Goal: Task Accomplishment & Management: Complete application form

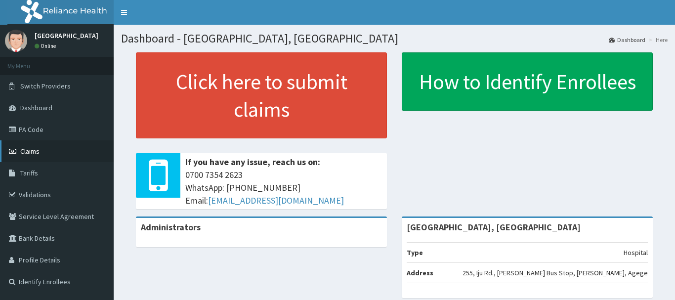
click at [28, 143] on link "Claims" at bounding box center [57, 151] width 114 height 22
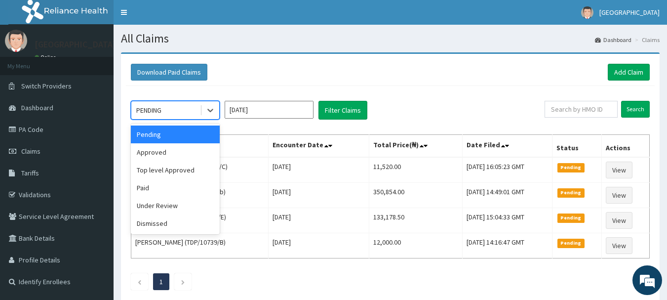
click at [153, 154] on div "Approved" at bounding box center [175, 152] width 89 height 18
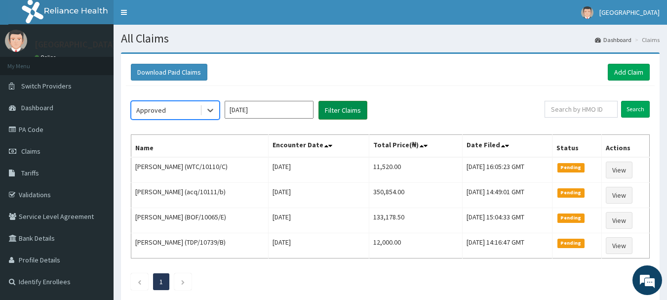
click at [350, 108] on button "Filter Claims" at bounding box center [343, 110] width 49 height 19
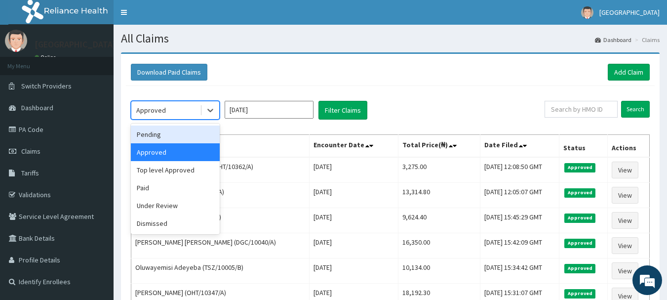
click at [160, 203] on div "Under Review" at bounding box center [175, 206] width 89 height 18
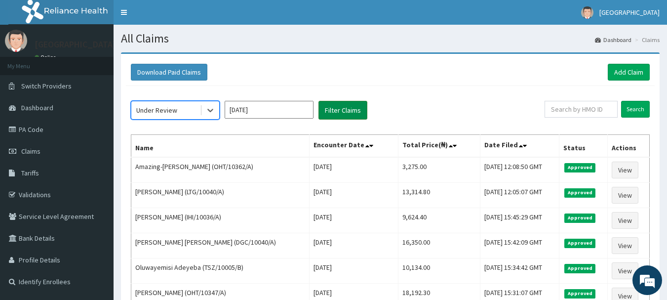
click at [360, 107] on button "Filter Claims" at bounding box center [343, 110] width 49 height 19
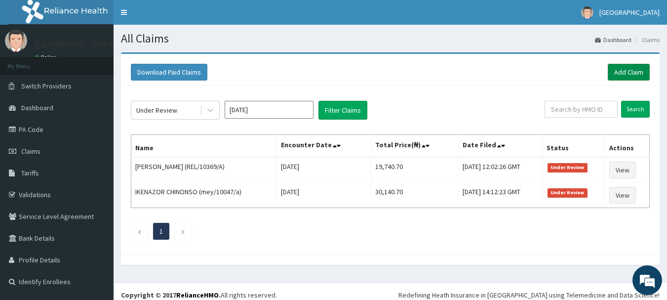
click at [629, 76] on link "Add Claim" at bounding box center [629, 72] width 42 height 17
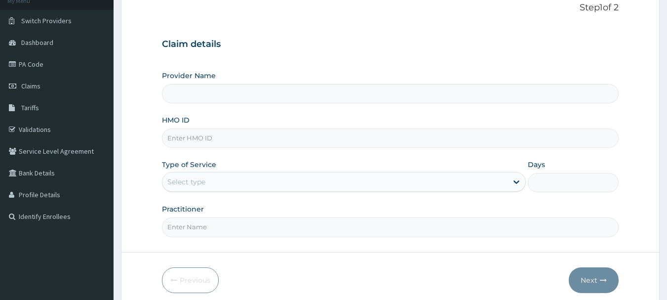
scroll to position [66, 0]
type input "[GEOGRAPHIC_DATA], [GEOGRAPHIC_DATA]"
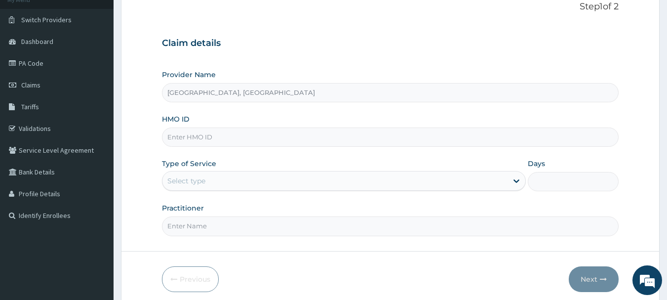
click at [276, 135] on input "HMO ID" at bounding box center [390, 136] width 457 height 19
paste input "ABP/10180/A"
type input "ABP/10180/A"
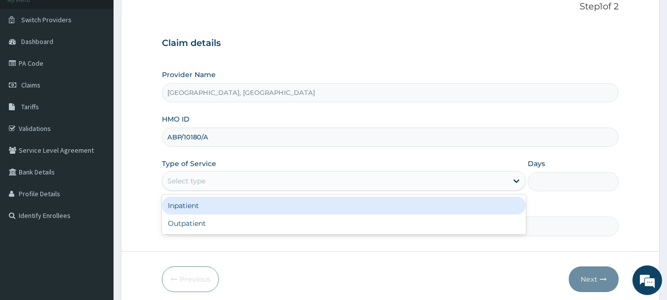
click at [186, 225] on div "Outpatient" at bounding box center [344, 223] width 364 height 18
type input "1"
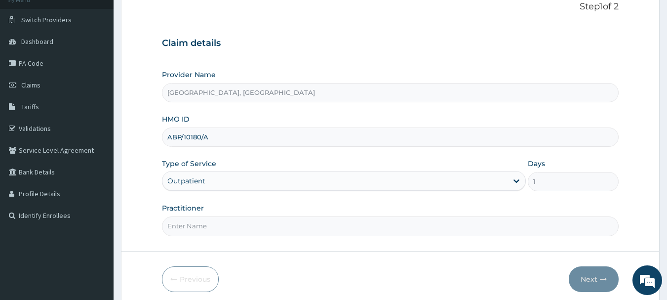
click at [206, 223] on input "Practitioner" at bounding box center [390, 225] width 457 height 19
type input "Dr Daniel"
click at [601, 284] on button "Next" at bounding box center [594, 279] width 50 height 26
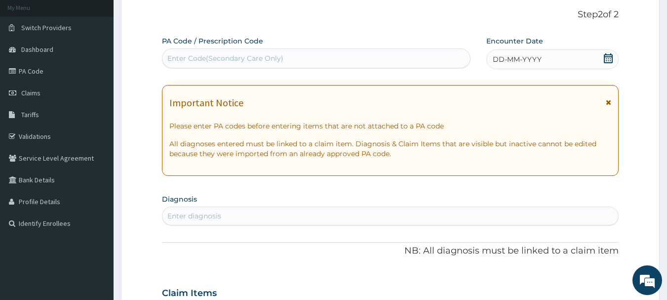
scroll to position [0, 0]
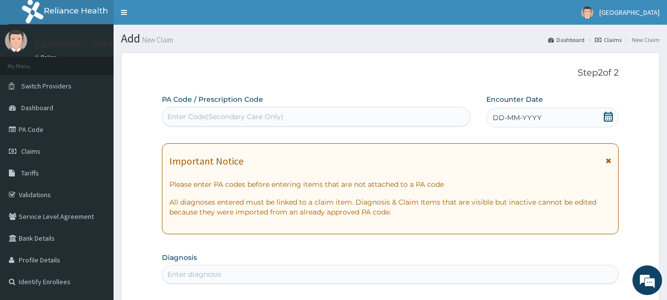
click at [509, 117] on span "DD-MM-YYYY" at bounding box center [517, 118] width 49 height 10
type input "PA/FACE3D"
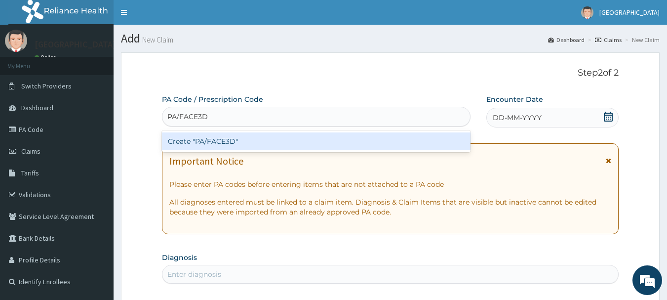
click at [257, 143] on div "Create "PA/FACE3D"" at bounding box center [316, 141] width 309 height 18
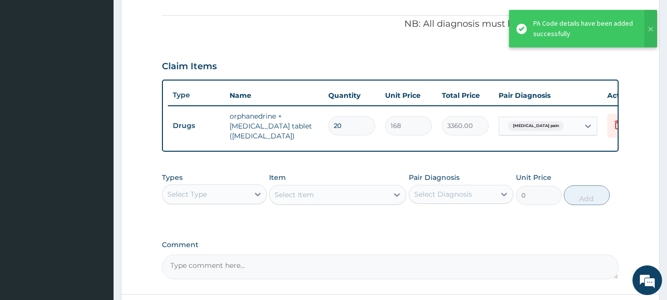
scroll to position [355, 0]
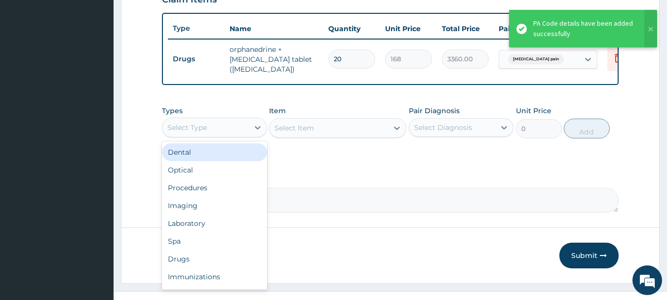
click at [193, 197] on div "Procedures" at bounding box center [214, 188] width 105 height 18
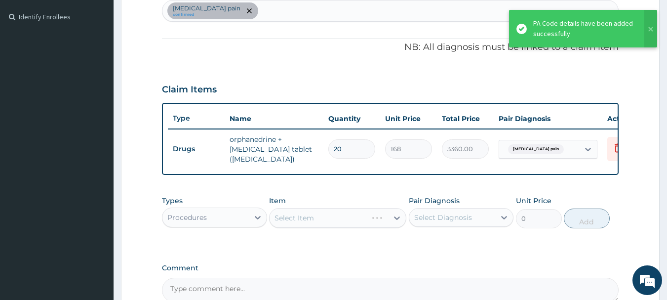
scroll to position [210, 0]
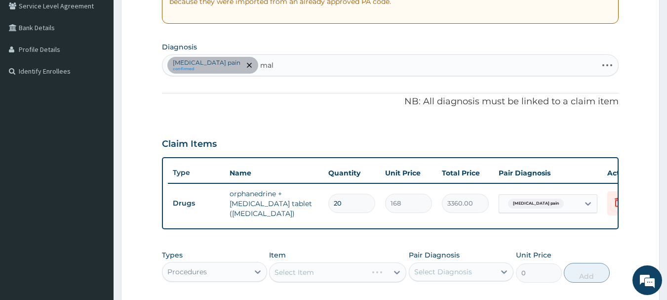
type input "mala"
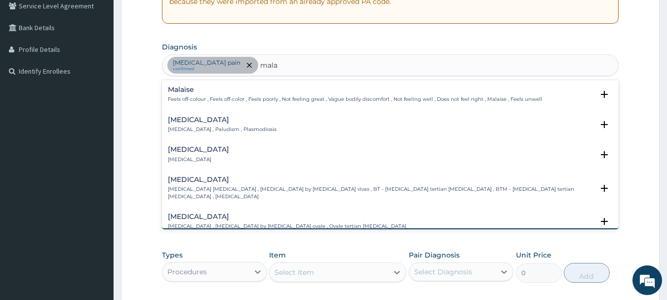
click at [205, 123] on h4 "[MEDICAL_DATA]" at bounding box center [222, 119] width 109 height 7
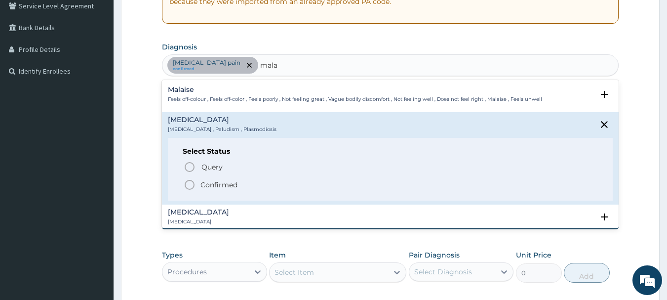
click at [186, 181] on circle "status option filled" at bounding box center [189, 184] width 9 height 9
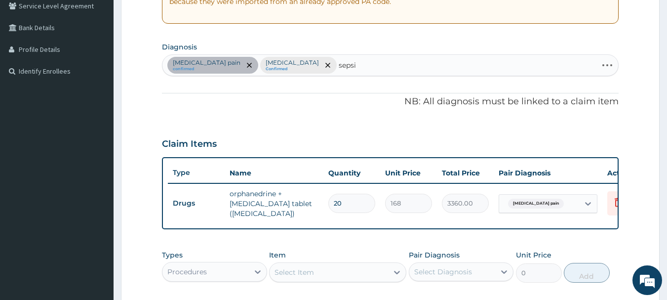
type input "[MEDICAL_DATA]"
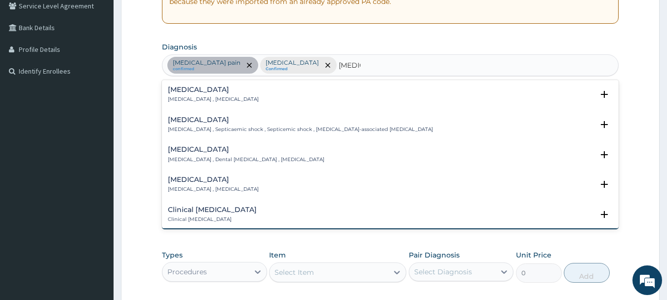
click at [204, 91] on h4 "[MEDICAL_DATA]" at bounding box center [213, 89] width 91 height 7
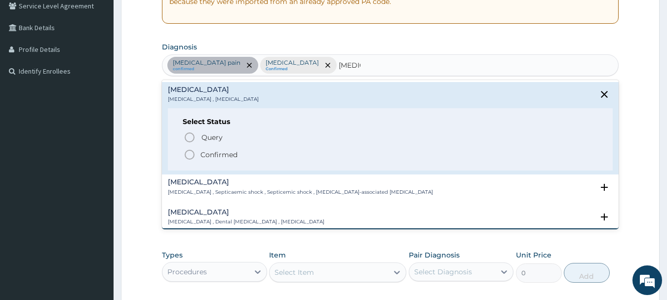
click at [184, 154] on icon "status option filled" at bounding box center [190, 155] width 12 height 12
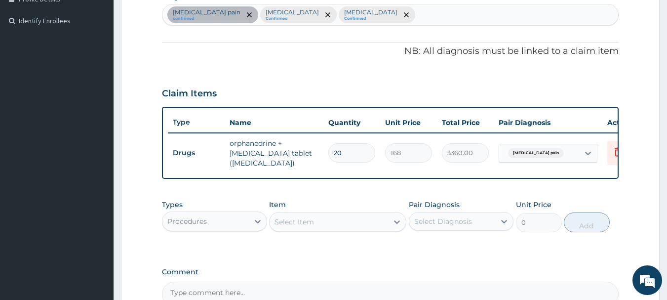
scroll to position [378, 0]
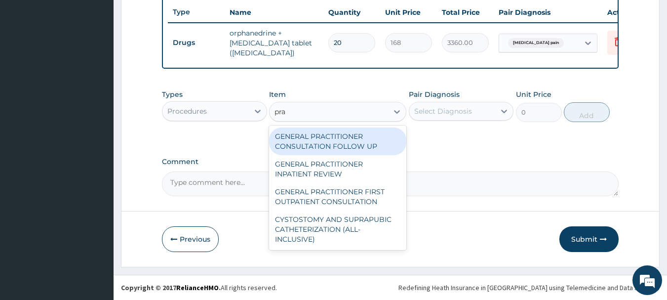
type input "prac"
click at [357, 193] on div "GENERAL PRACTITIONER FIRST OUTPATIENT CONSULTATION" at bounding box center [337, 197] width 137 height 28
type input "3750"
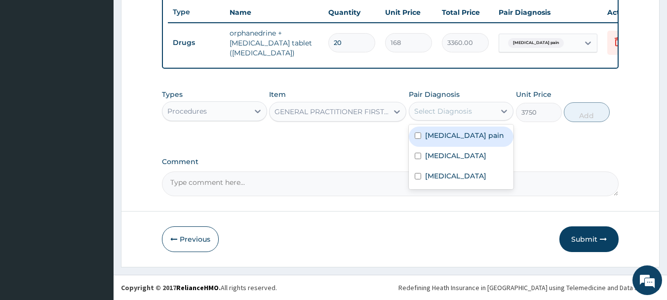
click at [445, 155] on label "Malaria" at bounding box center [455, 156] width 61 height 10
checkbox input "true"
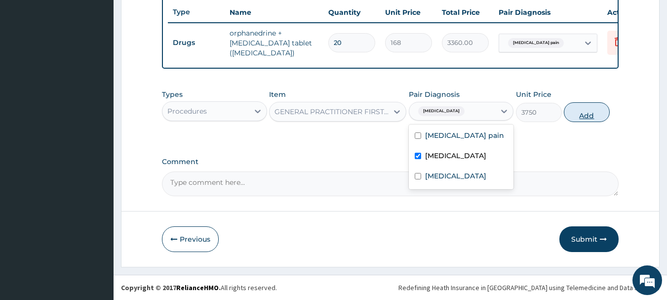
click at [604, 110] on button "Add" at bounding box center [587, 112] width 46 height 20
type input "0"
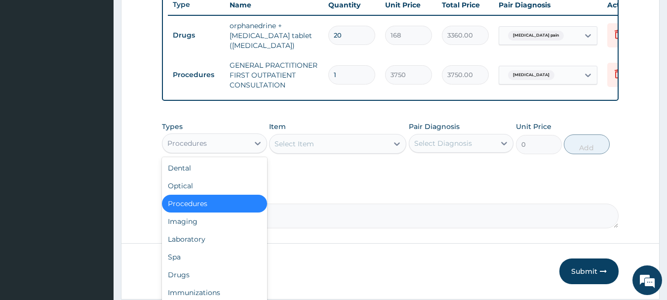
click at [187, 248] on div "Laboratory" at bounding box center [214, 239] width 105 height 18
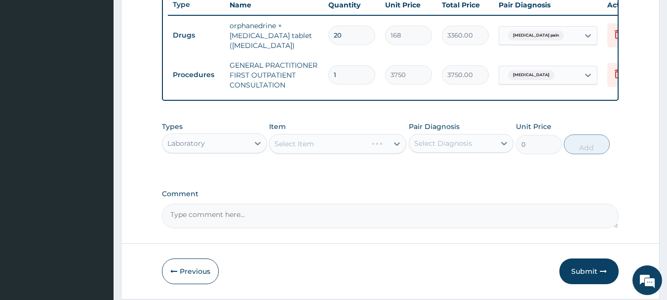
click at [372, 152] on div "Select Item" at bounding box center [337, 144] width 137 height 20
click at [368, 150] on div "Select Item" at bounding box center [337, 144] width 137 height 20
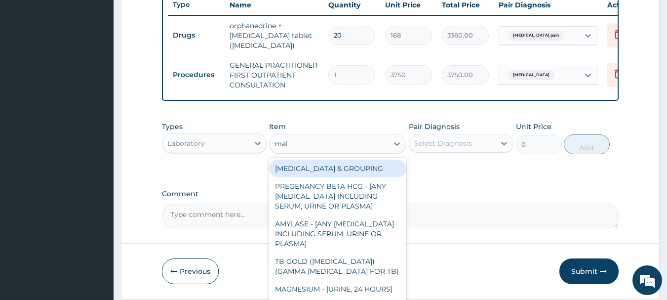
type input "mala"
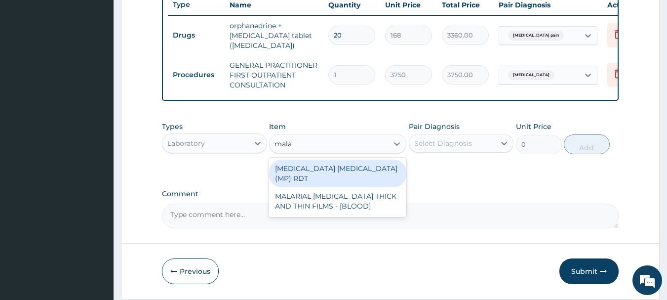
click at [353, 200] on div "MALARIAL PARASITE THICK AND THIN FILMS - [BLOOD]" at bounding box center [337, 201] width 137 height 28
type input "2187.5"
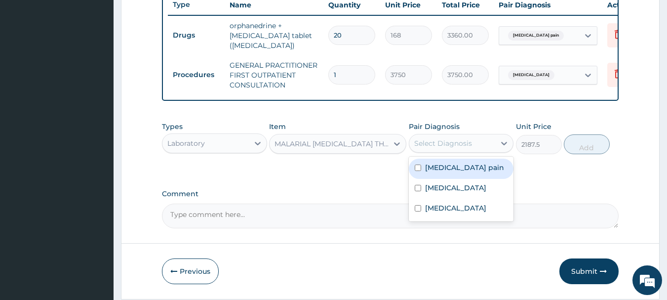
click at [438, 193] on label "Malaria" at bounding box center [455, 188] width 61 height 10
checkbox input "true"
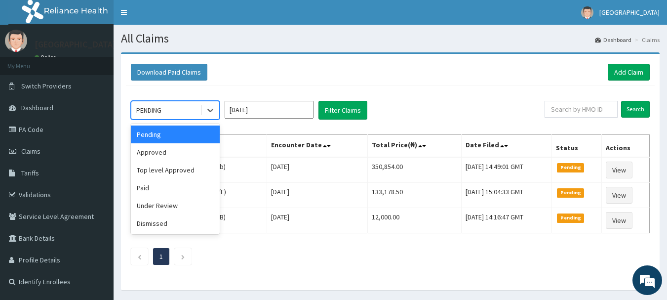
click at [151, 153] on div "Approved" at bounding box center [175, 152] width 89 height 18
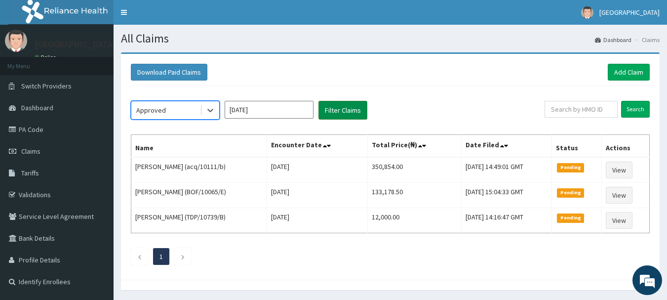
click at [352, 102] on button "Filter Claims" at bounding box center [343, 110] width 49 height 19
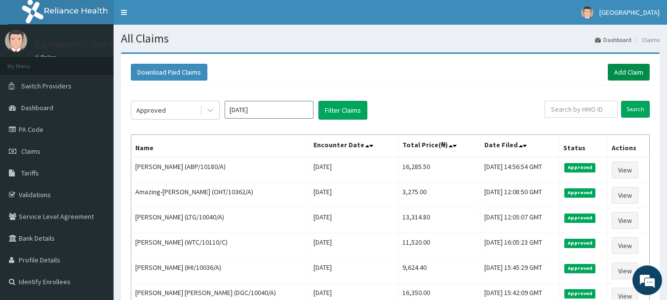
click at [639, 68] on link "Add Claim" at bounding box center [629, 72] width 42 height 17
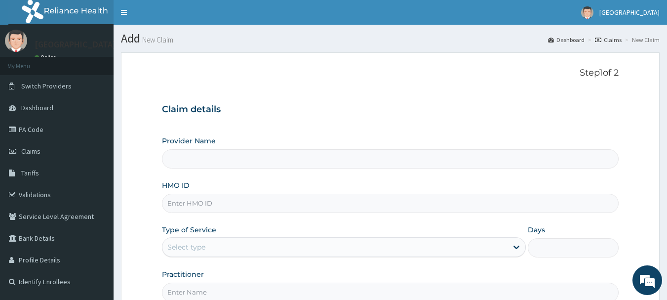
type input "Osuntuyi Medical Centre, Iju"
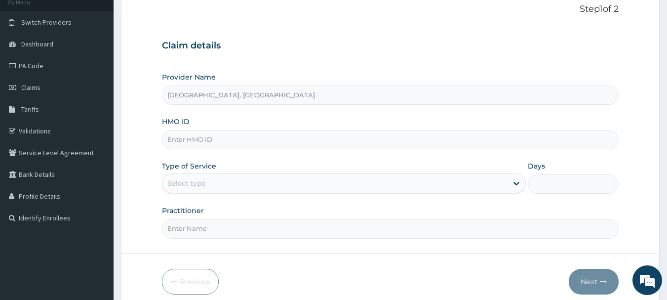
scroll to position [74, 0]
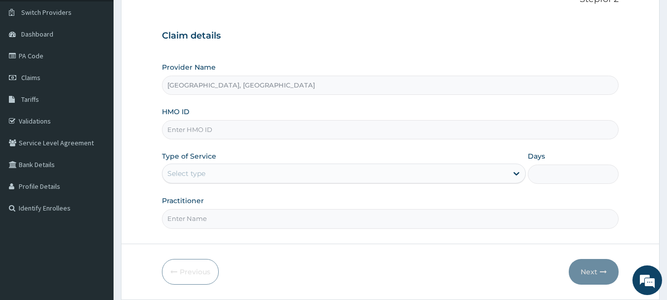
click at [301, 121] on input "HMO ID" at bounding box center [390, 129] width 457 height 19
type input "v"
paste input "SLB/10557/A"
type input "SLB/10557/A"
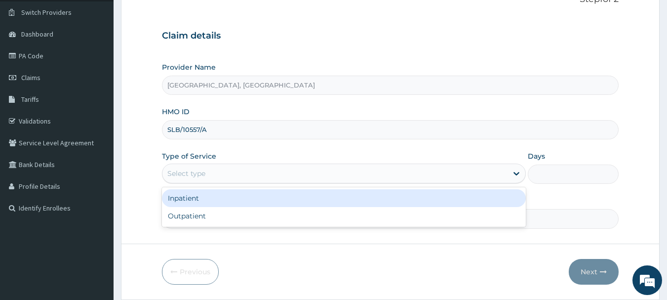
click at [181, 220] on div "Outpatient" at bounding box center [344, 216] width 364 height 18
type input "1"
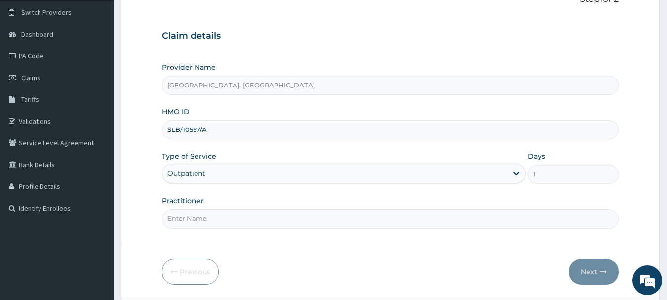
click at [218, 214] on input "Practitioner" at bounding box center [390, 218] width 457 height 19
type input "DR Adesipe"
click at [602, 266] on button "Next" at bounding box center [594, 272] width 50 height 26
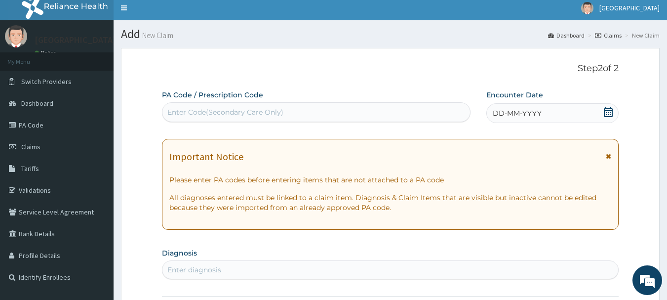
scroll to position [0, 0]
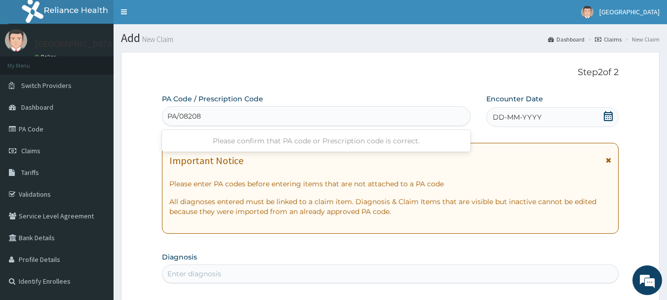
type input "PA/082084"
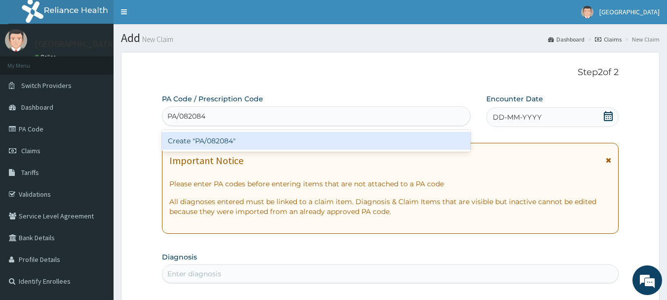
click at [291, 135] on div "Create "PA/082084"" at bounding box center [316, 141] width 309 height 18
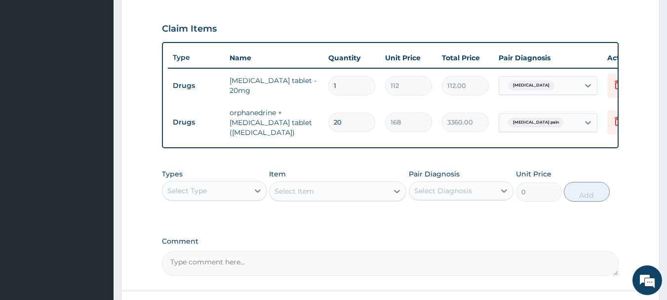
scroll to position [412, 0]
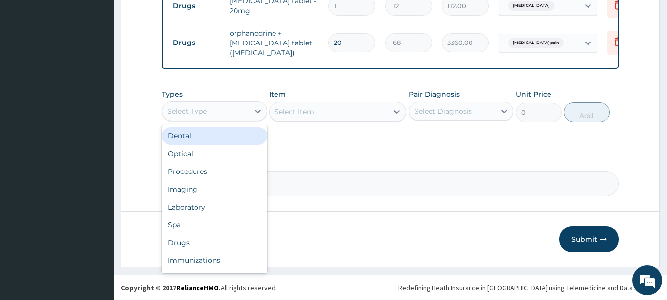
click at [191, 172] on div "Procedures" at bounding box center [214, 171] width 105 height 18
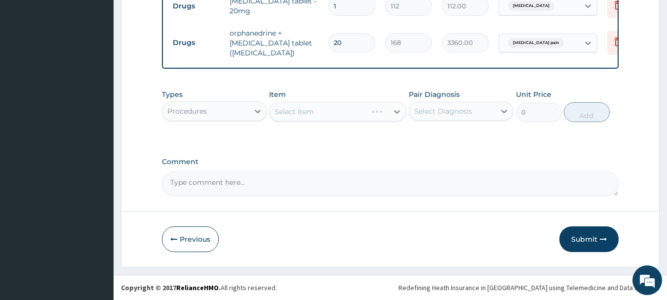
click at [347, 107] on div "Select Item" at bounding box center [337, 112] width 137 height 20
click at [365, 110] on div "Select Item" at bounding box center [337, 112] width 137 height 20
click at [378, 107] on div "Select Item" at bounding box center [337, 112] width 137 height 20
click at [377, 110] on div "Select Item" at bounding box center [337, 112] width 137 height 20
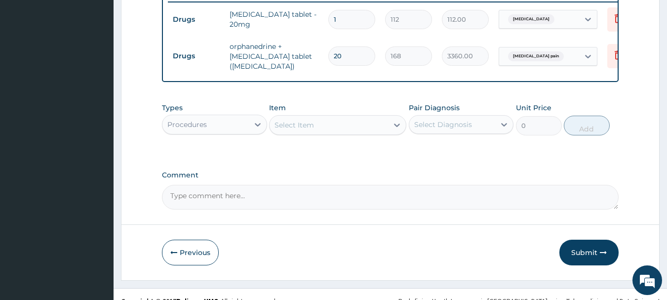
scroll to position [392, 0]
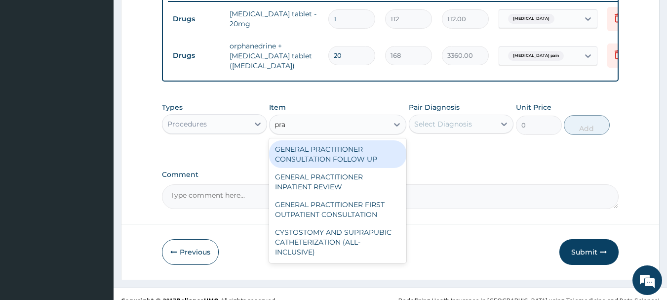
type input "prac"
click at [354, 219] on div "GENERAL PRACTITIONER FIRST OUTPATIENT CONSULTATION" at bounding box center [337, 210] width 137 height 28
type input "3750"
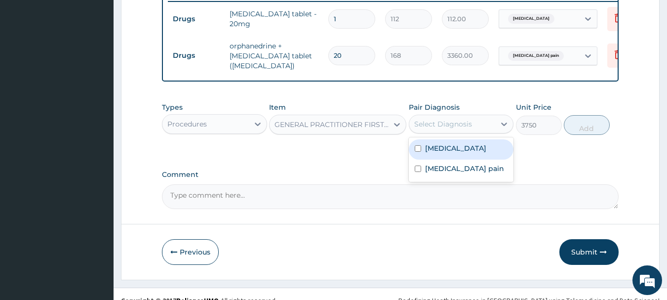
click at [472, 173] on label "Musculoskeletal pain" at bounding box center [464, 168] width 79 height 10
checkbox input "true"
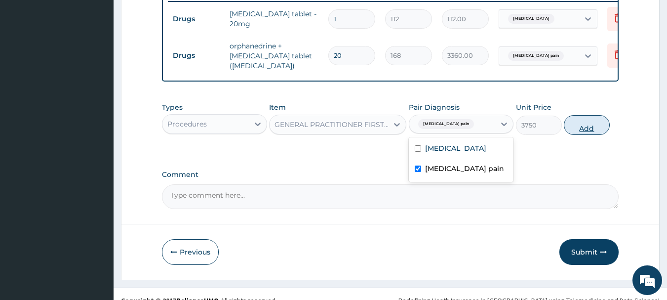
click at [589, 125] on button "Add" at bounding box center [587, 125] width 46 height 20
type input "0"
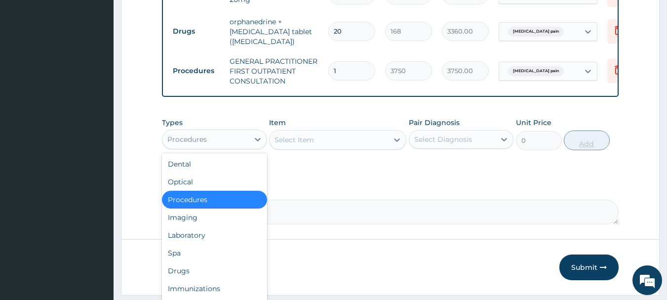
scroll to position [452, 0]
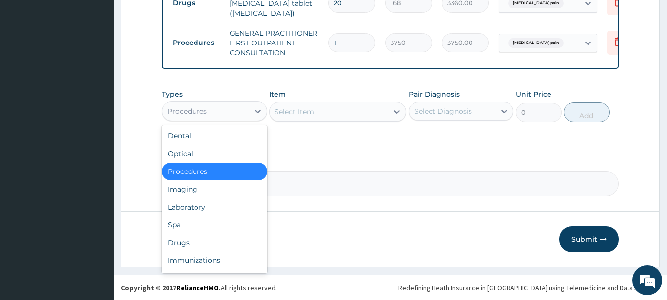
click at [173, 244] on div "Drugs" at bounding box center [214, 243] width 105 height 18
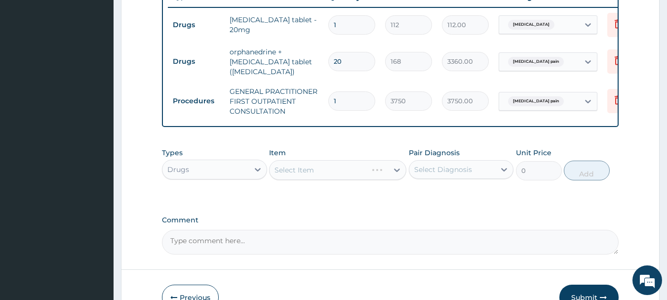
scroll to position [386, 0]
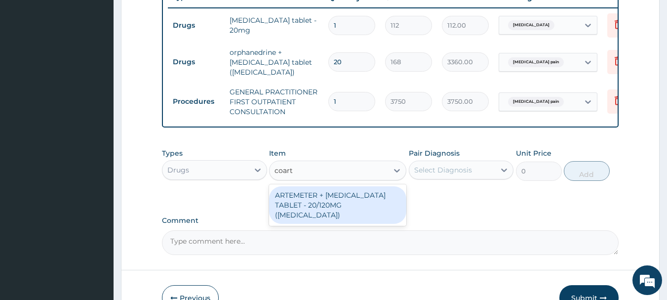
type input "coarte"
click at [367, 212] on div "ARTEMETER + [MEDICAL_DATA] TABLET - 20/120MG ([MEDICAL_DATA])" at bounding box center [337, 205] width 137 height 38
type input "210"
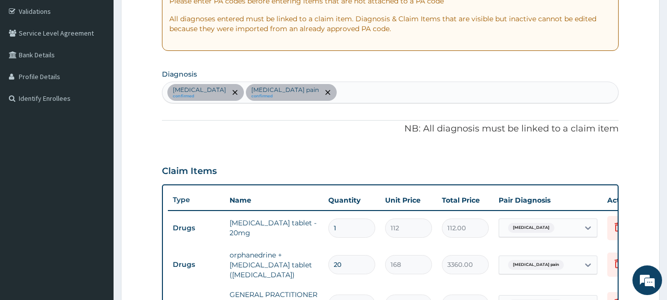
scroll to position [183, 0]
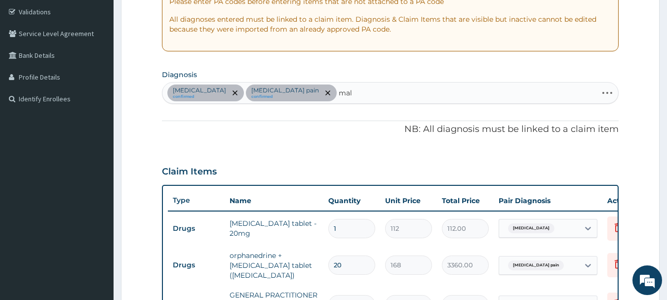
type input "mala"
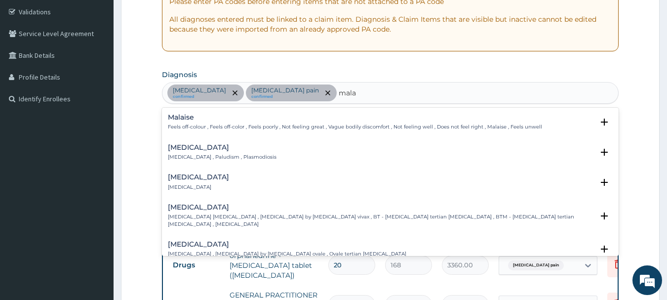
click at [197, 153] on div "Malaria Malaria , Paludism , Plasmodiosis" at bounding box center [222, 152] width 109 height 17
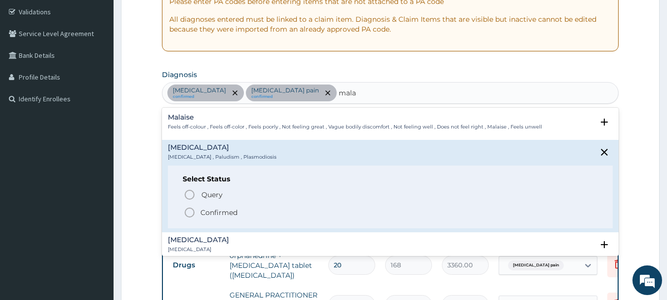
click at [191, 210] on icon "status option filled" at bounding box center [190, 212] width 12 height 12
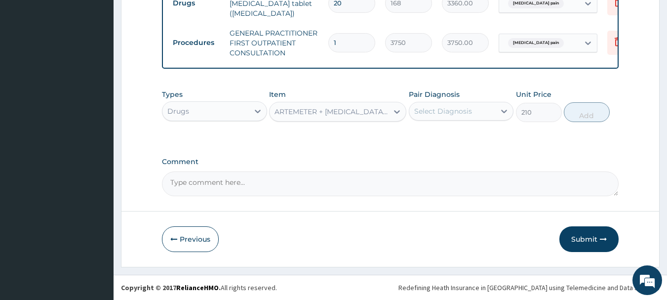
scroll to position [443, 0]
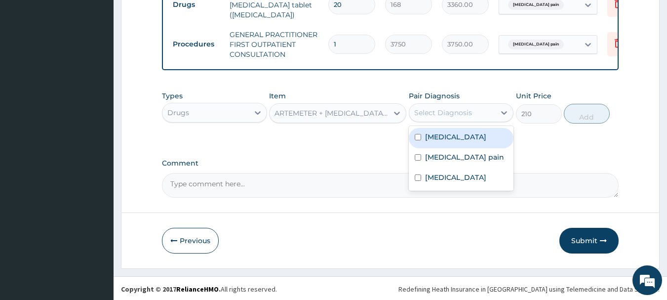
click at [441, 182] on label "Malaria" at bounding box center [455, 177] width 61 height 10
checkbox input "true"
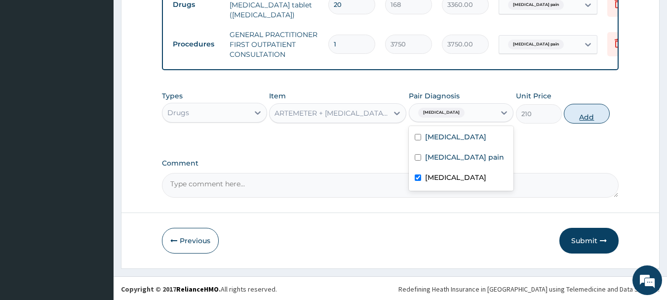
click at [594, 121] on button "Add" at bounding box center [587, 114] width 46 height 20
type input "0"
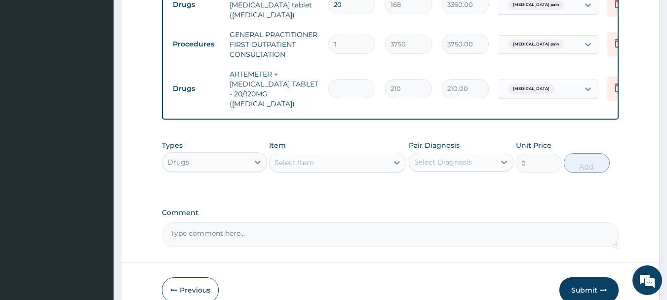
type input "0.00"
type input "2"
type input "420.00"
type input "24"
type input "5040.00"
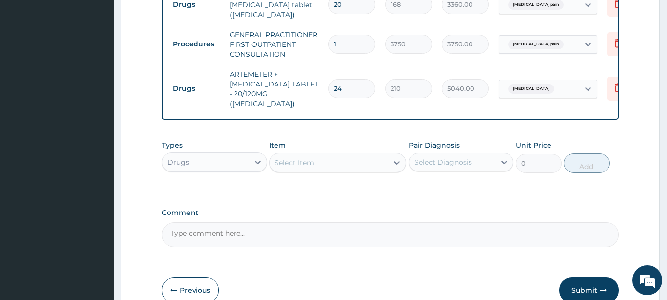
type input "24"
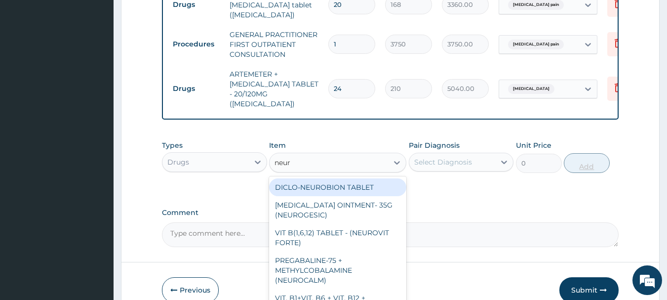
type input "neuro"
click at [334, 208] on div "METHYL SALICYLATE OINTMENT- 35G (NEUROGESIC)" at bounding box center [337, 210] width 137 height 28
type input "1400"
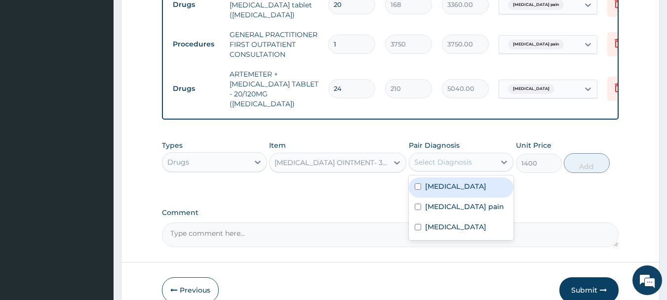
click at [471, 204] on label "Musculoskeletal pain" at bounding box center [464, 207] width 79 height 10
checkbox input "true"
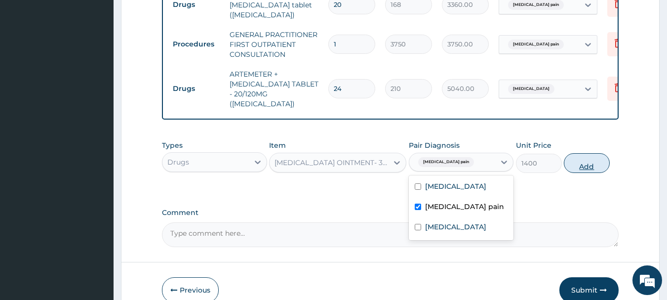
click at [588, 163] on button "Add" at bounding box center [587, 163] width 46 height 20
type input "0"
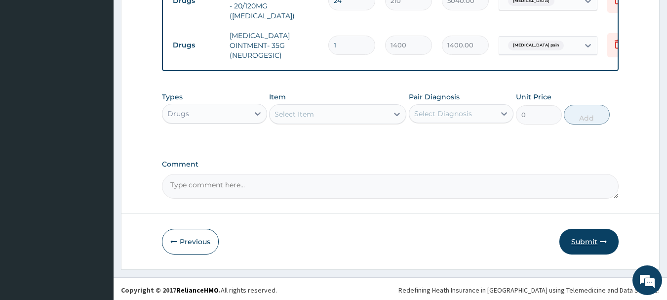
click at [594, 235] on button "Submit" at bounding box center [589, 242] width 59 height 26
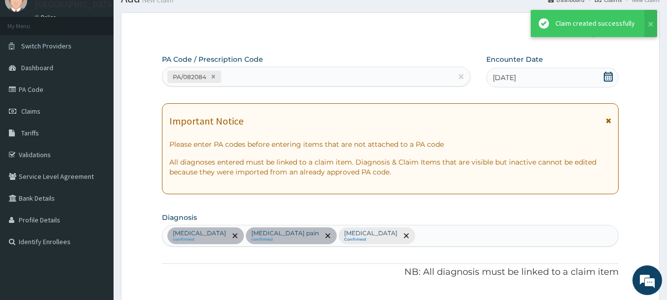
scroll to position [531, 0]
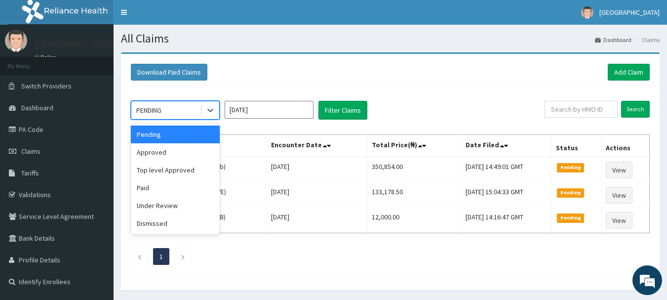
click at [146, 149] on div "Approved" at bounding box center [175, 152] width 89 height 18
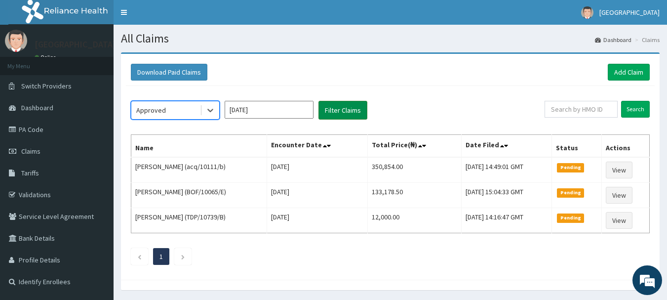
click at [350, 111] on button "Filter Claims" at bounding box center [343, 110] width 49 height 19
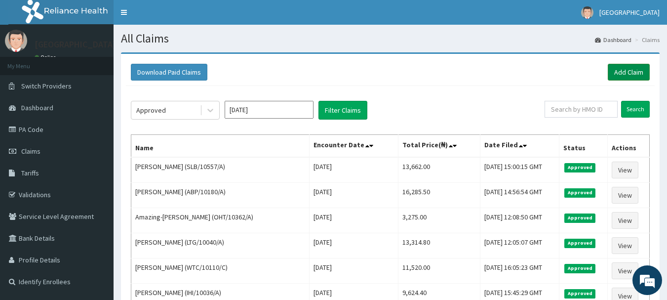
click at [643, 77] on link "Add Claim" at bounding box center [629, 72] width 42 height 17
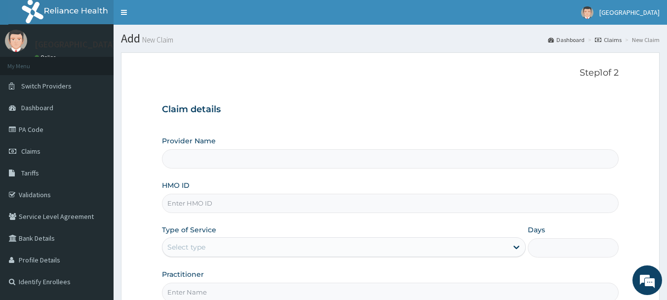
type input "[GEOGRAPHIC_DATA], [GEOGRAPHIC_DATA]"
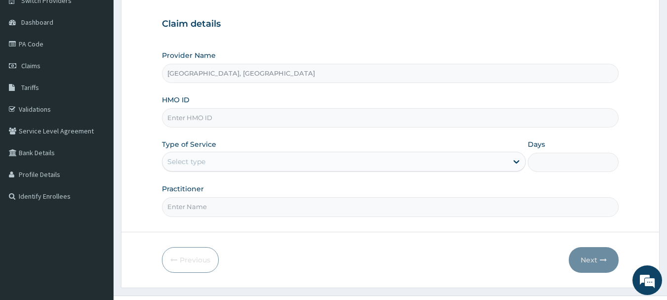
scroll to position [106, 0]
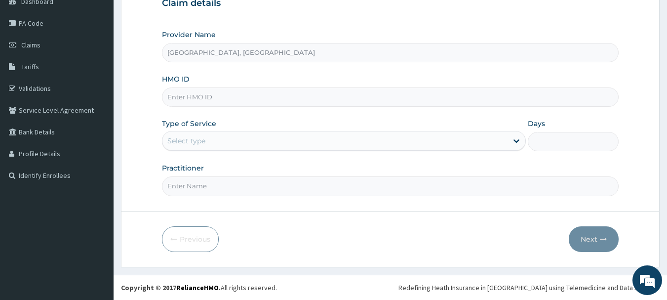
click at [276, 94] on input "HMO ID" at bounding box center [390, 96] width 457 height 19
paste input "TLM/10171/A"
type input "TLM/10171/A"
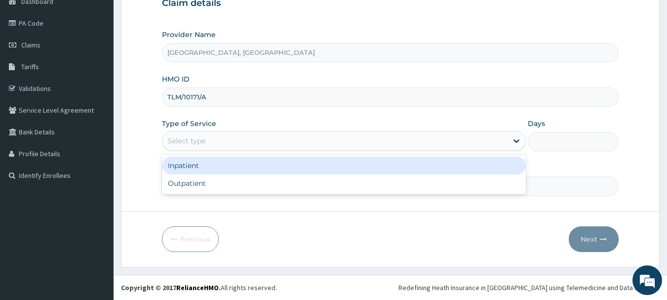
click at [182, 186] on div "Outpatient" at bounding box center [344, 183] width 364 height 18
type input "1"
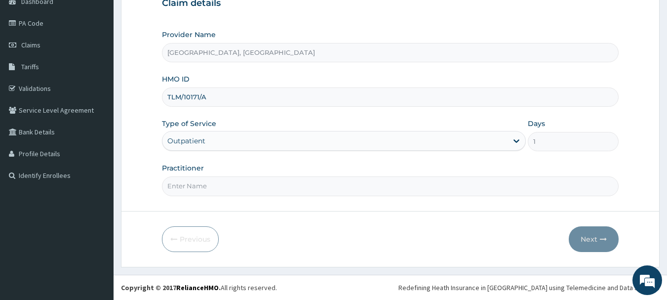
click at [211, 182] on input "Practitioner" at bounding box center [390, 185] width 457 height 19
type input "[PERSON_NAME]"
click at [596, 236] on button "Next" at bounding box center [594, 239] width 50 height 26
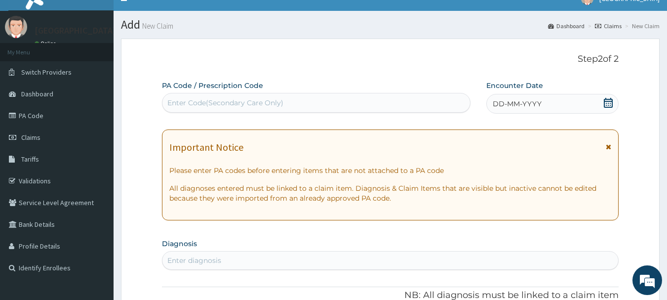
scroll to position [13, 0]
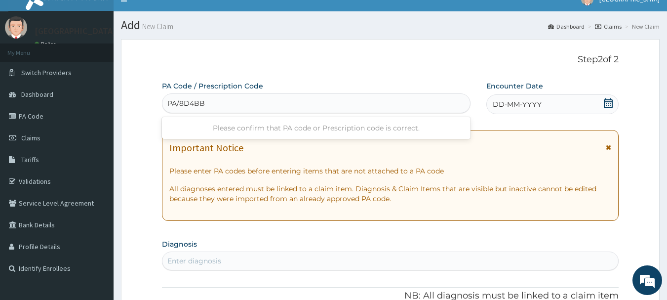
type input "PA/8D4BB5"
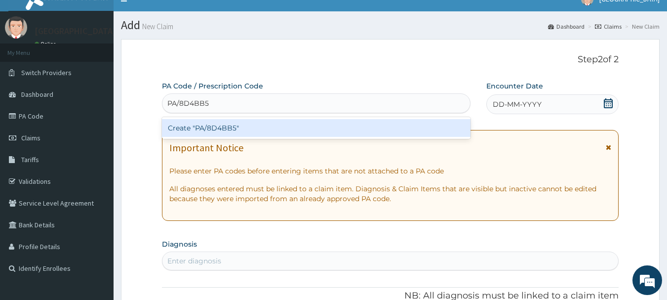
click at [300, 127] on div "Create "PA/8D4BB5"" at bounding box center [316, 128] width 309 height 18
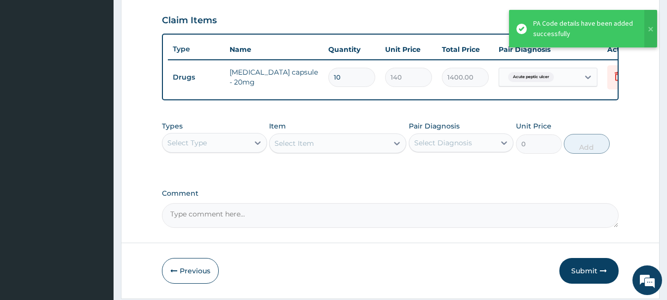
scroll to position [324, 0]
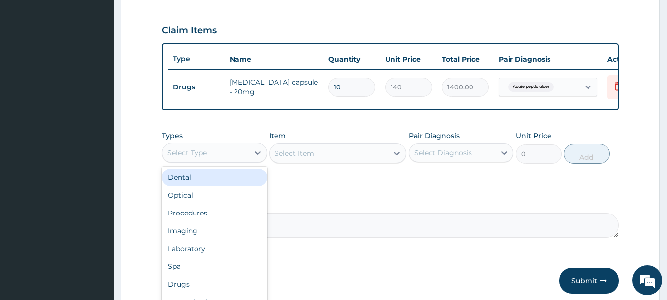
click at [192, 217] on div "Procedures" at bounding box center [214, 213] width 105 height 18
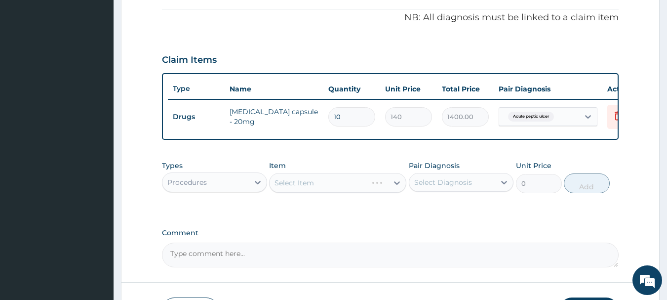
scroll to position [208, 0]
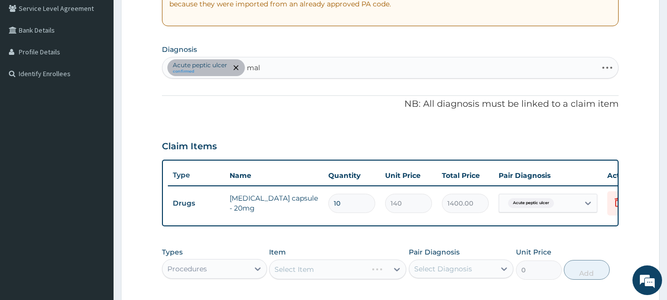
type input "mala"
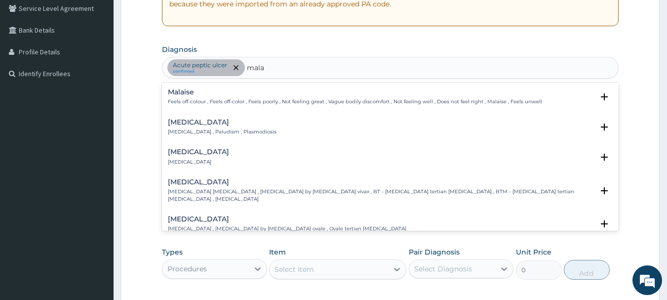
click at [228, 130] on p "[MEDICAL_DATA] , Paludism , Plasmodiosis" at bounding box center [222, 131] width 109 height 7
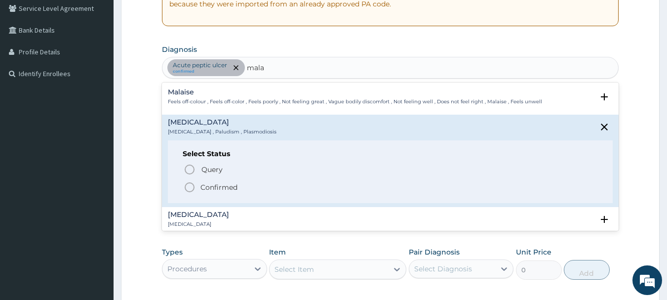
click at [189, 183] on circle "status option filled" at bounding box center [189, 187] width 9 height 9
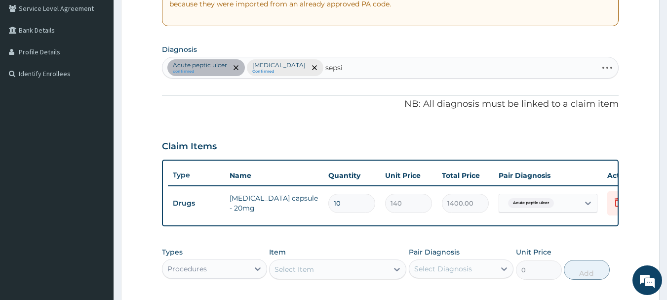
type input "[MEDICAL_DATA]"
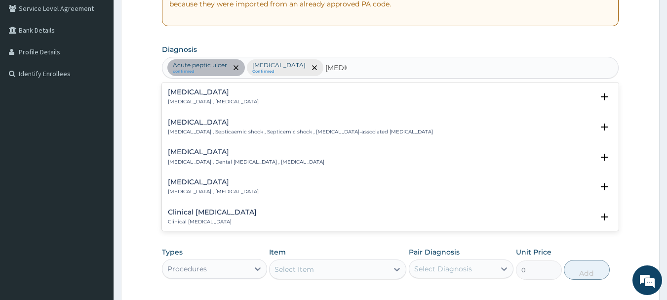
click at [189, 90] on h4 "[MEDICAL_DATA]" at bounding box center [213, 91] width 91 height 7
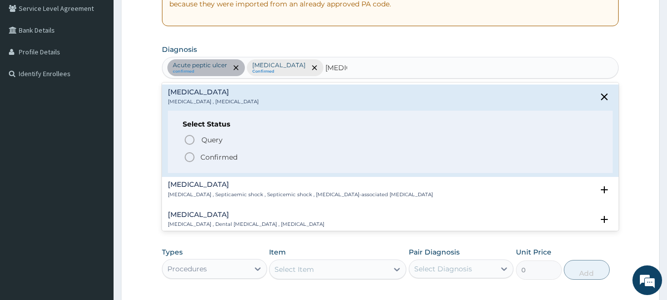
click at [192, 158] on icon "status option filled" at bounding box center [190, 157] width 12 height 12
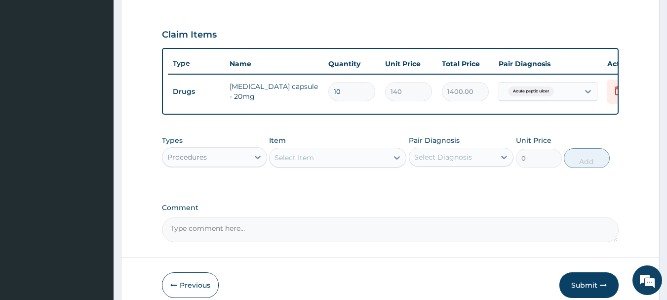
scroll to position [373, 0]
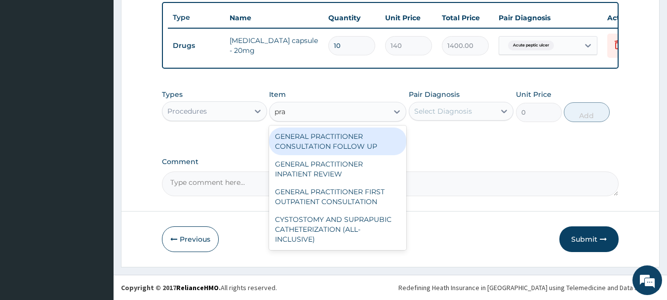
type input "prac"
click at [364, 192] on div "GENERAL PRACTITIONER FIRST OUTPATIENT CONSULTATION" at bounding box center [337, 197] width 137 height 28
type input "3750"
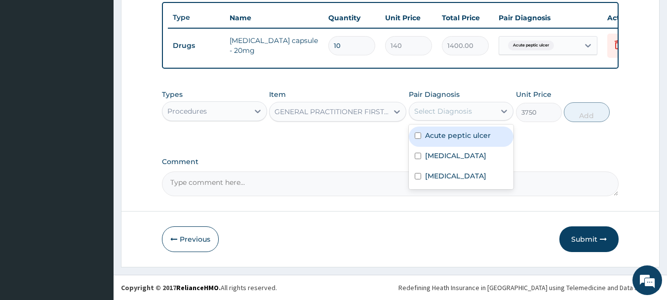
click at [442, 158] on label "Malaria" at bounding box center [455, 156] width 61 height 10
checkbox input "true"
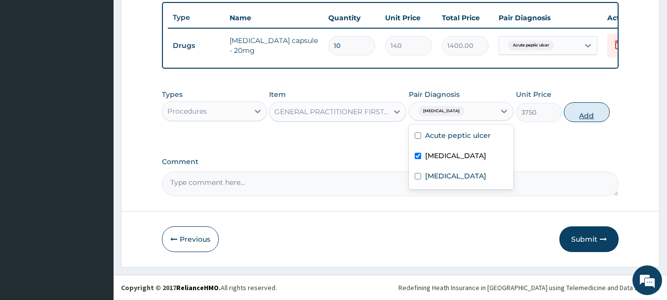
click at [600, 113] on button "Add" at bounding box center [587, 112] width 46 height 20
type input "0"
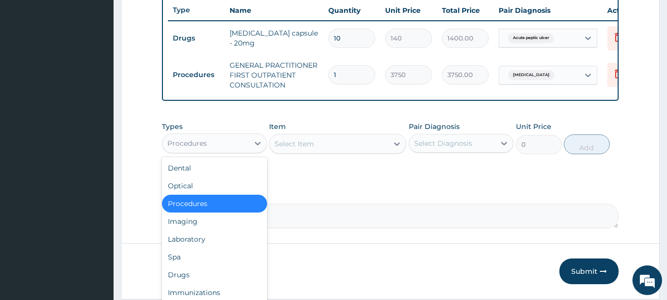
click at [185, 248] on div "Laboratory" at bounding box center [214, 239] width 105 height 18
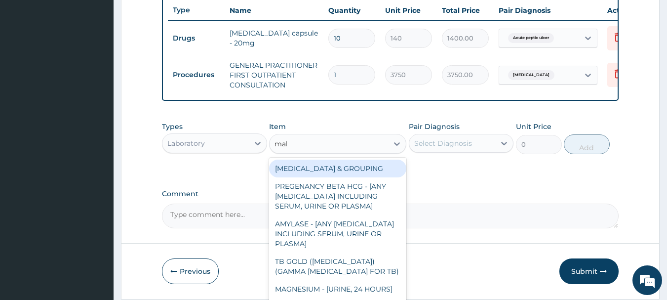
type input "mala"
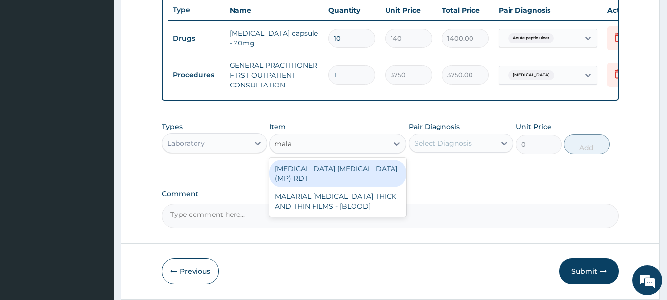
click at [354, 198] on div "MALARIAL PARASITE THICK AND THIN FILMS - [BLOOD]" at bounding box center [337, 201] width 137 height 28
type input "2187.5"
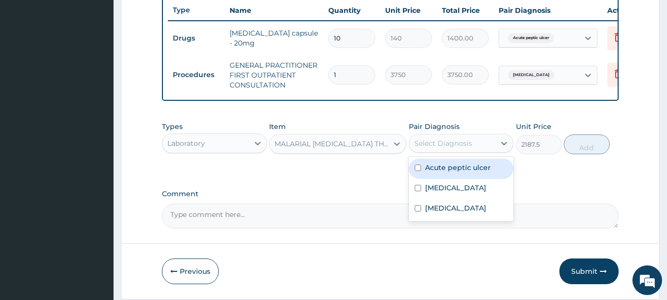
click at [438, 193] on label "Malaria" at bounding box center [455, 188] width 61 height 10
checkbox input "true"
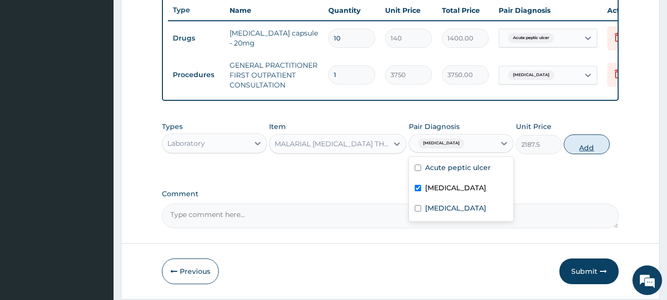
click at [596, 154] on button "Add" at bounding box center [587, 144] width 46 height 20
type input "0"
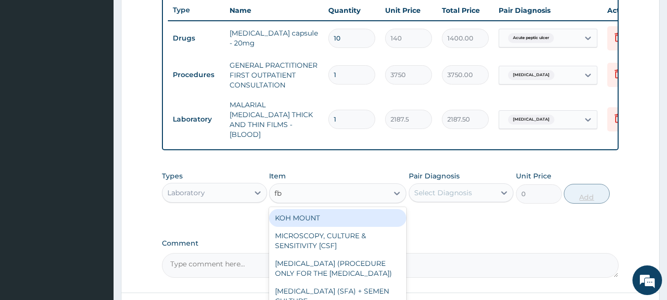
type input "fbc"
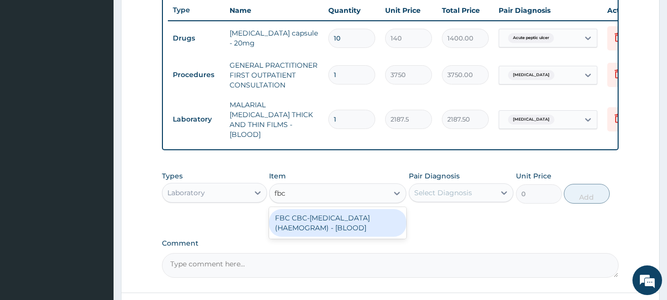
click at [360, 221] on div "FBC CBC-COMPLETE BLOOD COUNT (HAEMOGRAM) - [BLOOD]" at bounding box center [337, 223] width 137 height 28
type input "5000"
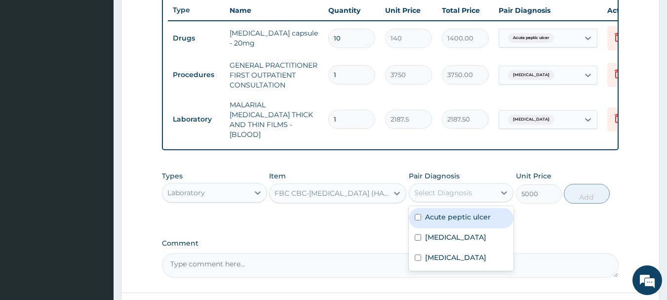
click at [440, 257] on label "Sepsis" at bounding box center [455, 257] width 61 height 10
checkbox input "true"
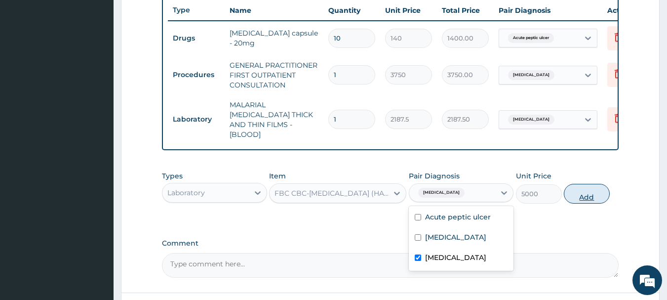
click at [598, 197] on button "Add" at bounding box center [587, 194] width 46 height 20
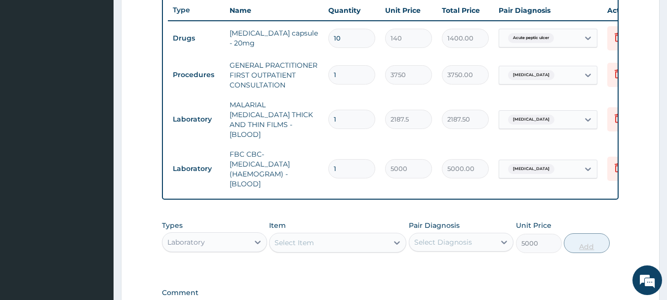
type input "0"
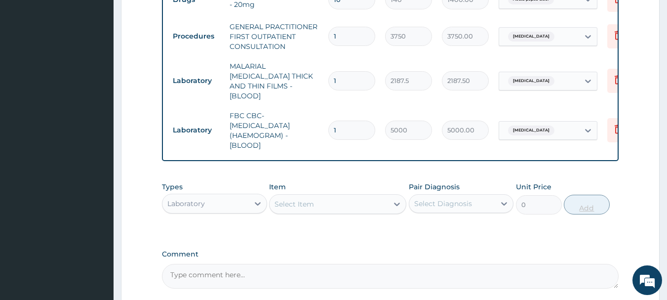
scroll to position [501, 0]
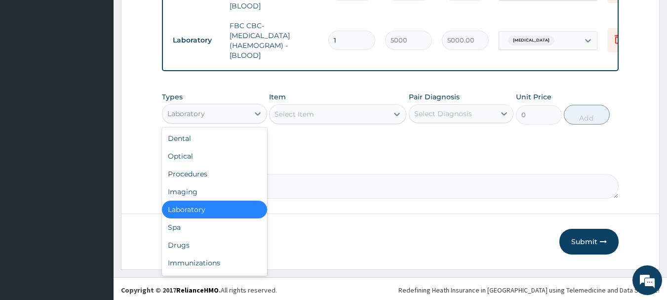
click at [174, 245] on div "Drugs" at bounding box center [214, 245] width 105 height 18
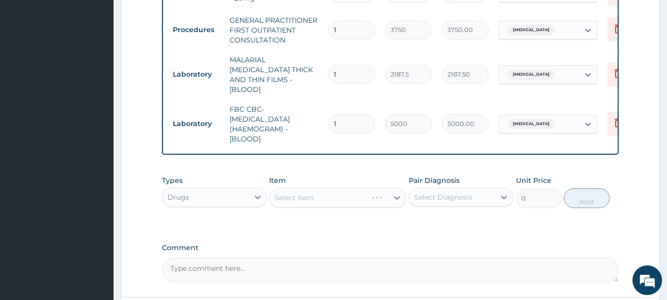
scroll to position [415, 0]
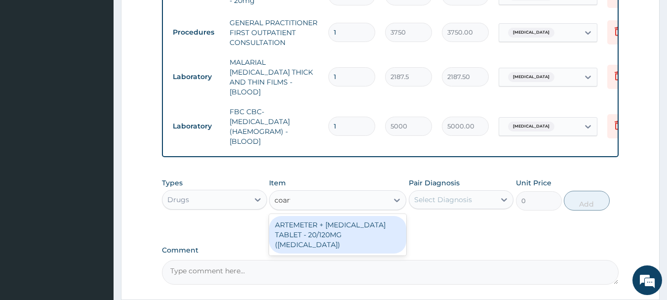
type input "coarte"
click at [349, 239] on div "ARTEMETER + [MEDICAL_DATA] TABLET - 20/120MG ([MEDICAL_DATA])" at bounding box center [337, 235] width 137 height 38
type input "210"
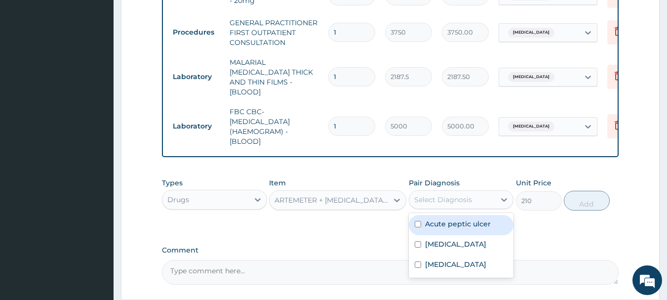
click at [439, 245] on label "[MEDICAL_DATA]" at bounding box center [455, 244] width 61 height 10
checkbox input "true"
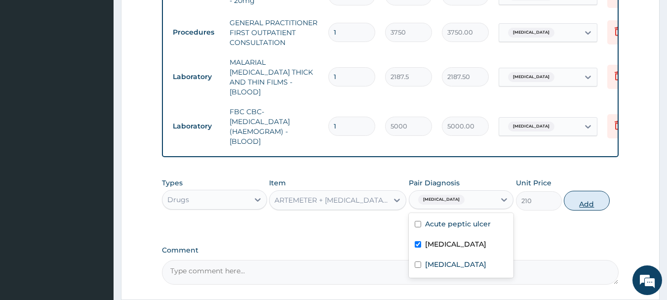
click at [590, 196] on button "Add" at bounding box center [587, 201] width 46 height 20
type input "0"
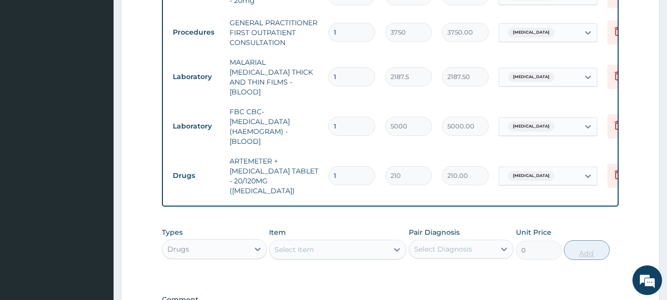
type input "0.00"
type input "2"
type input "420.00"
type input "24"
type input "5040.00"
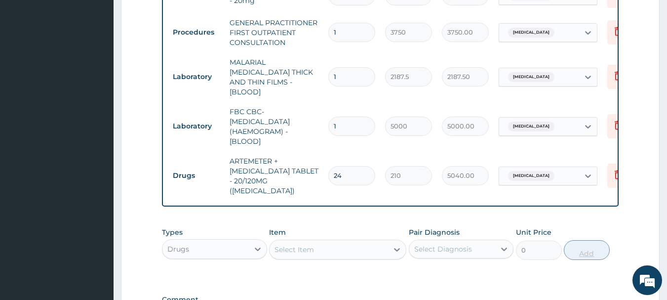
type input "24"
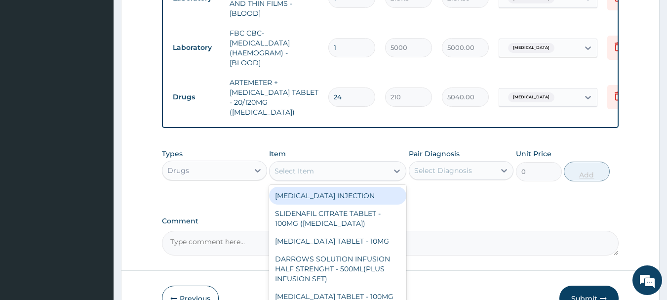
scroll to position [541, 0]
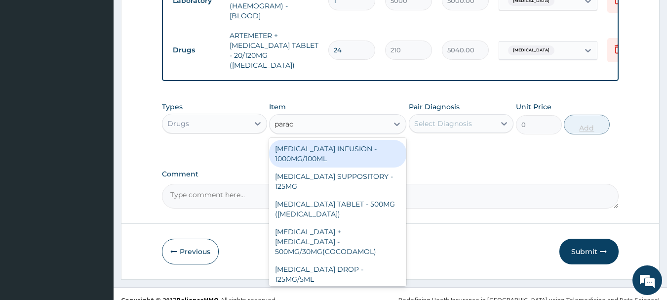
type input "parace"
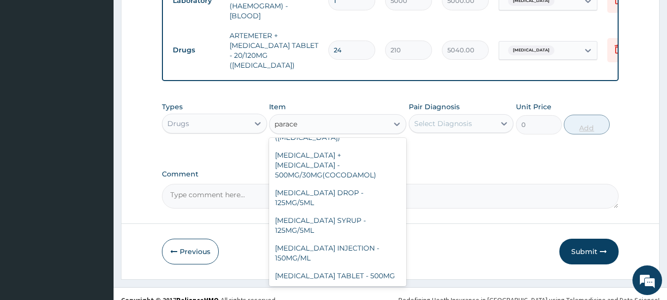
scroll to position [105, 0]
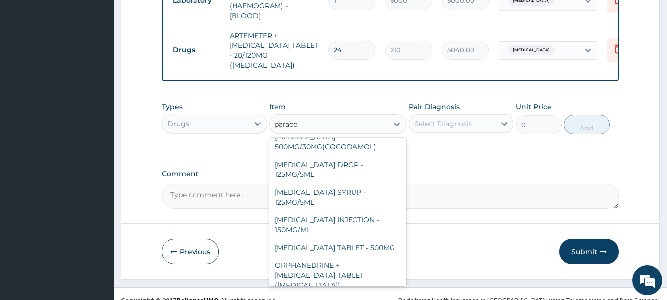
click at [374, 239] on div "[MEDICAL_DATA] TABLET - 500MG" at bounding box center [337, 248] width 137 height 18
type input "33.599999999999994"
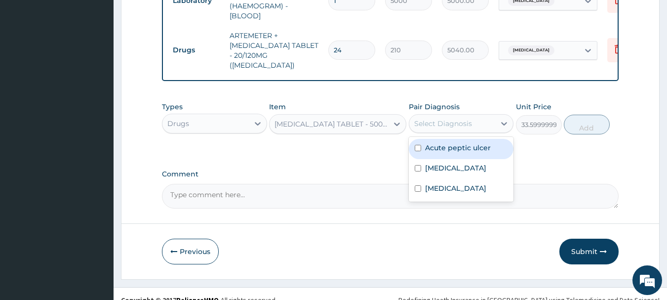
click at [446, 163] on label "[MEDICAL_DATA]" at bounding box center [455, 168] width 61 height 10
checkbox input "true"
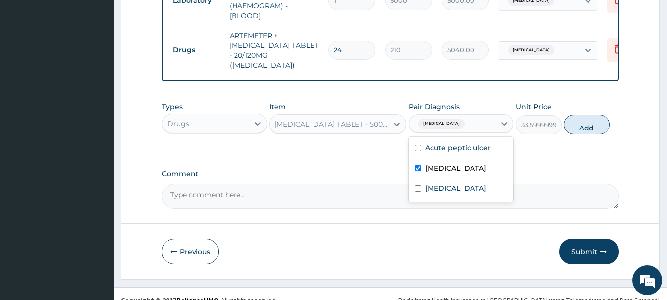
click at [597, 115] on button "Add" at bounding box center [587, 125] width 46 height 20
type input "0"
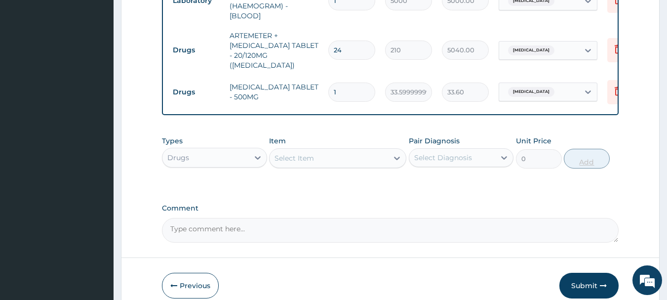
type input "18"
type input "604.80"
type input "18"
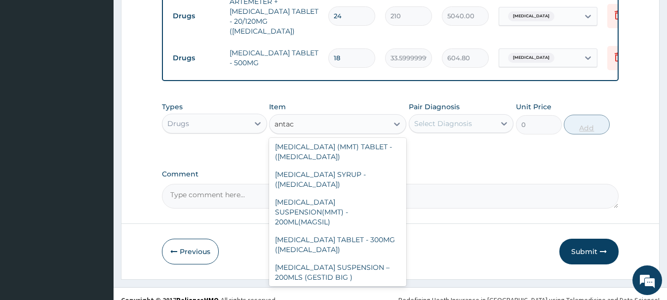
scroll to position [95, 0]
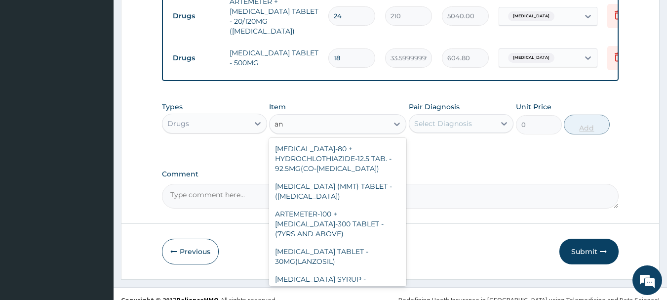
type input "a"
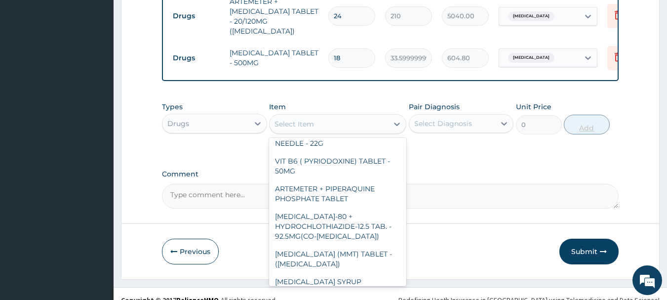
scroll to position [7009, 0]
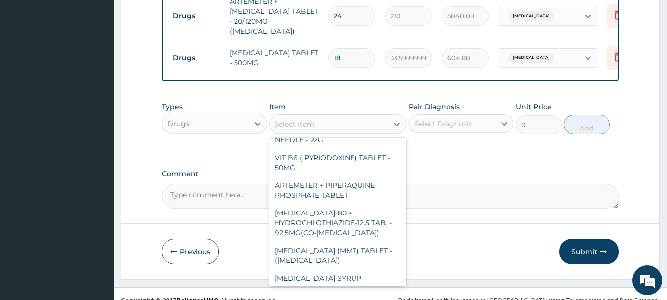
click at [306, 242] on div "[MEDICAL_DATA] (MMT) TABLET - ([MEDICAL_DATA])" at bounding box center [337, 256] width 137 height 28
type input "28"
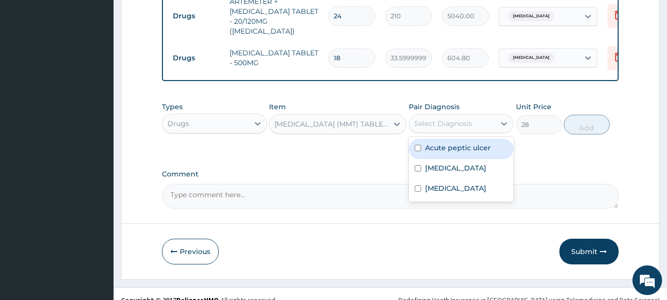
click at [470, 143] on label "Acute peptic ulcer" at bounding box center [458, 148] width 66 height 10
checkbox input "true"
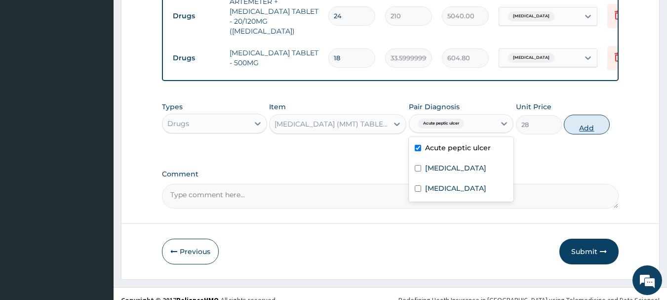
click at [602, 115] on button "Add" at bounding box center [587, 125] width 46 height 20
type input "0"
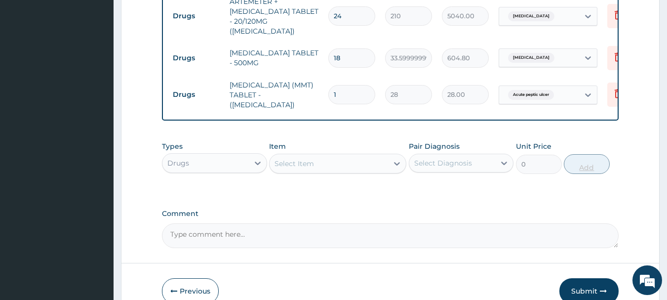
type input "12"
type input "336.00"
type input "120"
type input "3360.00"
type input "12"
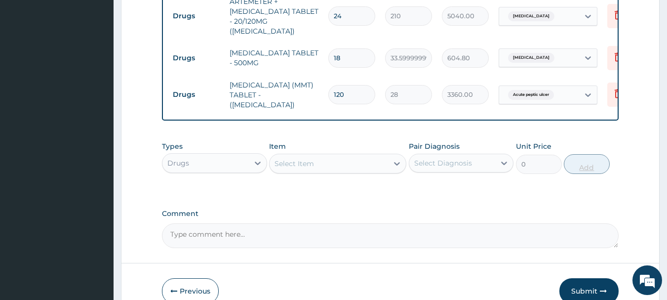
type input "336.00"
type input "1"
type input "28.00"
type input "0.00"
type input "2"
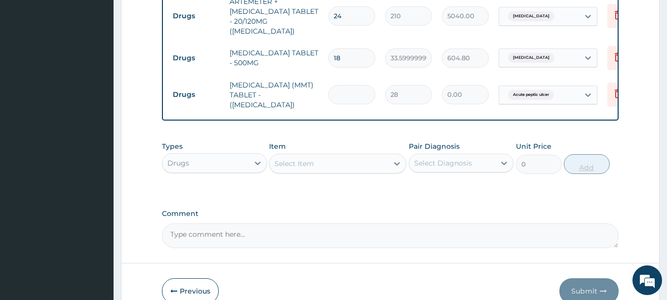
type input "56.00"
type input "29"
type input "812.00"
type input "2"
type input "56.00"
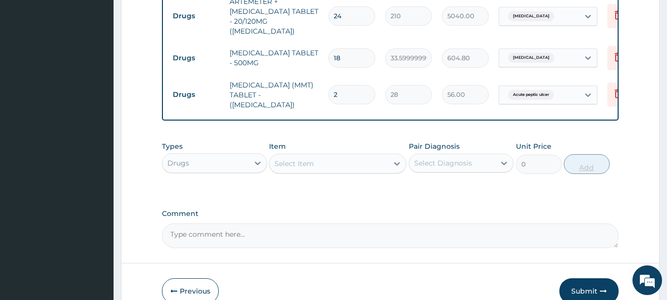
type input "20"
type input "560.00"
type input "20"
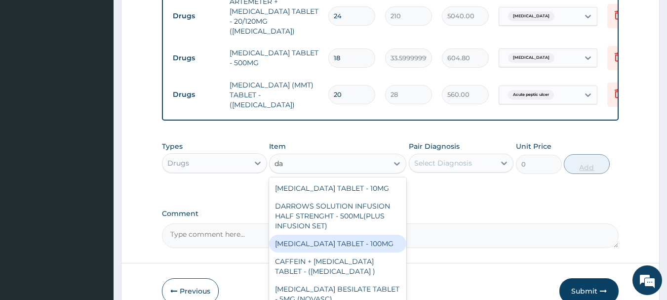
type input "d"
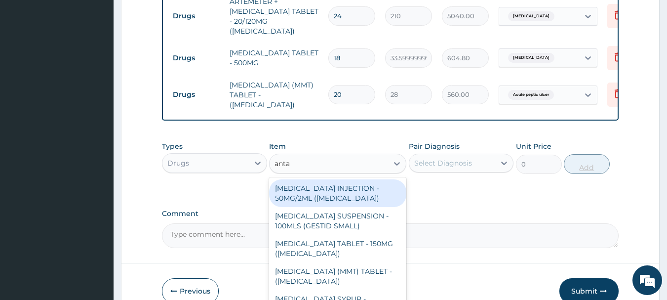
type input "anta"
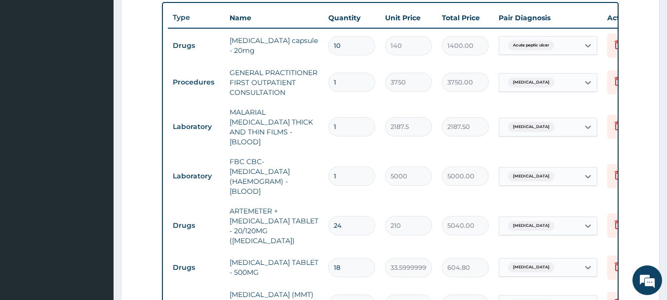
scroll to position [361, 0]
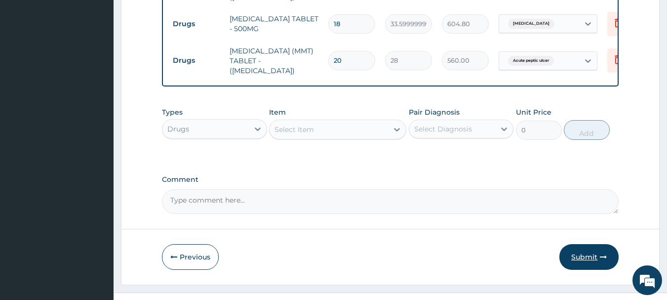
click at [598, 244] on button "Submit" at bounding box center [589, 257] width 59 height 26
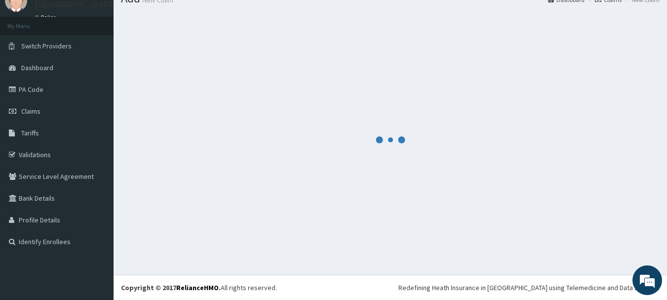
scroll to position [609, 0]
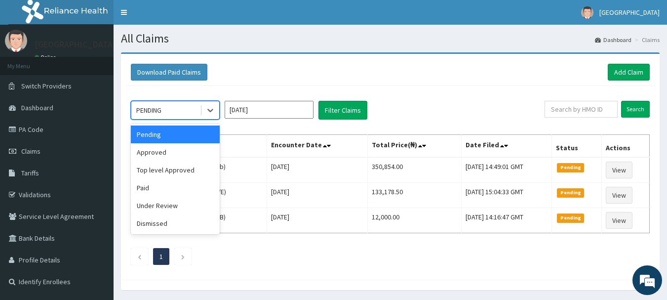
click at [155, 151] on div "Approved" at bounding box center [175, 152] width 89 height 18
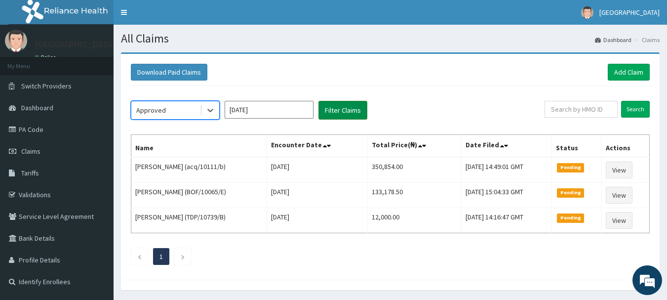
click at [362, 106] on button "Filter Claims" at bounding box center [343, 110] width 49 height 19
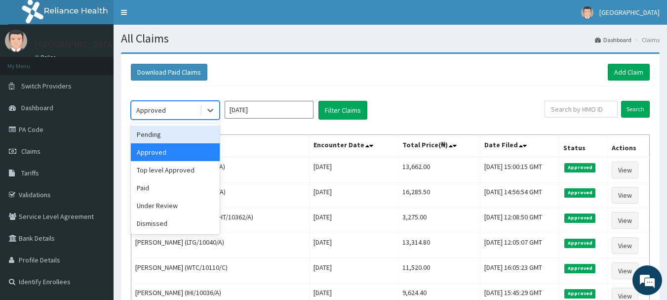
click at [164, 203] on div "Under Review" at bounding box center [175, 206] width 89 height 18
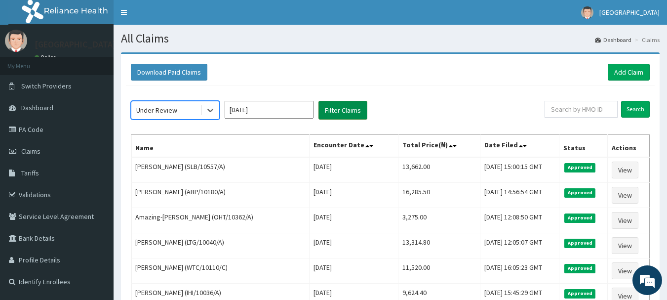
click at [357, 109] on button "Filter Claims" at bounding box center [343, 110] width 49 height 19
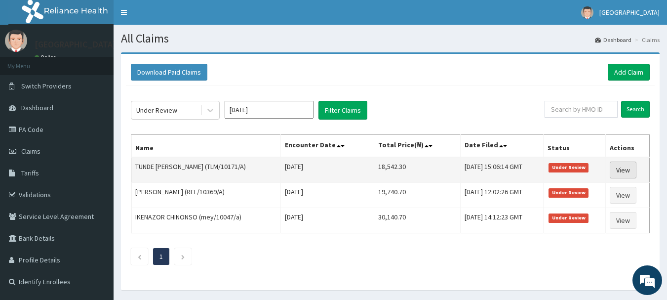
click at [632, 173] on link "View" at bounding box center [623, 170] width 27 height 17
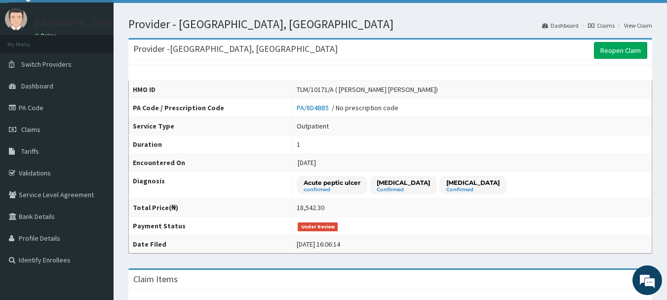
scroll to position [16, 0]
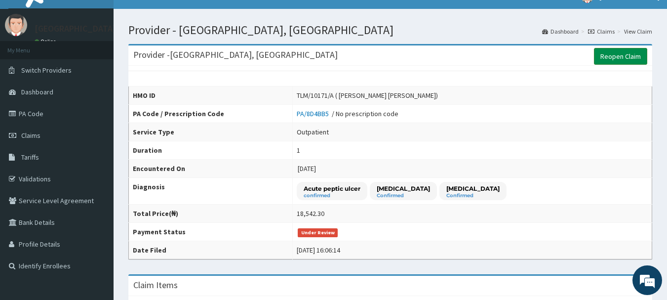
click at [626, 59] on link "Reopen Claim" at bounding box center [620, 56] width 53 height 17
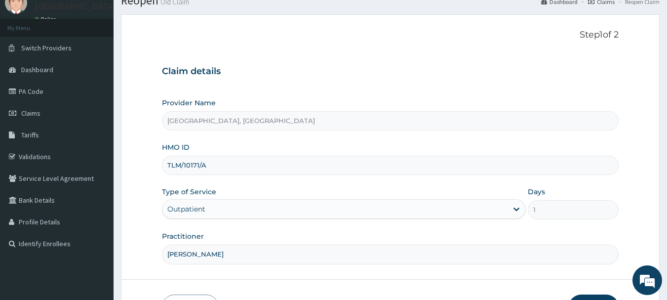
scroll to position [106, 0]
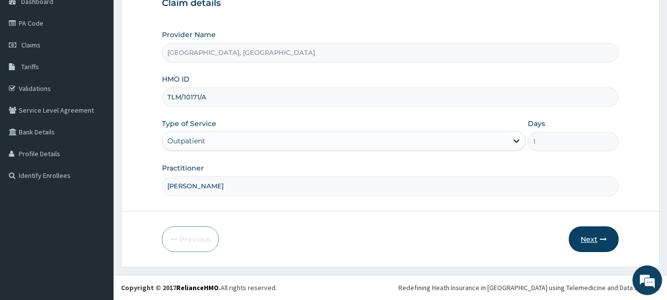
click at [600, 241] on button "Next" at bounding box center [594, 239] width 50 height 26
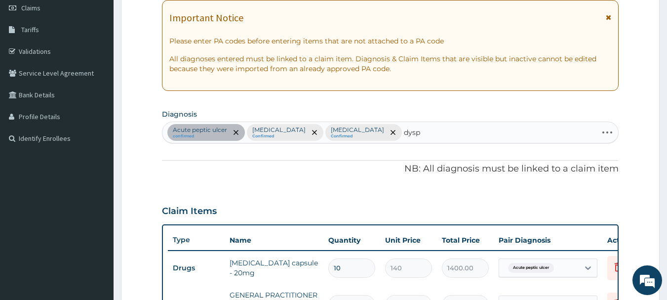
scroll to position [0, 0]
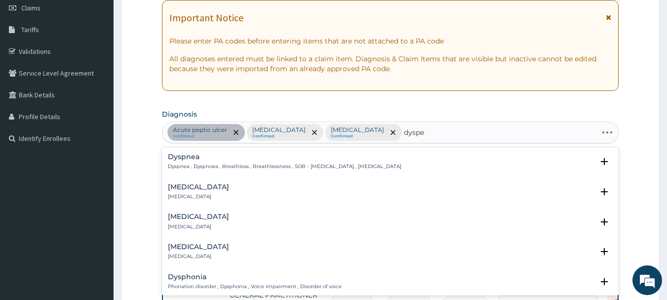
type input "dyspep"
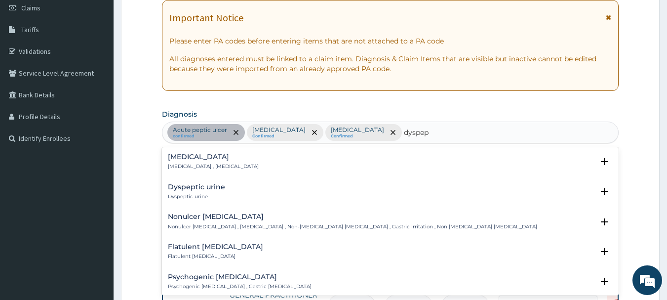
click at [194, 166] on p "[MEDICAL_DATA] , [MEDICAL_DATA]" at bounding box center [213, 166] width 91 height 7
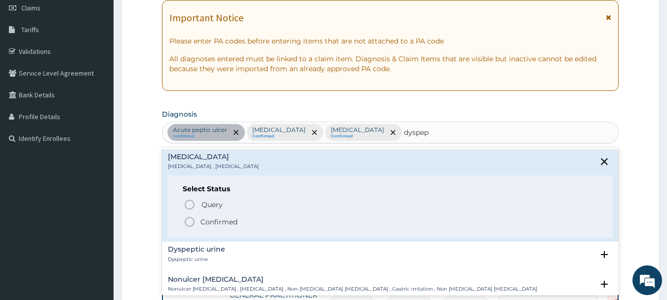
click at [186, 222] on icon "status option filled" at bounding box center [190, 222] width 12 height 12
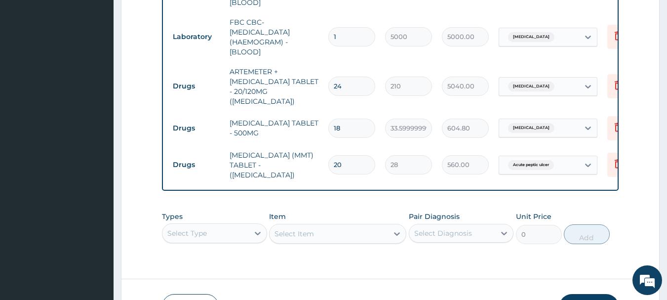
scroll to position [491, 0]
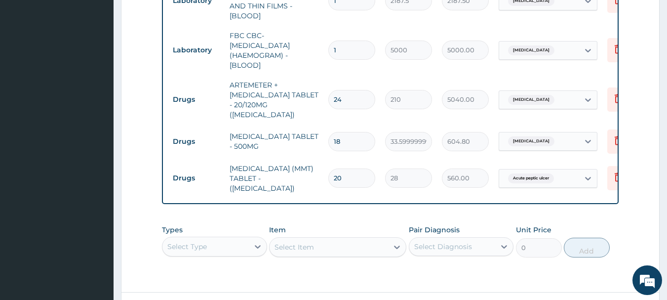
click at [559, 173] on input "text" at bounding box center [558, 178] width 1 height 10
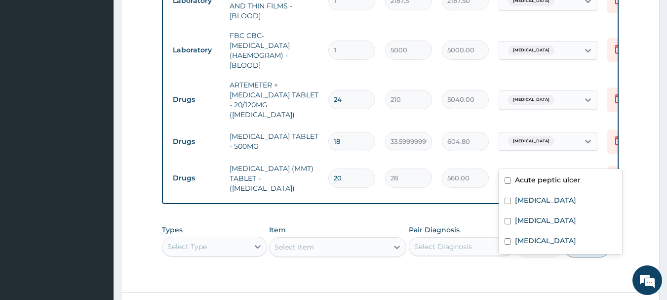
checkbox input "false"
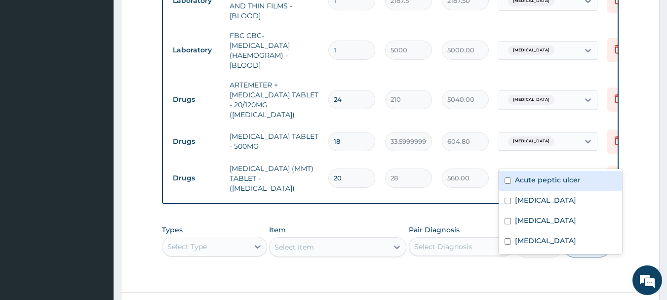
click at [549, 240] on label "[MEDICAL_DATA]" at bounding box center [545, 241] width 61 height 10
checkbox input "true"
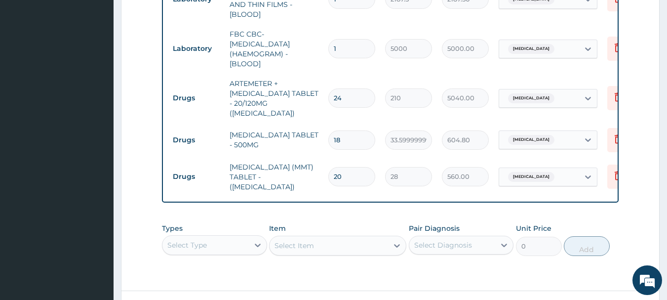
scroll to position [497, 0]
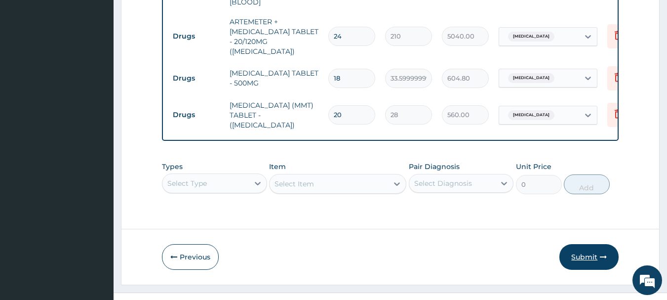
click at [590, 244] on button "Submit" at bounding box center [589, 257] width 59 height 26
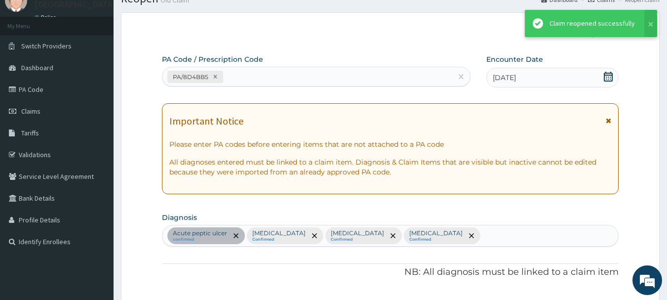
scroll to position [555, 0]
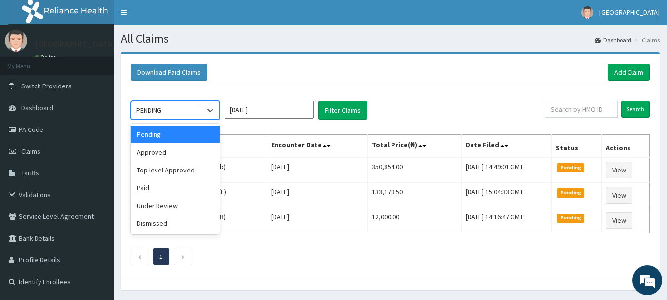
click at [163, 203] on div "Under Review" at bounding box center [175, 206] width 89 height 18
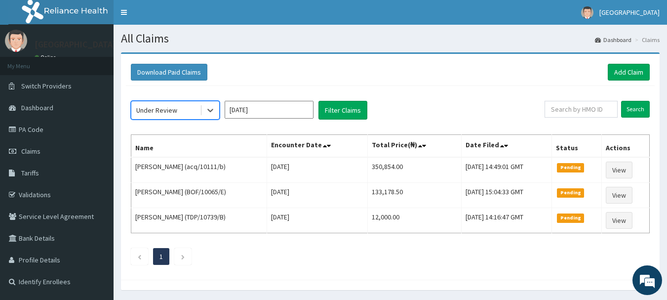
click at [345, 96] on div "option Under Review, selected. Select is focused ,type to refine list, press Do…" at bounding box center [390, 180] width 529 height 189
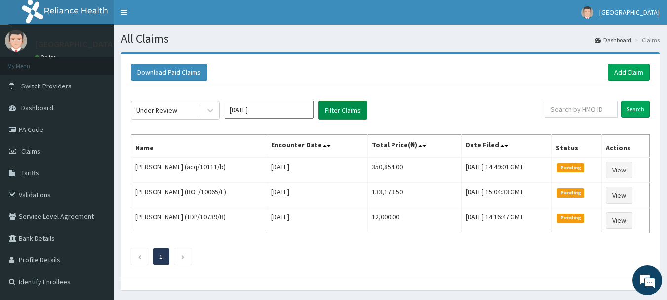
click at [346, 112] on button "Filter Claims" at bounding box center [343, 110] width 49 height 19
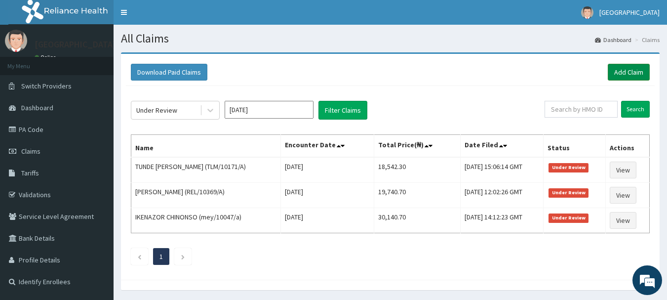
click at [626, 73] on link "Add Claim" at bounding box center [629, 72] width 42 height 17
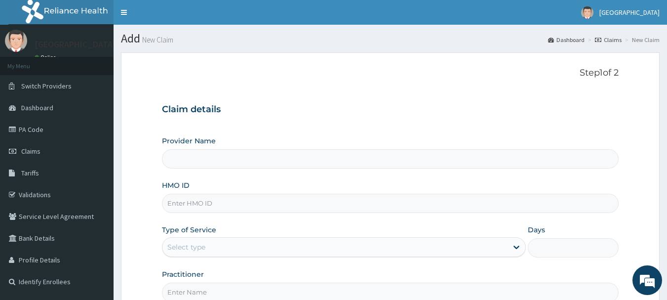
type input "Osuntuyi Medical Centre, Iju"
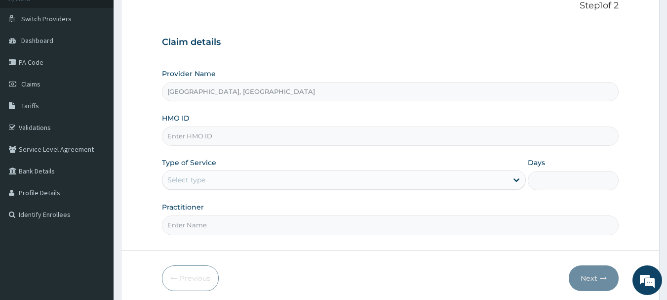
scroll to position [77, 0]
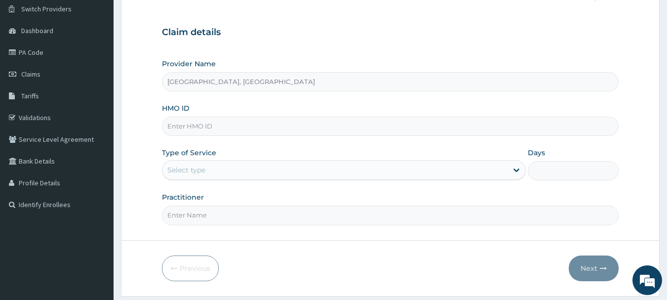
click at [277, 129] on input "HMO ID" at bounding box center [390, 126] width 457 height 19
paste input "RET/46141/A"
type input "RET/46141/A"
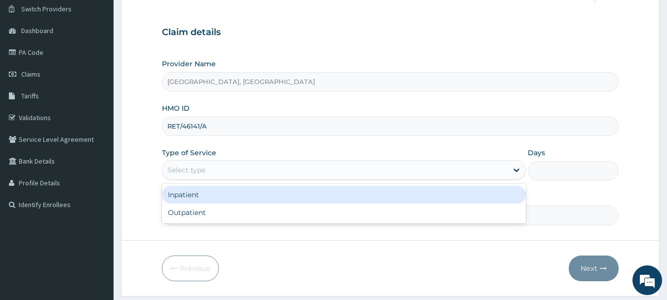
click at [182, 217] on div "Outpatient" at bounding box center [344, 212] width 364 height 18
type input "1"
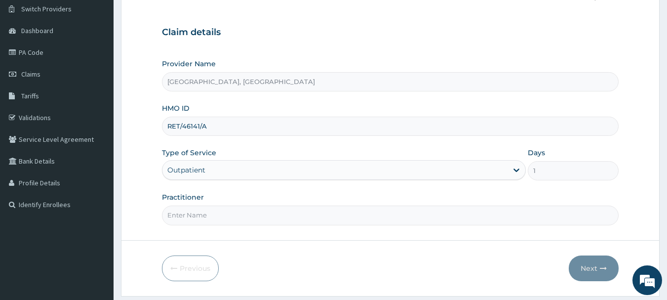
click at [216, 217] on input "Practitioner" at bounding box center [390, 214] width 457 height 19
type input "Dr Calista"
click at [602, 274] on button "Next" at bounding box center [594, 268] width 50 height 26
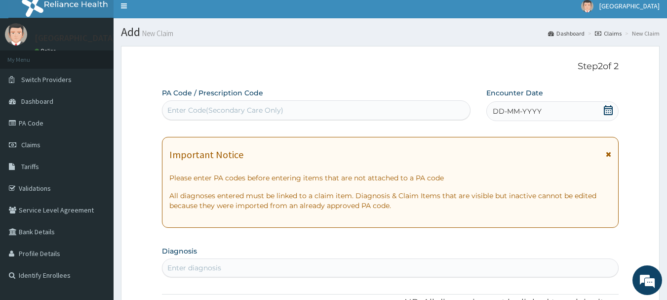
scroll to position [0, 0]
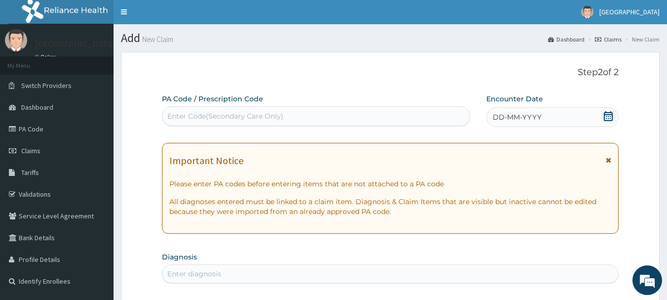
click at [519, 117] on span "DD-MM-YYYY" at bounding box center [517, 117] width 49 height 10
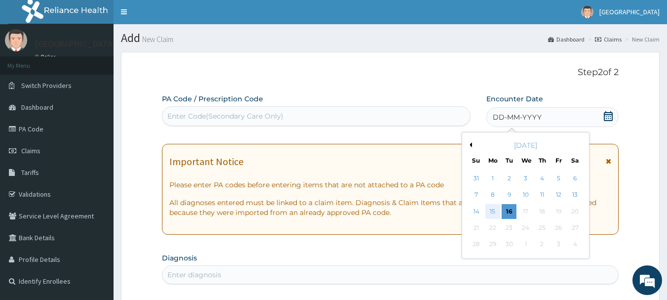
click at [496, 212] on div "15" at bounding box center [493, 211] width 15 height 15
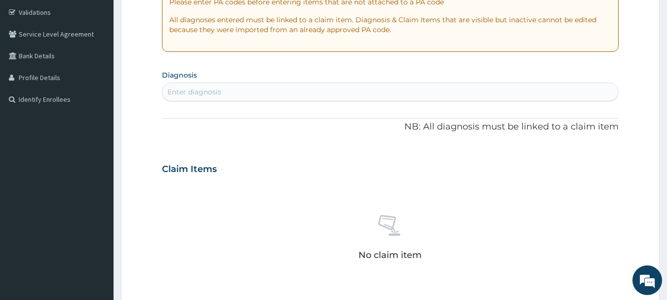
scroll to position [186, 0]
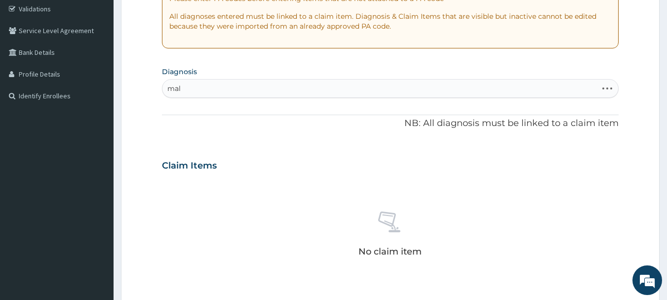
type input "mala"
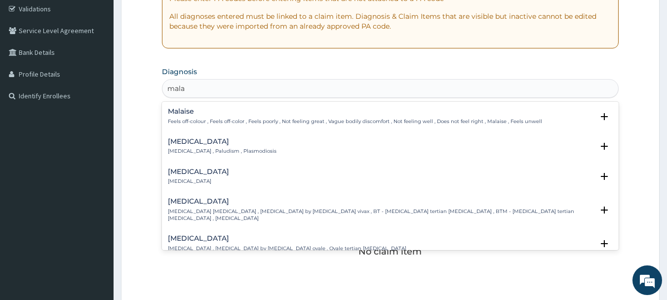
click at [209, 153] on p "[MEDICAL_DATA] , Paludism , Plasmodiosis" at bounding box center [222, 151] width 109 height 7
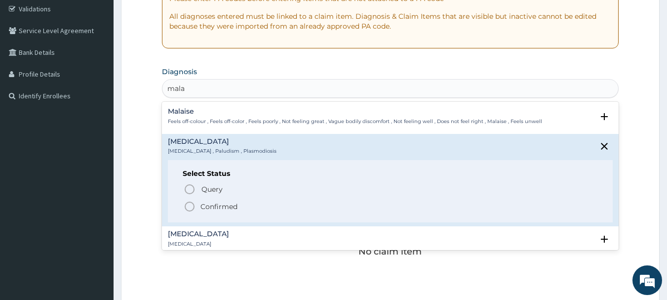
click at [192, 203] on circle "status option filled" at bounding box center [189, 206] width 9 height 9
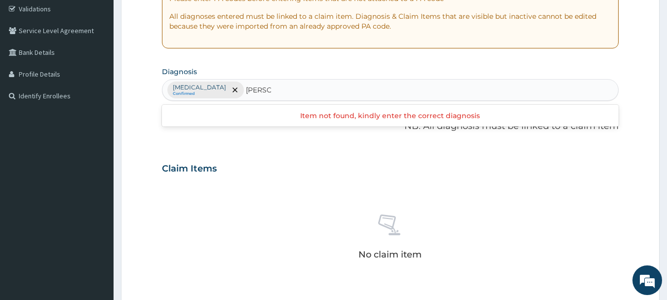
type input "anem"
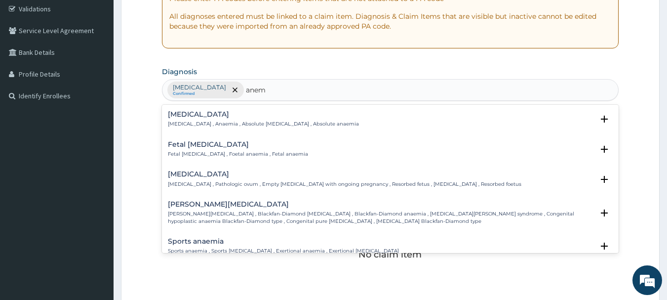
click at [236, 122] on p "Anemia , Anaemia , Absolute anemia , Absolute anaemia" at bounding box center [263, 124] width 191 height 7
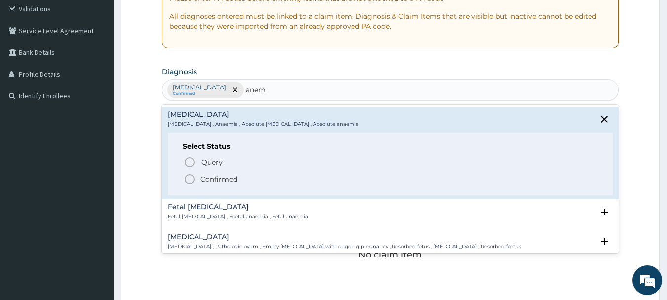
click at [193, 164] on circle "status option query" at bounding box center [189, 162] width 9 height 9
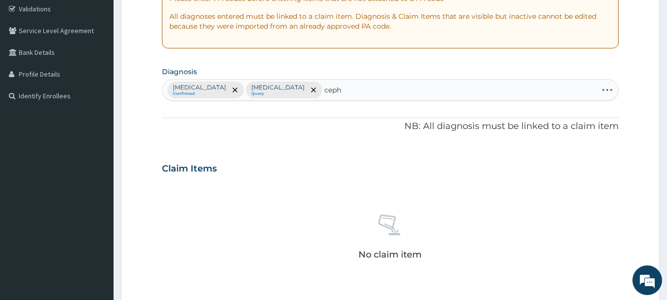
type input "cepha"
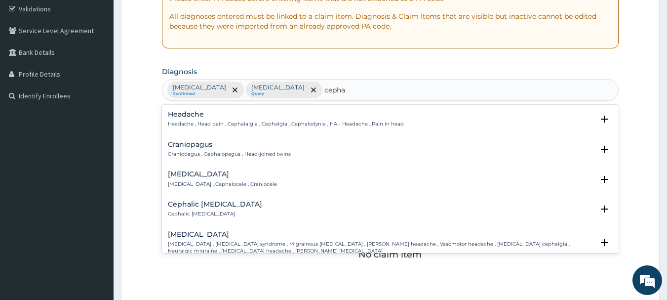
click at [301, 116] on h4 "Headache" at bounding box center [286, 114] width 236 height 7
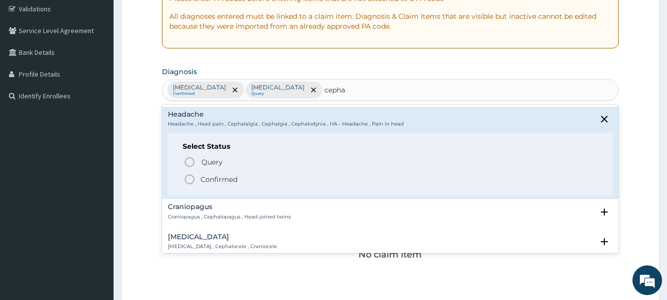
click at [186, 180] on icon "status option filled" at bounding box center [190, 179] width 12 height 12
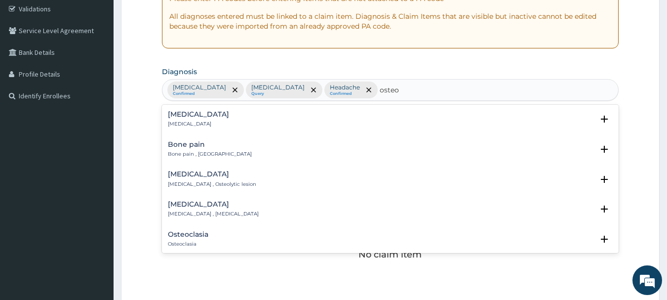
type input "osteoa"
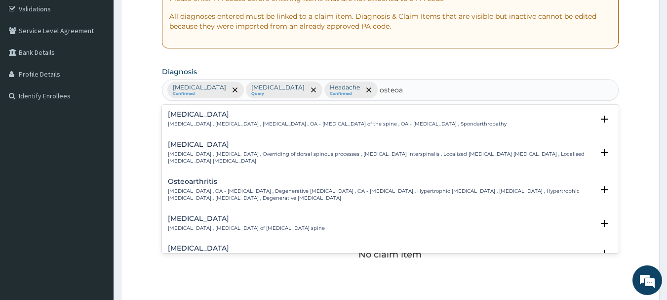
click at [209, 187] on div "Osteoarthritis Osteoarthritis , OA - Osteoarthritis , Degenerative arthritis , …" at bounding box center [381, 190] width 426 height 24
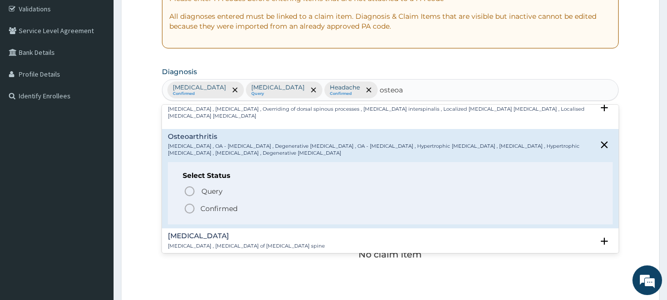
scroll to position [57, 0]
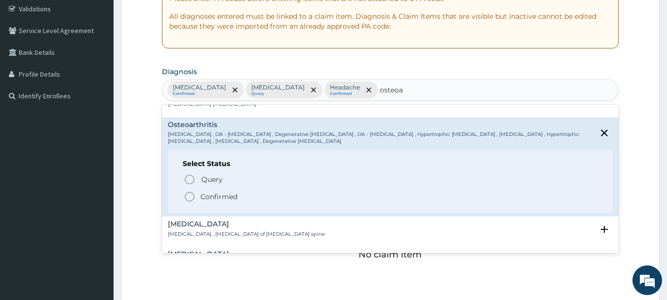
click at [194, 193] on icon "status option filled" at bounding box center [190, 197] width 12 height 12
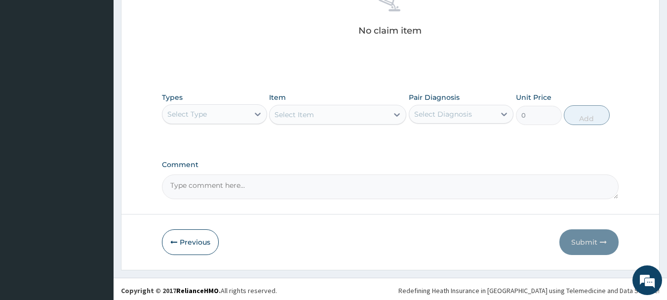
scroll to position [412, 0]
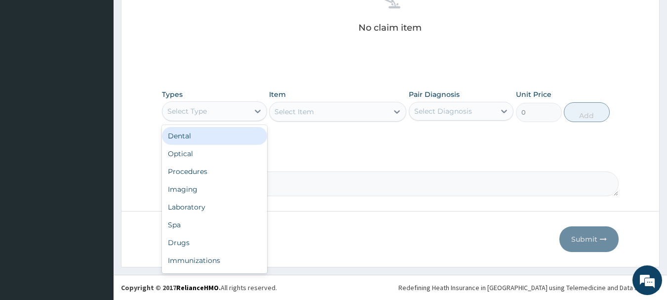
click at [195, 172] on div "Procedures" at bounding box center [214, 171] width 105 height 18
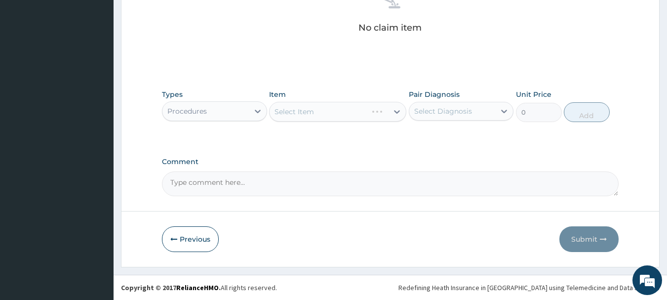
click at [372, 117] on div "Select Item" at bounding box center [337, 112] width 137 height 20
click at [378, 117] on div "Select Item" at bounding box center [337, 112] width 137 height 20
click at [369, 111] on div "Select Item" at bounding box center [337, 112] width 137 height 20
click at [374, 110] on div "Select Item" at bounding box center [337, 112] width 137 height 20
click at [371, 108] on div "Select Item" at bounding box center [337, 112] width 137 height 20
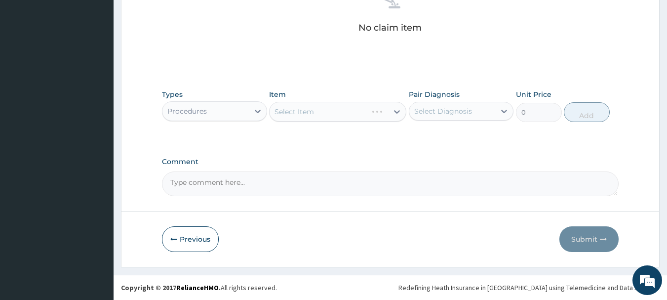
click at [362, 114] on div "Select Item" at bounding box center [337, 112] width 137 height 20
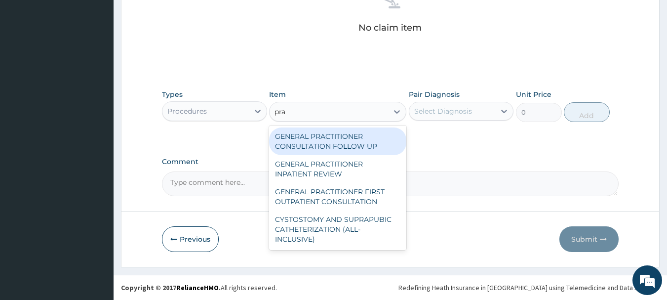
type input "prac"
click at [367, 193] on div "GENERAL PRACTITIONER FIRST OUTPATIENT CONSULTATION" at bounding box center [337, 197] width 137 height 28
type input "3750"
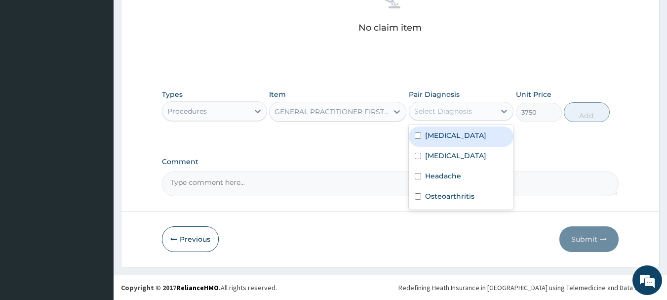
click at [444, 137] on label "Malaria" at bounding box center [455, 135] width 61 height 10
checkbox input "true"
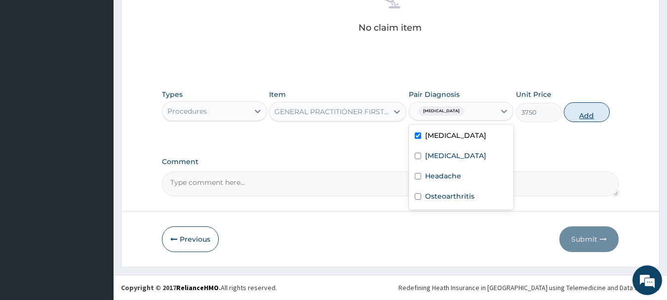
click at [597, 115] on button "Add" at bounding box center [587, 112] width 46 height 20
type input "0"
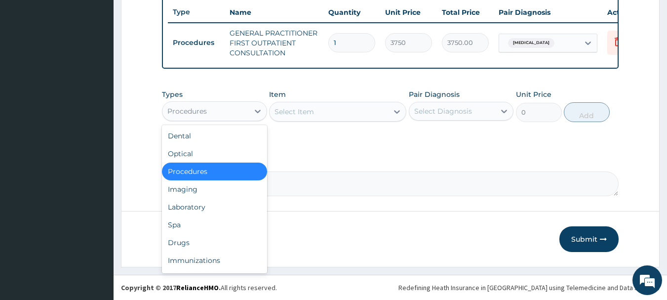
click at [193, 209] on div "Laboratory" at bounding box center [214, 207] width 105 height 18
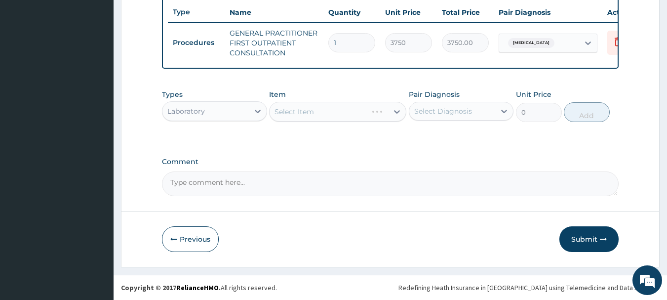
click at [381, 122] on div "Types option Laboratory, selected. Select is focused ,type to refine list, pres…" at bounding box center [390, 105] width 457 height 42
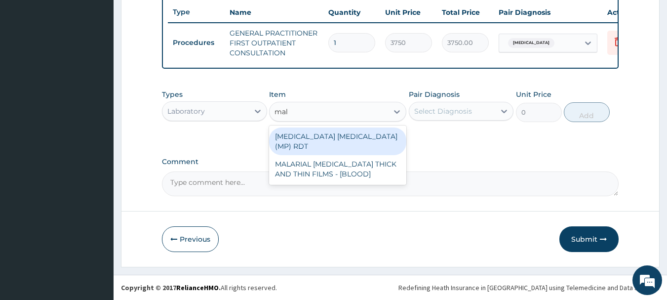
type input "mala"
click at [351, 158] on div "MALARIAL PARASITE THICK AND THIN FILMS - [BLOOD]" at bounding box center [337, 169] width 137 height 28
type input "2187.5"
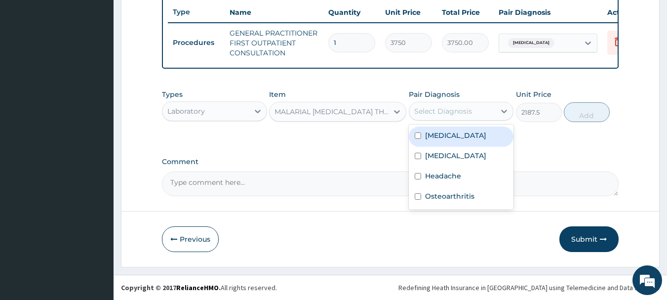
click at [439, 135] on label "Malaria" at bounding box center [455, 135] width 61 height 10
checkbox input "true"
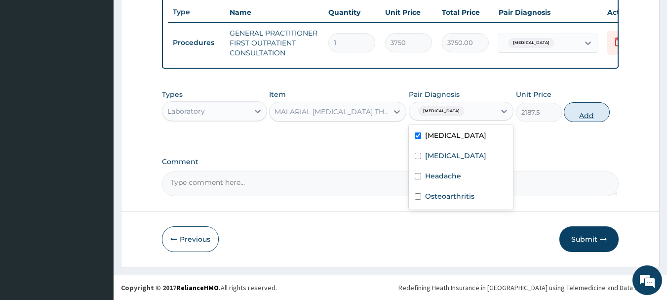
click at [598, 112] on button "Add" at bounding box center [587, 112] width 46 height 20
type input "0"
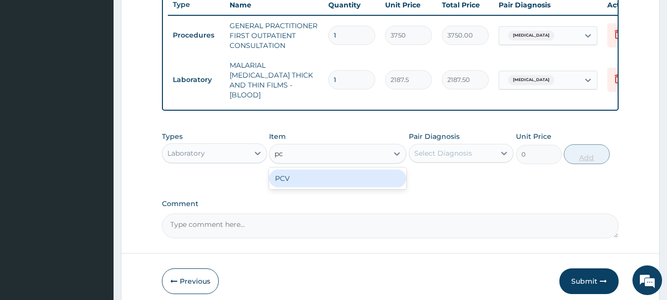
type input "pcv"
click at [359, 178] on div "PCV" at bounding box center [337, 178] width 137 height 18
type input "2187.5"
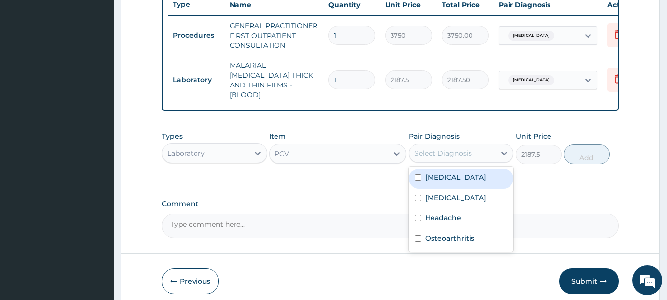
click at [444, 201] on div "Anemia" at bounding box center [461, 199] width 105 height 20
checkbox input "true"
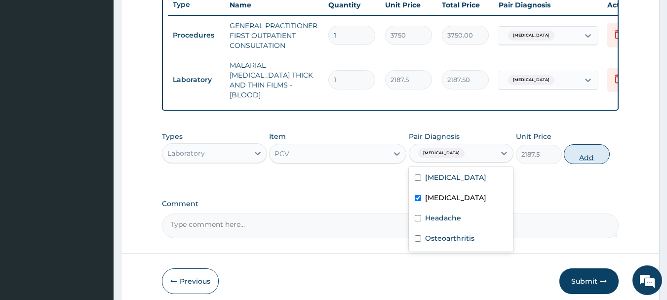
click at [592, 159] on button "Add" at bounding box center [587, 154] width 46 height 20
type input "0"
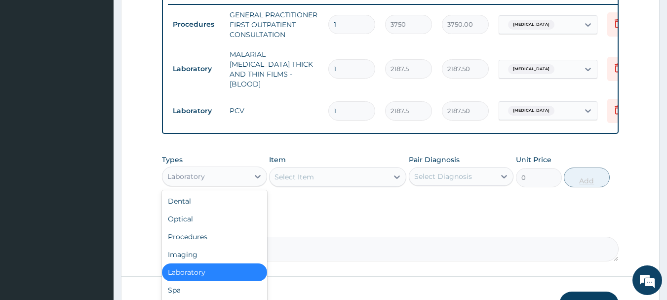
scroll to position [452, 0]
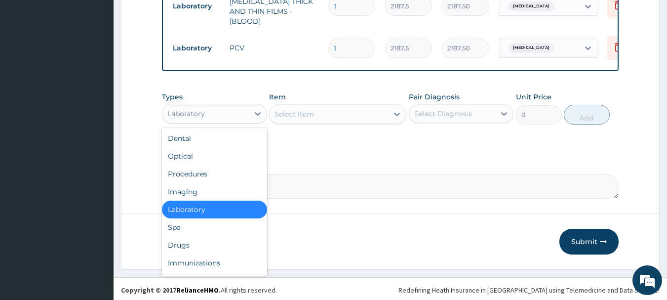
click at [175, 243] on div "Drugs" at bounding box center [214, 245] width 105 height 18
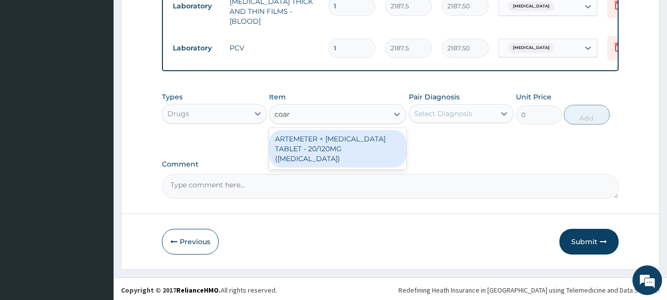
type input "coarte"
click at [364, 141] on div "ARTEMETER + LUMEFANTRINE TABLET - 20/120MG (COARTEM)" at bounding box center [337, 149] width 137 height 38
type input "210"
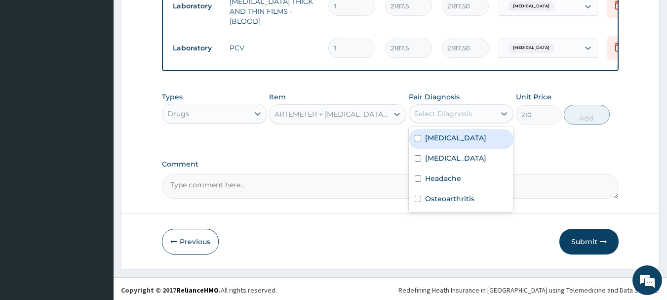
click at [442, 134] on label "Malaria" at bounding box center [455, 138] width 61 height 10
checkbox input "true"
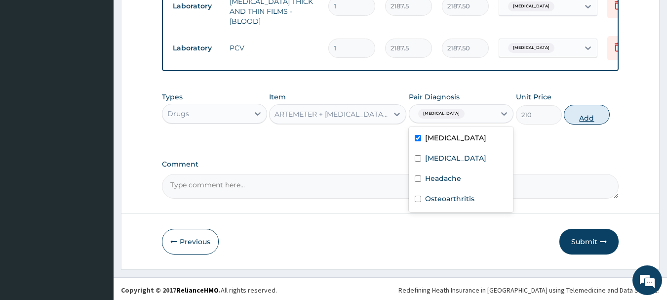
click at [600, 116] on button "Add" at bounding box center [587, 115] width 46 height 20
type input "0"
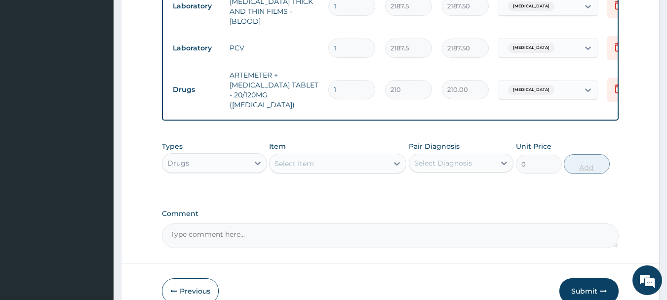
type input "0.00"
type input "2"
type input "420.00"
type input "24"
type input "5040.00"
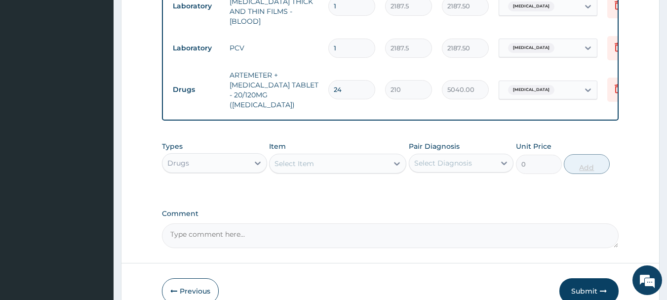
type input "24"
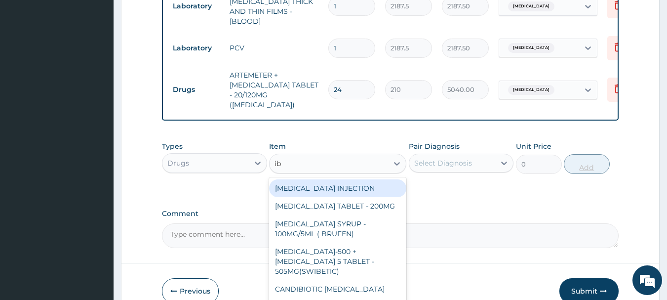
type input "ibu"
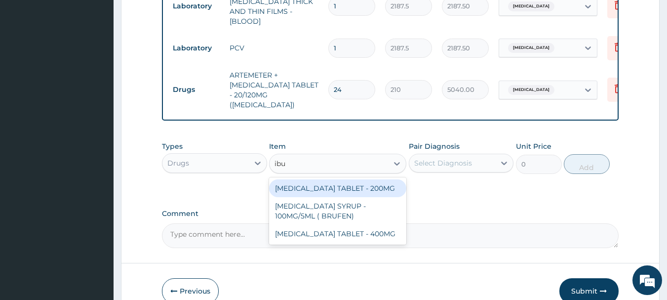
click at [360, 225] on div "IBUPROFEN TABLET - 400MG" at bounding box center [337, 234] width 137 height 18
type input "560"
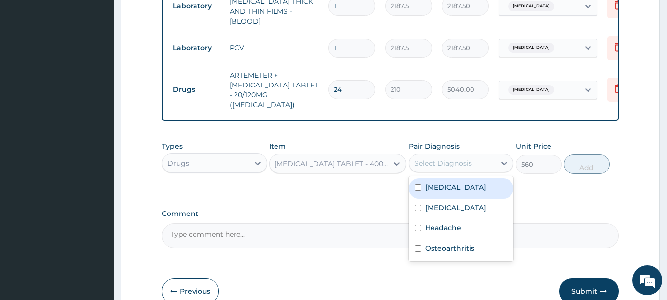
click at [465, 243] on label "Osteoarthritis" at bounding box center [449, 248] width 49 height 10
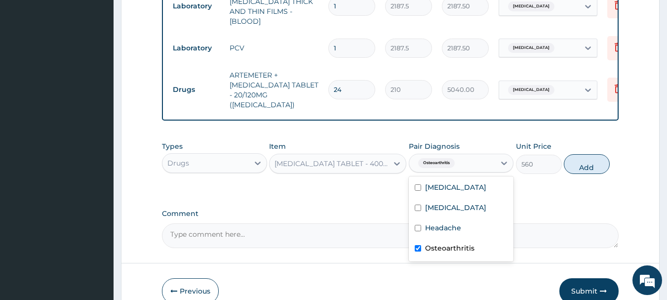
checkbox input "false"
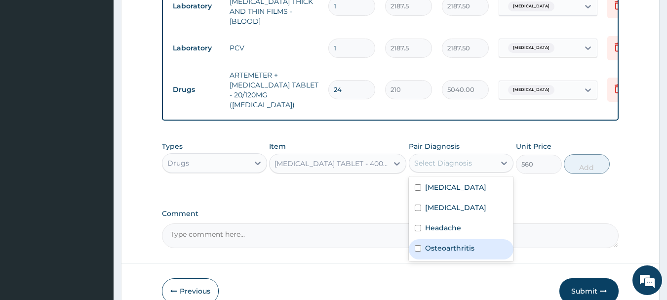
click at [443, 223] on label "Headache" at bounding box center [443, 228] width 36 height 10
checkbox input "true"
click at [588, 154] on button "Add" at bounding box center [587, 164] width 46 height 20
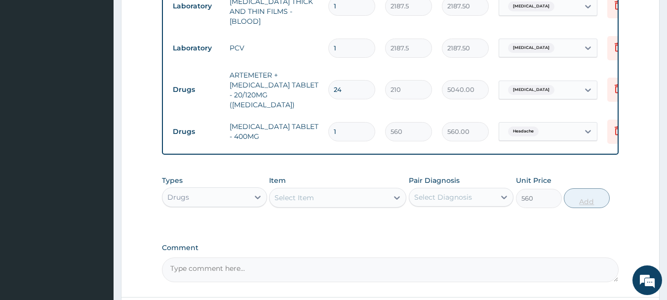
type input "0"
type input "0.00"
type input "2"
type input "1120.00"
type input "2"
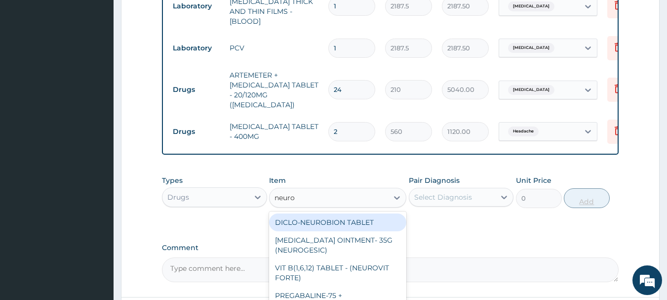
type input "neurog"
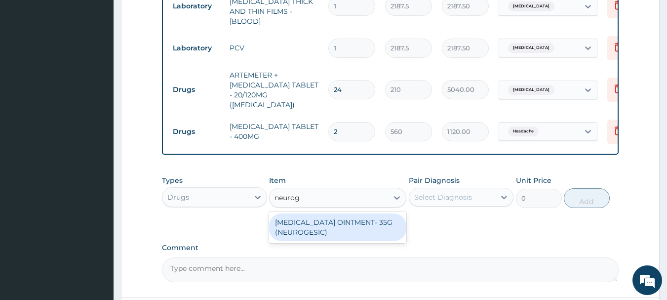
click at [366, 218] on div "METHYL SALICYLATE OINTMENT- 35G (NEUROGESIC)" at bounding box center [337, 227] width 137 height 28
type input "1400"
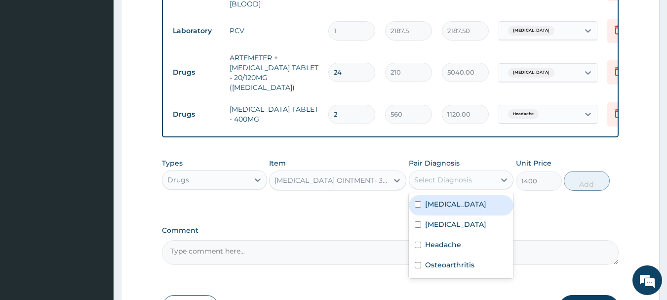
scroll to position [472, 0]
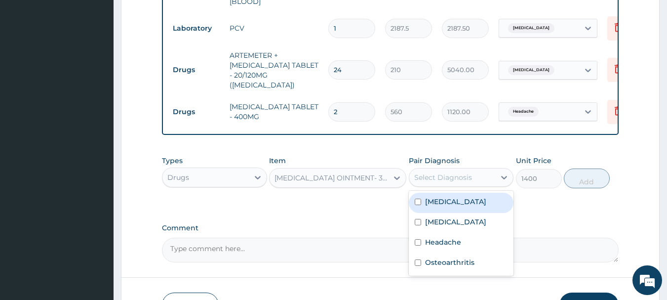
click at [459, 257] on label "Osteoarthritis" at bounding box center [449, 262] width 49 height 10
checkbox input "true"
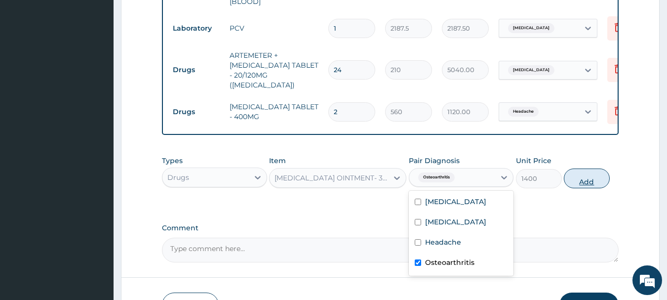
click at [592, 168] on button "Add" at bounding box center [587, 178] width 46 height 20
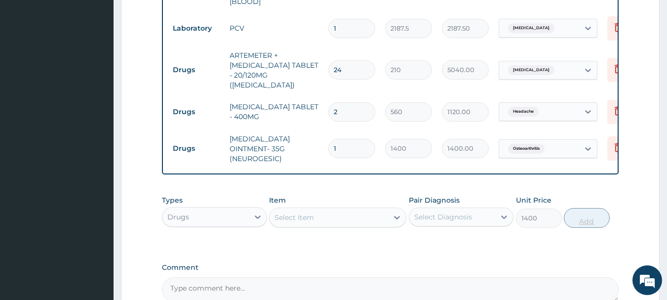
type input "0"
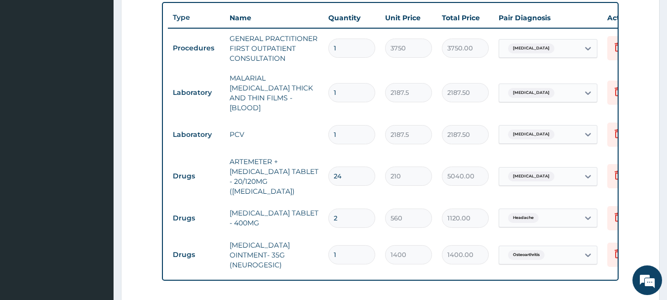
scroll to position [349, 0]
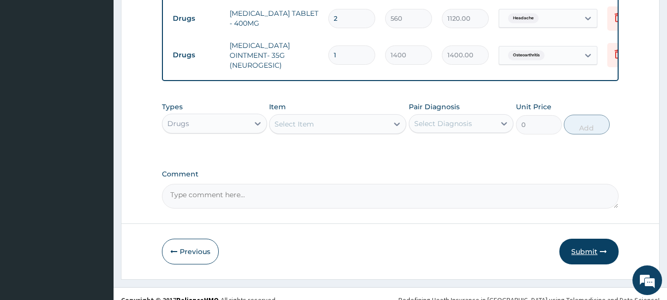
click at [588, 239] on button "Submit" at bounding box center [589, 252] width 59 height 26
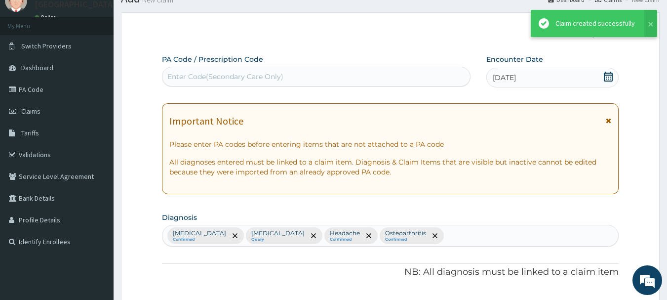
scroll to position [565, 0]
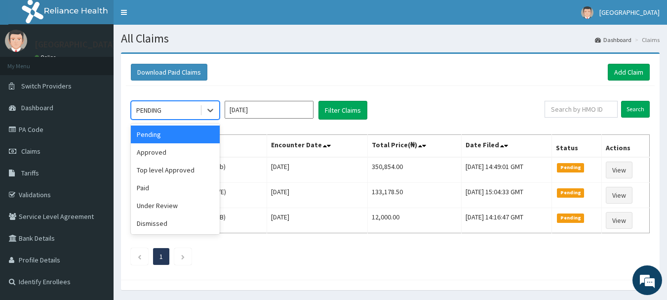
click at [156, 153] on div "Approved" at bounding box center [175, 152] width 89 height 18
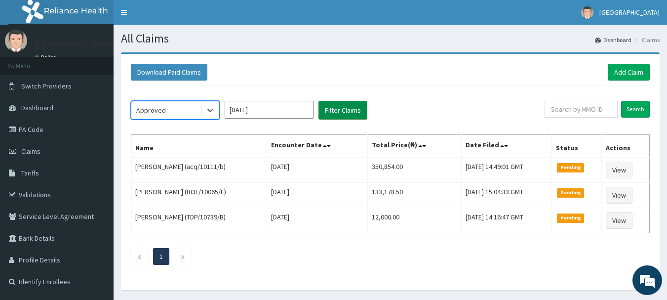
click at [352, 107] on button "Filter Claims" at bounding box center [343, 110] width 49 height 19
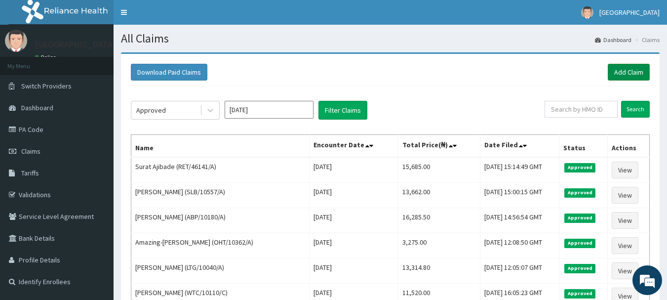
click at [630, 70] on link "Add Claim" at bounding box center [629, 72] width 42 height 17
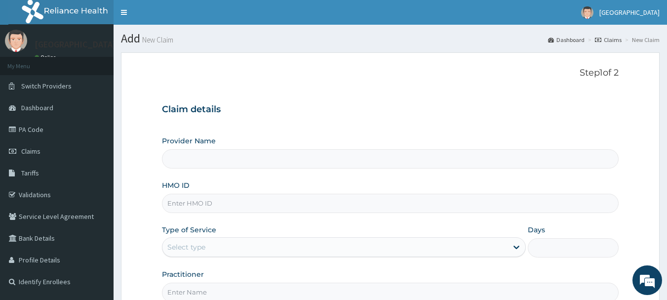
type input "[GEOGRAPHIC_DATA], [GEOGRAPHIC_DATA]"
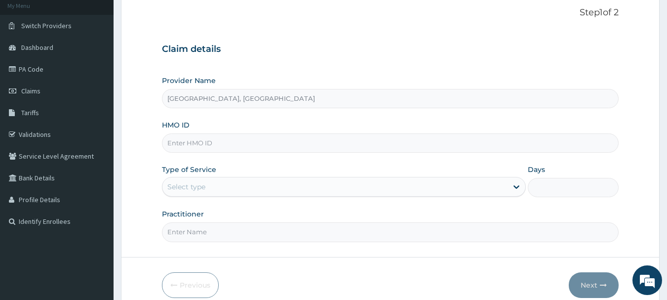
scroll to position [106, 0]
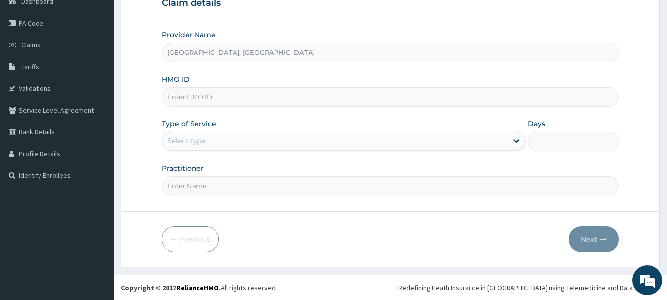
click at [238, 99] on input "HMO ID" at bounding box center [390, 96] width 457 height 19
paste input "IOD/10093/A"
type input "IOD/10093/A"
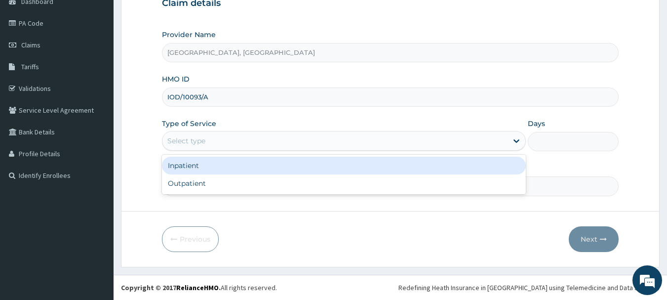
click at [182, 187] on div "Outpatient" at bounding box center [344, 183] width 364 height 18
type input "1"
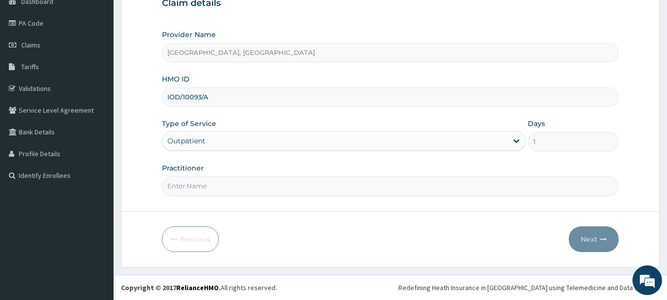
click at [223, 186] on input "Practitioner" at bounding box center [390, 185] width 457 height 19
type input "Dr [PERSON_NAME]"
click at [607, 245] on button "Next" at bounding box center [594, 239] width 50 height 26
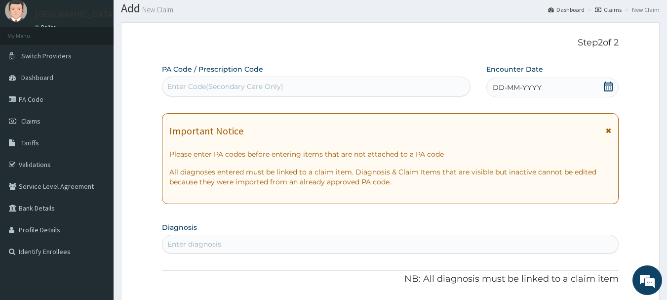
scroll to position [19, 0]
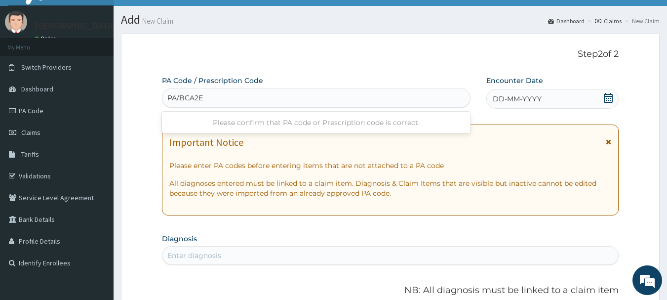
type input "PA/BCA2E1"
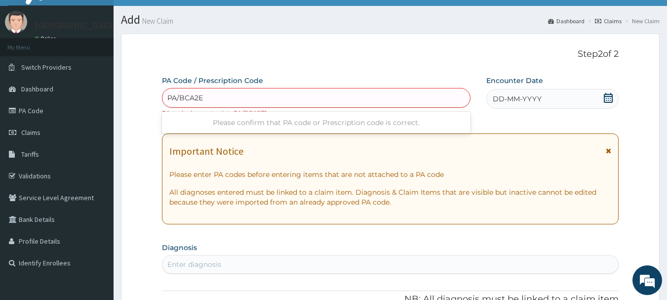
type input "PA/BCA2E1"
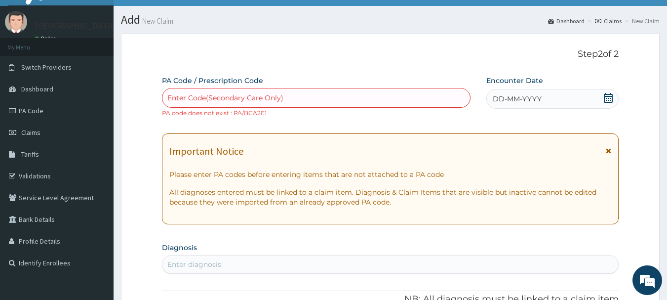
paste input "PA/8CA2E1"
type input "PA/8CA2E1"
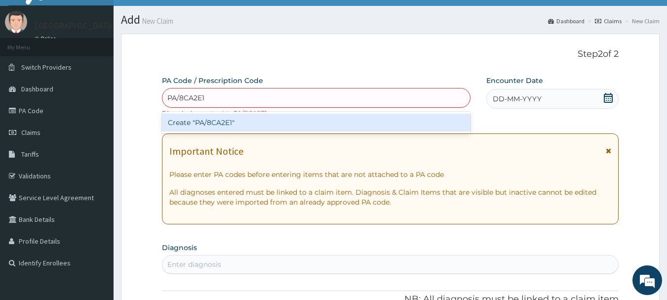
click at [318, 124] on div "Create "PA/8CA2E1"" at bounding box center [316, 123] width 309 height 18
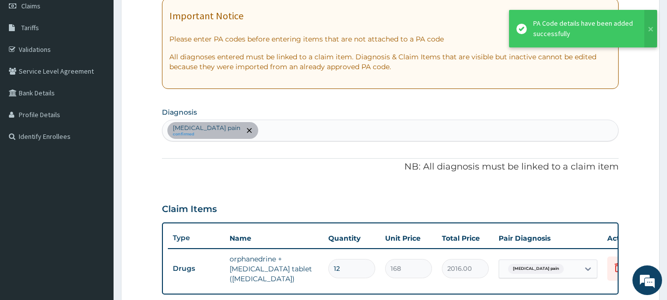
scroll to position [148, 0]
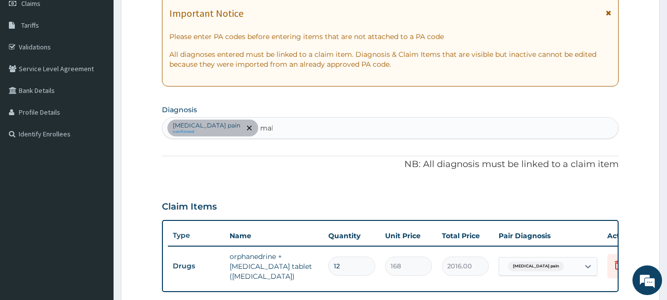
type input "mala"
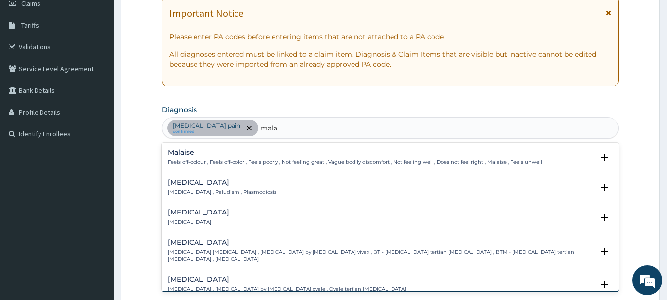
click at [221, 190] on p "[MEDICAL_DATA] , Paludism , Plasmodiosis" at bounding box center [222, 192] width 109 height 7
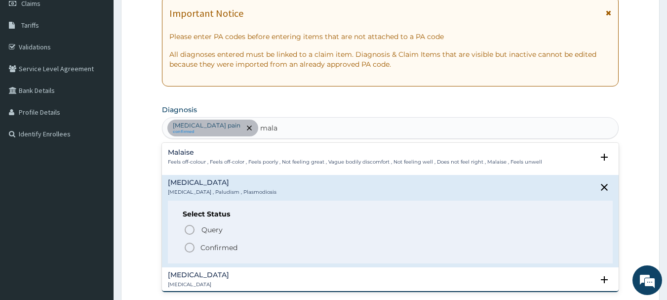
click at [184, 250] on icon "status option filled" at bounding box center [190, 248] width 12 height 12
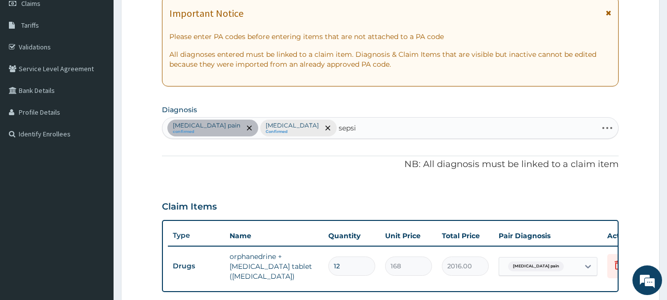
type input "[MEDICAL_DATA]"
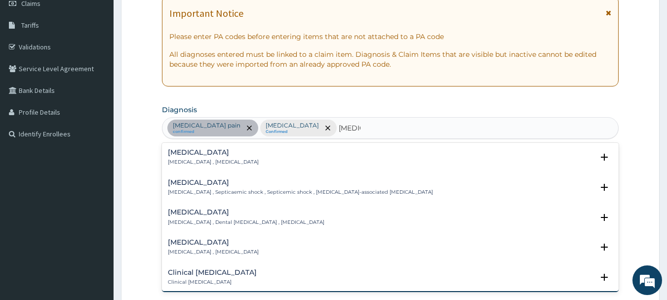
click at [204, 156] on h4 "[MEDICAL_DATA]" at bounding box center [213, 152] width 91 height 7
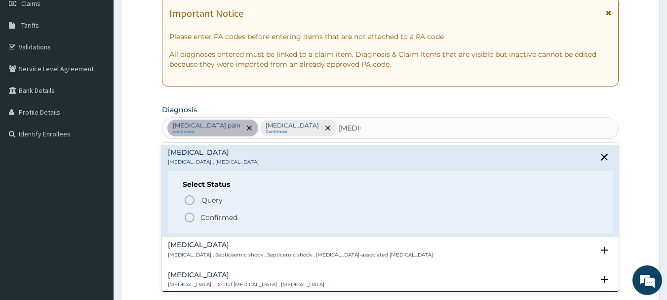
click at [190, 216] on icon "status option filled" at bounding box center [190, 217] width 12 height 12
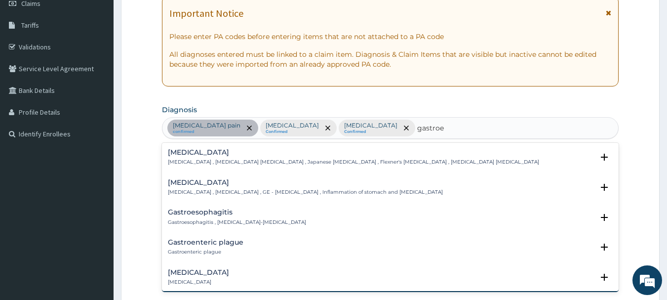
type input "gastroen"
click at [203, 212] on h4 "Gastroenteric plague" at bounding box center [206, 211] width 76 height 7
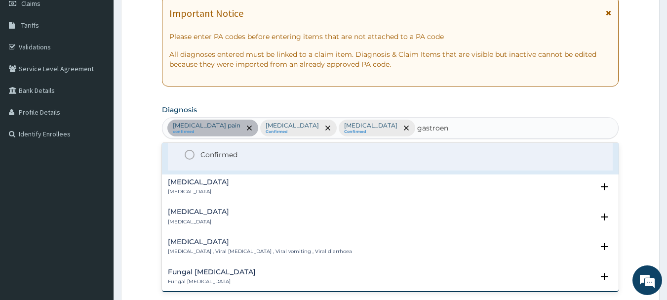
scroll to position [124, 0]
click at [208, 184] on h4 "[MEDICAL_DATA]" at bounding box center [198, 180] width 61 height 7
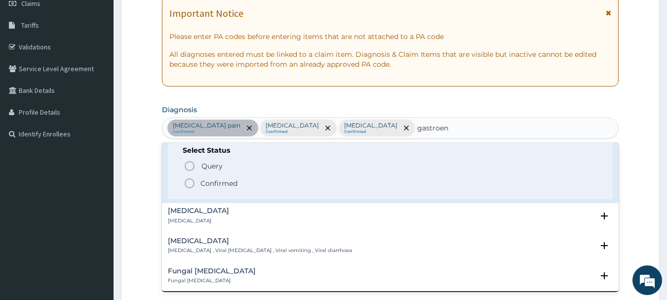
click at [187, 185] on icon "status option filled" at bounding box center [190, 183] width 12 height 12
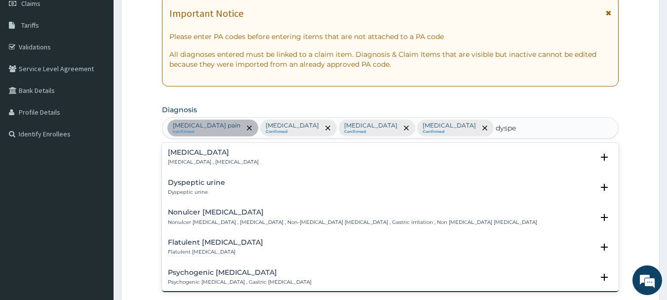
type input "dyspep"
click at [185, 155] on h4 "[MEDICAL_DATA]" at bounding box center [213, 152] width 91 height 7
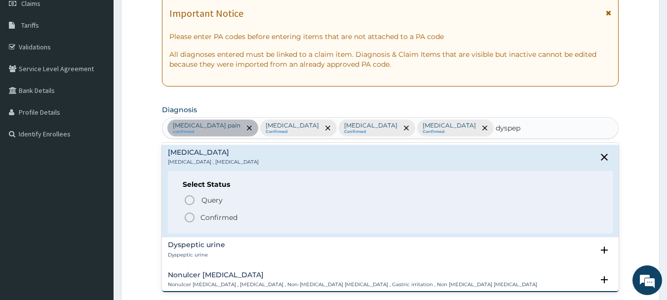
click at [188, 216] on icon "status option filled" at bounding box center [190, 217] width 12 height 12
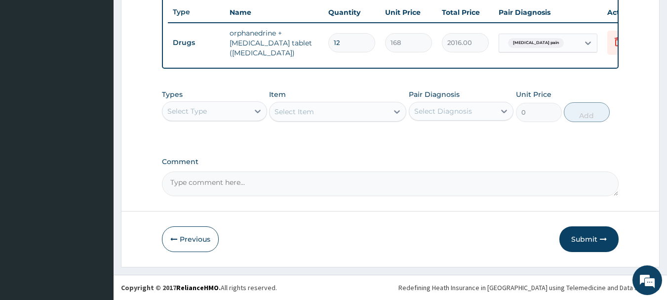
scroll to position [373, 0]
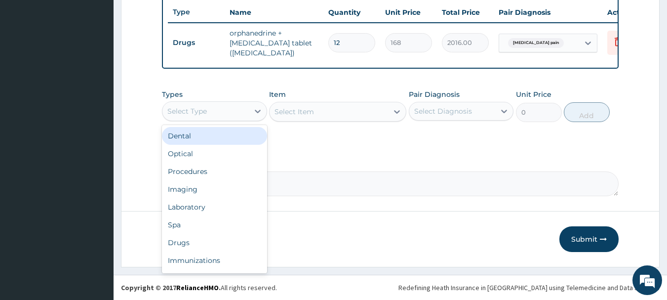
click at [187, 178] on div "Procedures" at bounding box center [214, 171] width 105 height 18
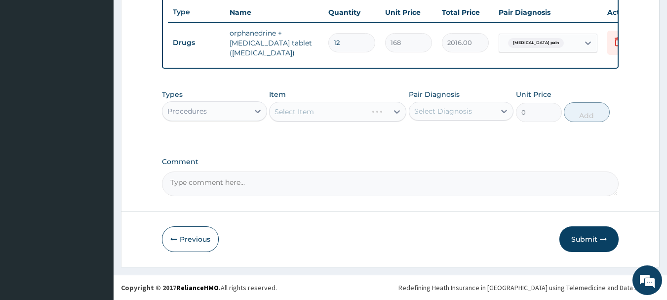
click at [377, 112] on div "Select Item" at bounding box center [337, 112] width 137 height 20
click at [354, 122] on div "Select Item" at bounding box center [337, 112] width 137 height 20
click at [377, 114] on div "Select Item" at bounding box center [337, 112] width 137 height 20
click at [379, 117] on div "Select Item" at bounding box center [337, 112] width 137 height 20
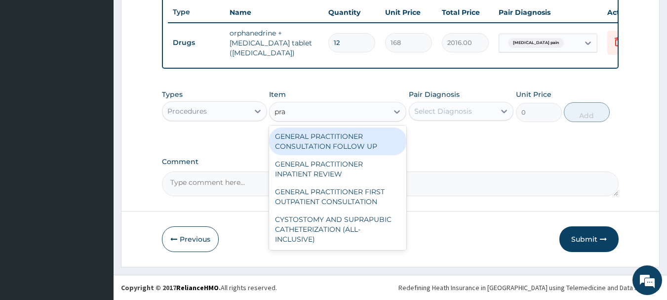
type input "prac"
click at [361, 207] on div "GENERAL PRACTITIONER FIRST OUTPATIENT CONSULTATION" at bounding box center [337, 197] width 137 height 28
type input "3750"
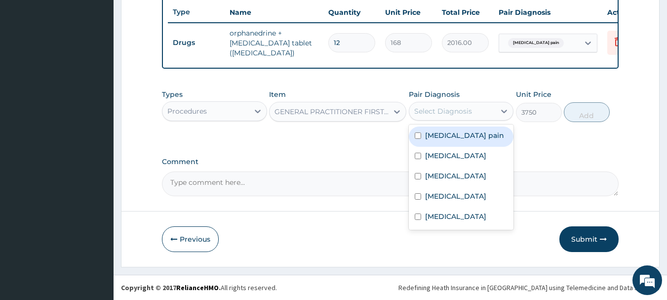
click at [444, 161] on label "[MEDICAL_DATA]" at bounding box center [455, 156] width 61 height 10
checkbox input "true"
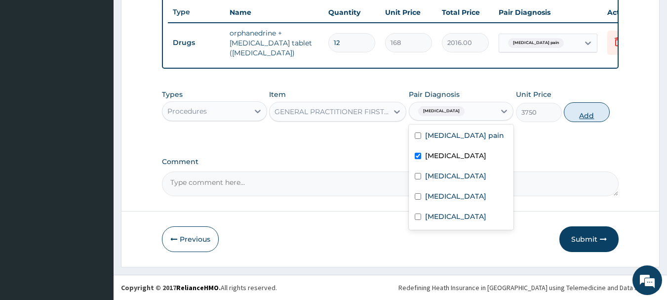
click at [590, 116] on button "Add" at bounding box center [587, 112] width 46 height 20
type input "0"
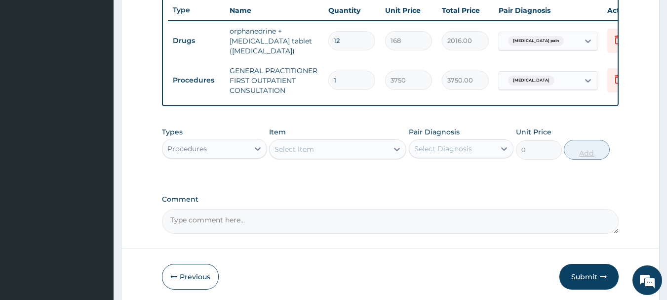
scroll to position [418, 0]
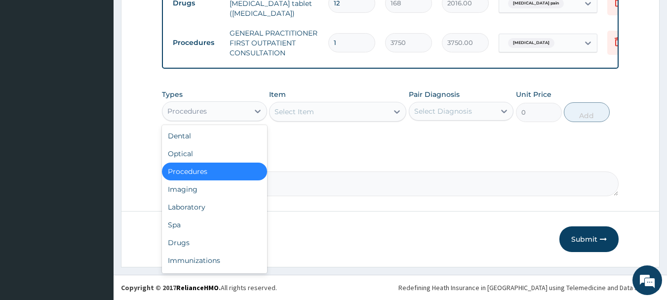
click at [186, 208] on div "Laboratory" at bounding box center [214, 207] width 105 height 18
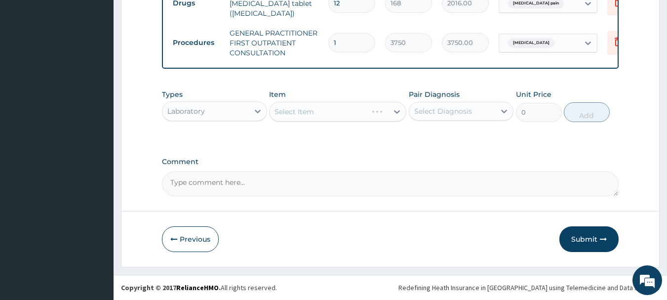
click at [358, 118] on div "Select Item" at bounding box center [337, 112] width 137 height 20
click at [366, 109] on div "Select Item" at bounding box center [337, 112] width 137 height 20
click at [362, 107] on div "Select Item" at bounding box center [337, 112] width 137 height 20
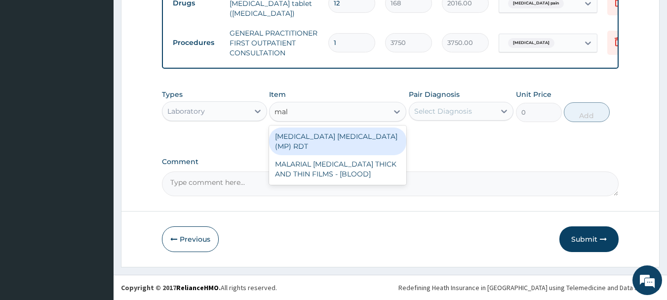
type input "mala"
click at [362, 162] on div "MALARIAL [MEDICAL_DATA] THICK AND THIN FILMS - [BLOOD]" at bounding box center [337, 169] width 137 height 28
type input "2187.5"
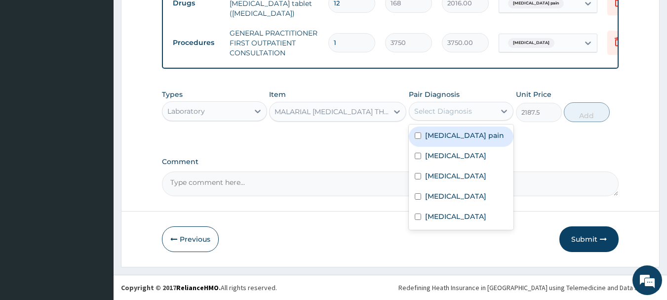
click at [439, 155] on label "[MEDICAL_DATA]" at bounding box center [455, 156] width 61 height 10
checkbox input "true"
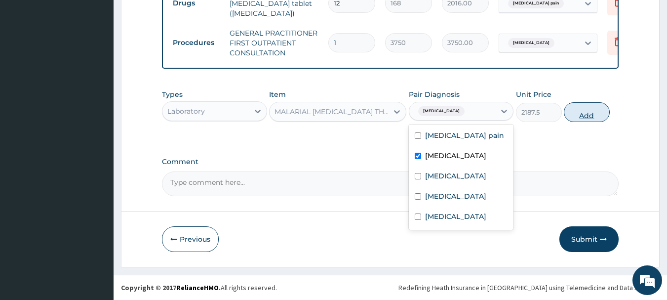
click at [593, 104] on button "Add" at bounding box center [587, 112] width 46 height 20
type input "0"
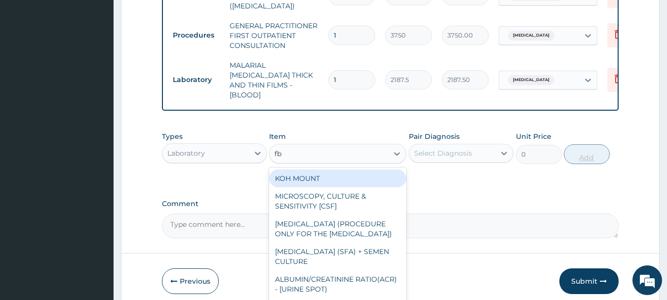
type input "fbc"
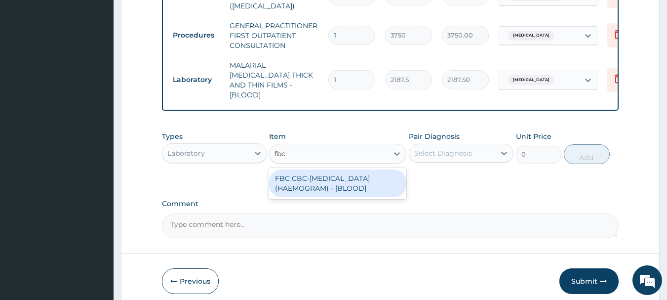
click at [369, 182] on div "FBC CBC-[MEDICAL_DATA] (HAEMOGRAM) - [BLOOD]" at bounding box center [337, 183] width 137 height 28
type input "5000"
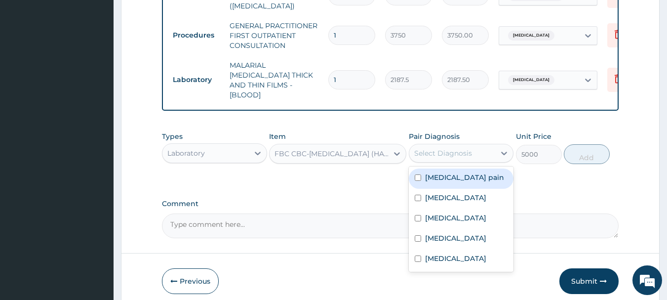
click at [441, 216] on label "[MEDICAL_DATA]" at bounding box center [455, 218] width 61 height 10
checkbox input "true"
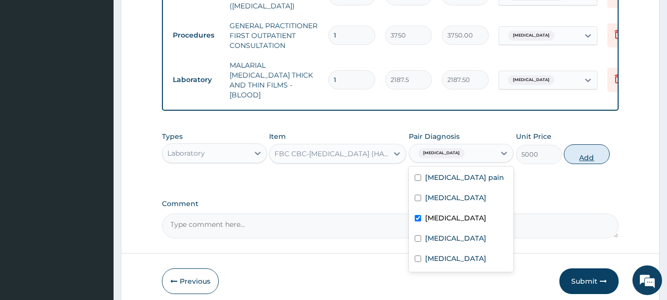
click at [592, 157] on button "Add" at bounding box center [587, 154] width 46 height 20
type input "0"
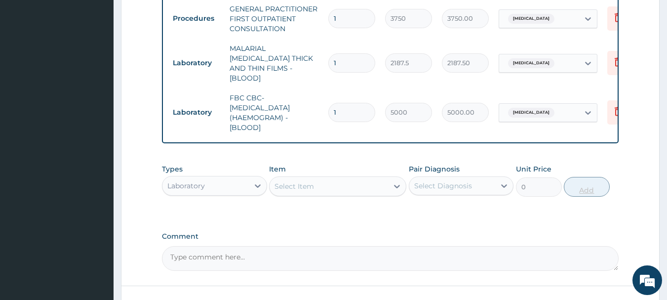
scroll to position [507, 0]
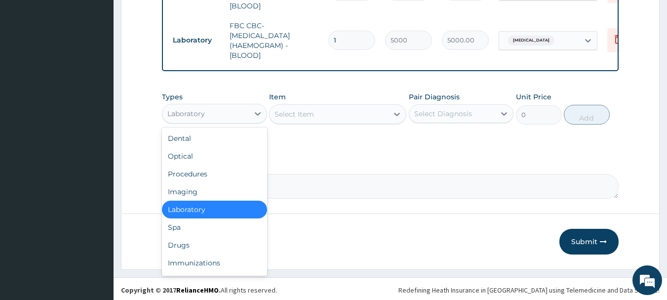
click at [178, 243] on div "Drugs" at bounding box center [214, 245] width 105 height 18
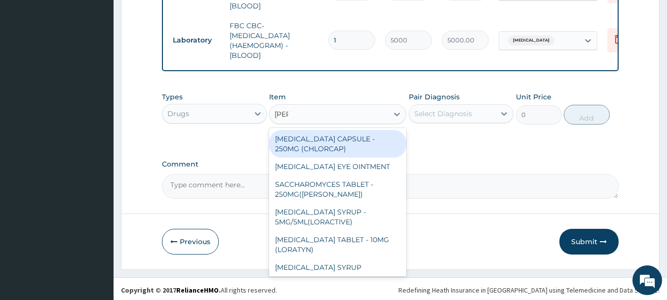
type input "lorat"
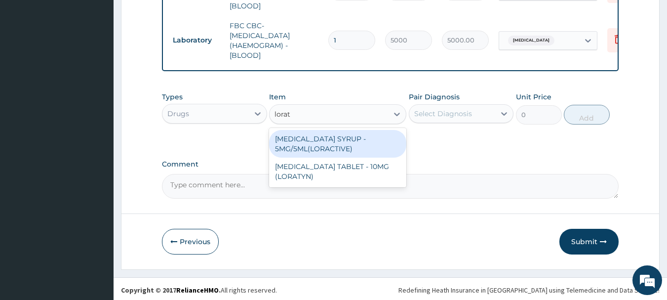
click at [338, 169] on div "[MEDICAL_DATA] TABLET - 10MG (LORATYN)" at bounding box center [337, 172] width 137 height 28
type input "98"
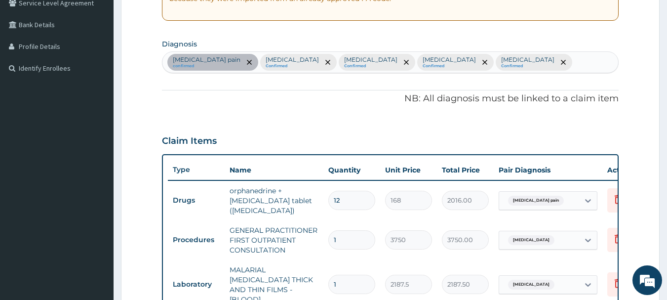
scroll to position [208, 0]
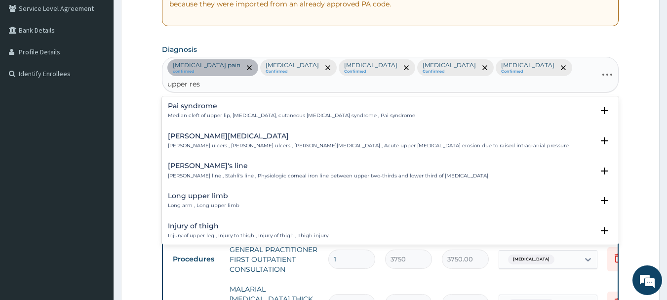
type input "upper resp"
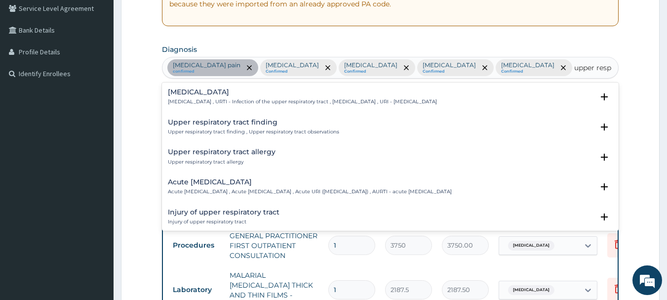
click at [246, 95] on h4 "[MEDICAL_DATA]" at bounding box center [302, 91] width 269 height 7
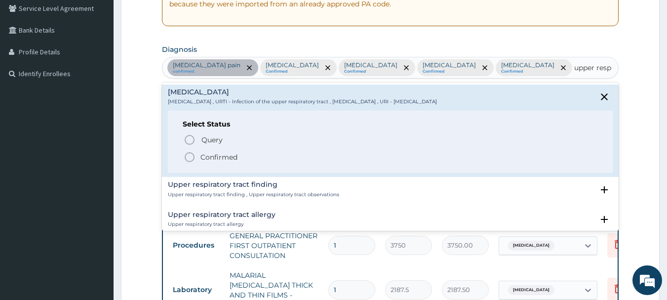
click at [187, 155] on icon "status option filled" at bounding box center [190, 157] width 12 height 12
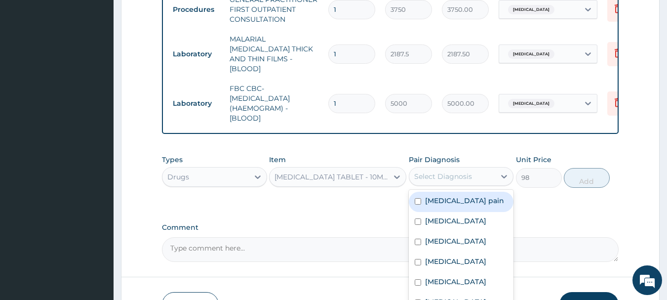
scroll to position [507, 0]
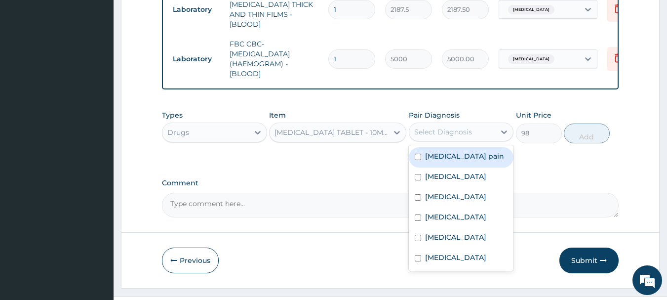
click at [458, 252] on label "[MEDICAL_DATA]" at bounding box center [455, 257] width 61 height 10
checkbox input "true"
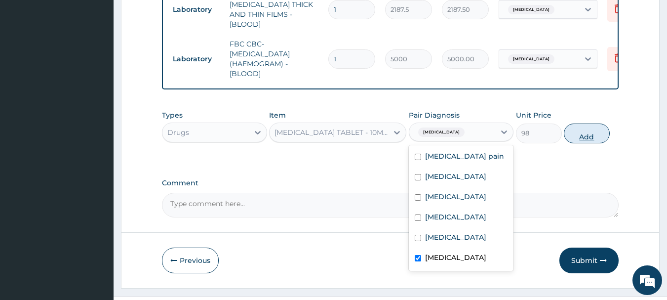
click at [590, 123] on button "Add" at bounding box center [587, 133] width 46 height 20
type input "0"
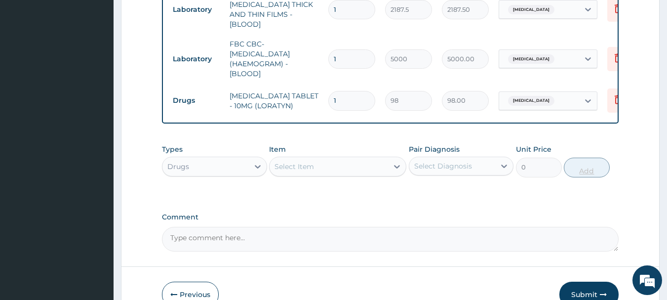
type input "0.00"
type input "5"
type input "490.00"
type input "5"
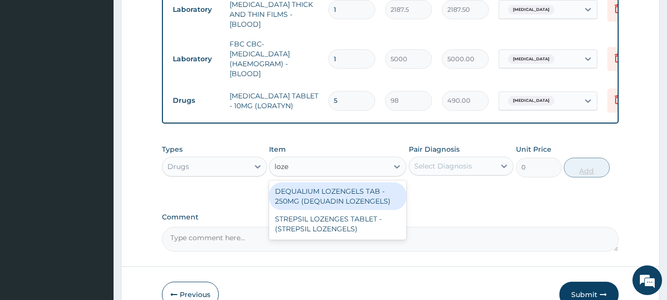
type input "[PERSON_NAME]"
click at [364, 182] on div "DEQUALIUM LOZENGELS TAB - 250MG (DEQUADIN LOZENGELS)" at bounding box center [337, 196] width 137 height 28
type input "112"
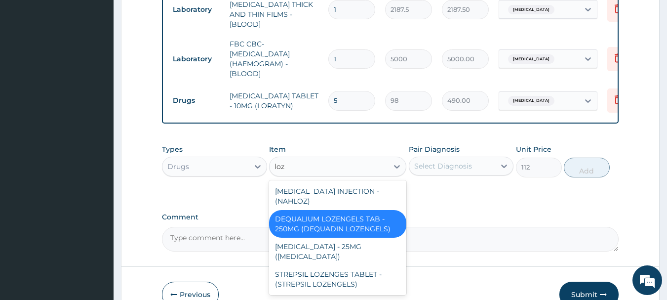
scroll to position [0, 0]
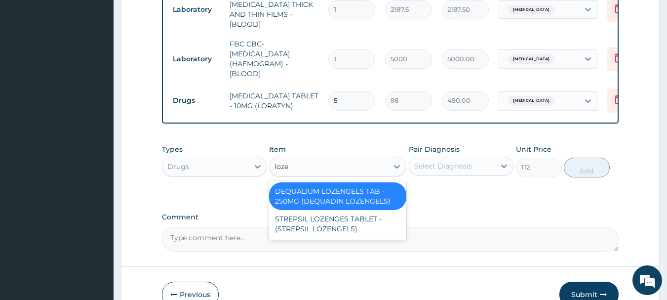
type input "[PERSON_NAME]"
click at [342, 210] on div "STREPSIL LOZENGES TABLET - (STREPSIL LOZENGELS)" at bounding box center [337, 224] width 137 height 28
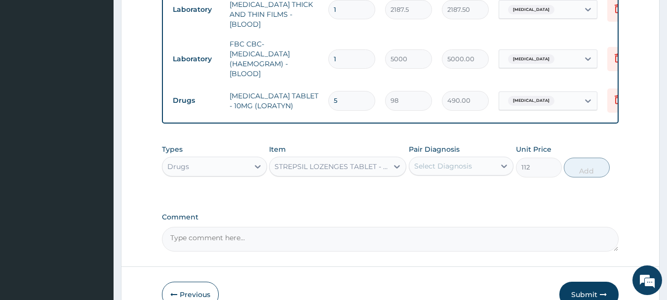
type input "168"
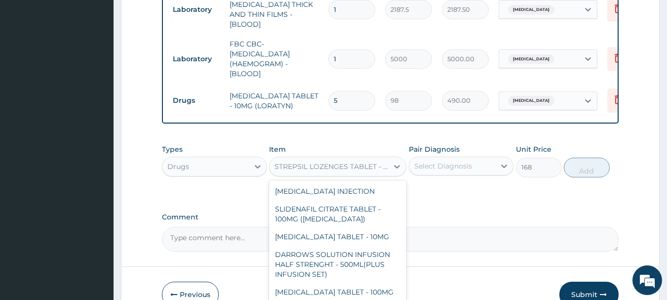
scroll to position [19766, 0]
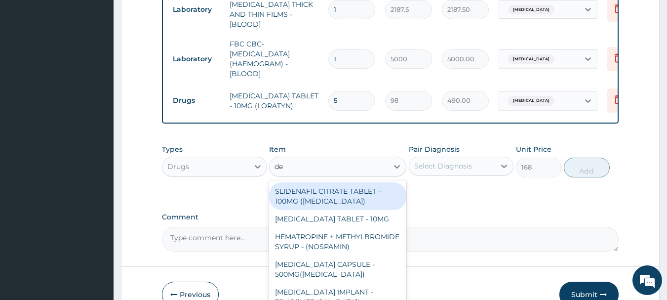
type input "deq"
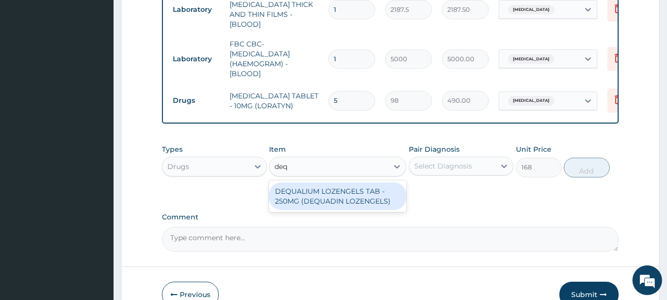
click at [360, 182] on div "DEQUALIUM LOZENGELS TAB - 250MG (DEQUADIN LOZENGELS)" at bounding box center [337, 196] width 137 height 28
type input "112"
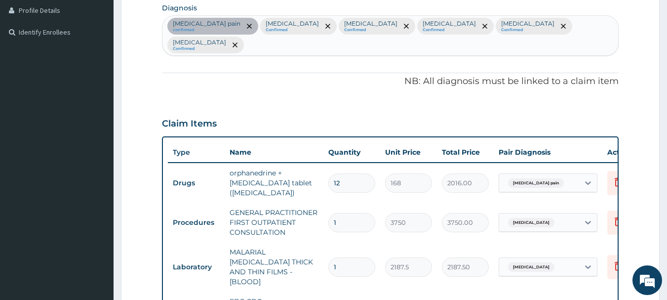
scroll to position [237, 0]
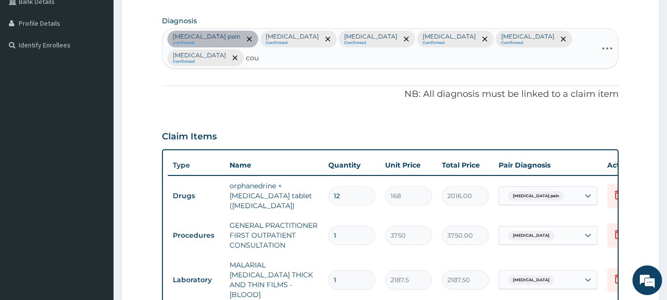
type input "coug"
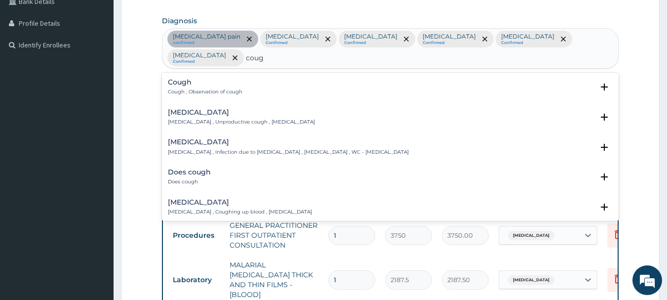
click at [205, 79] on h4 "Cough" at bounding box center [205, 82] width 75 height 7
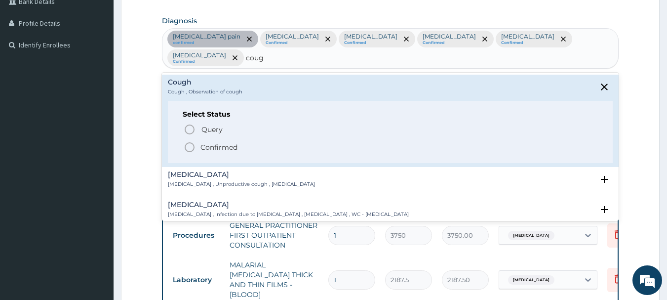
click at [192, 142] on icon "status option filled" at bounding box center [190, 147] width 12 height 12
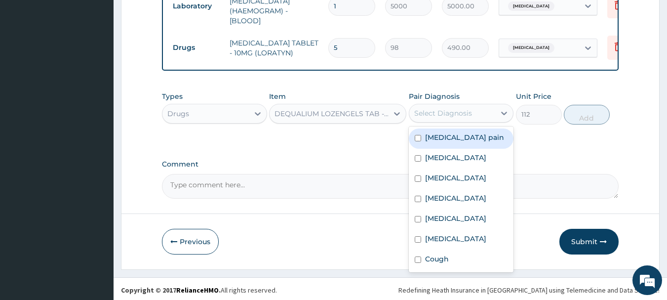
scroll to position [7, 0]
click at [437, 259] on label "Cough" at bounding box center [437, 259] width 24 height 10
checkbox input "true"
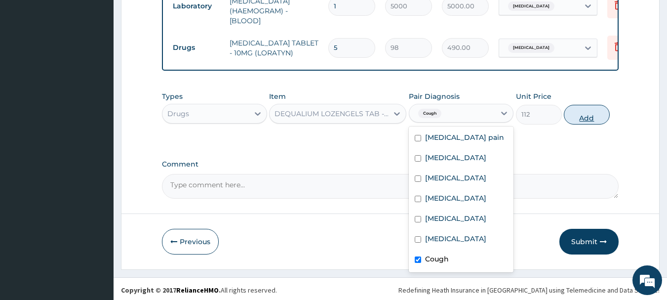
click at [590, 106] on button "Add" at bounding box center [587, 115] width 46 height 20
type input "0"
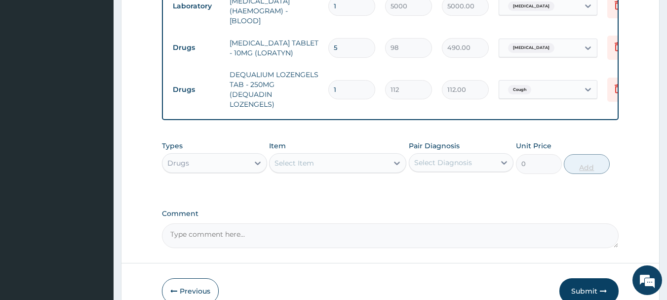
type input "10"
type input "1120.00"
type input "10"
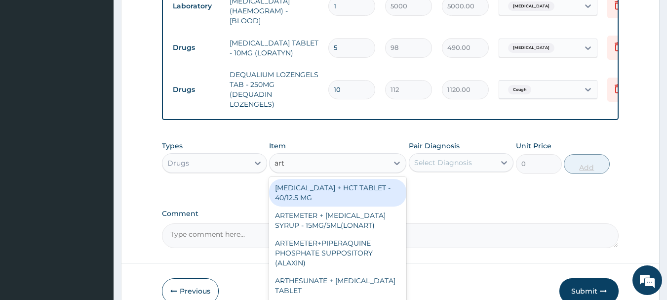
type input "arte"
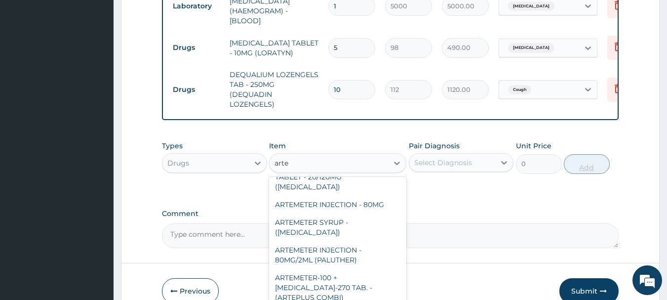
scroll to position [97, 0]
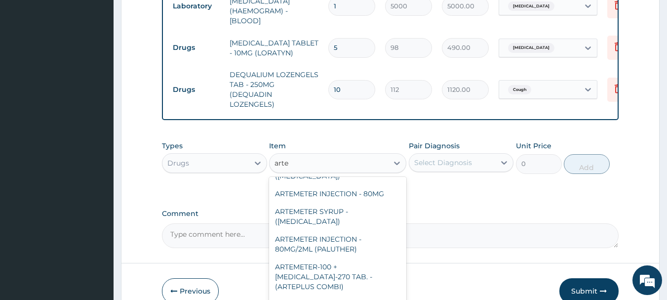
click at [329, 232] on div "ARTEMETER INJECTION - 80MG/2ML (PALUTHER)" at bounding box center [337, 244] width 137 height 28
type input "700"
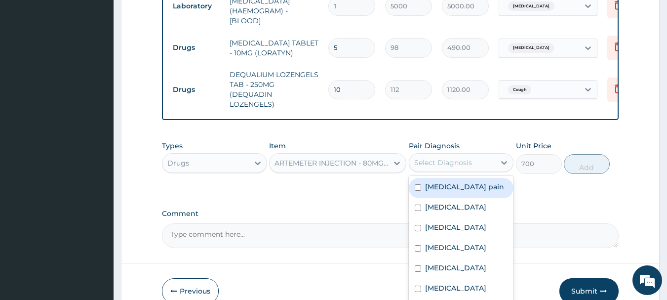
click at [433, 206] on label "Malaria" at bounding box center [455, 207] width 61 height 10
checkbox input "true"
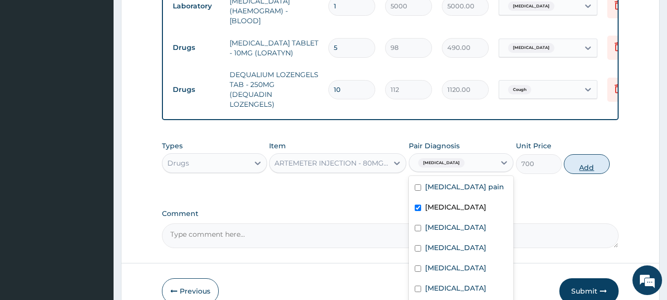
click at [594, 168] on button "Add" at bounding box center [587, 164] width 46 height 20
type input "0"
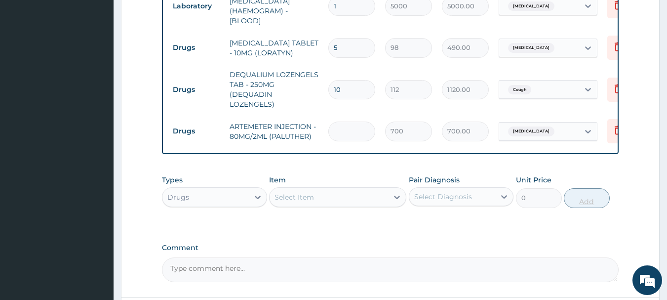
type input "0.00"
type input "6"
type input "4200.00"
type input "6"
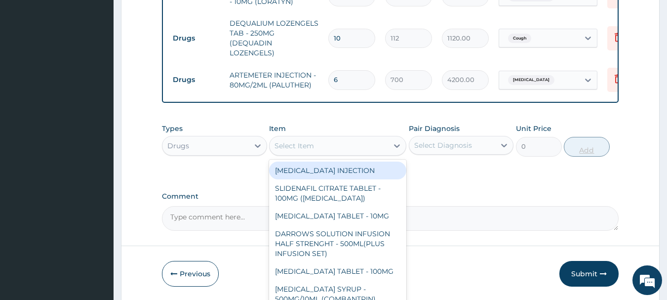
scroll to position [643, 0]
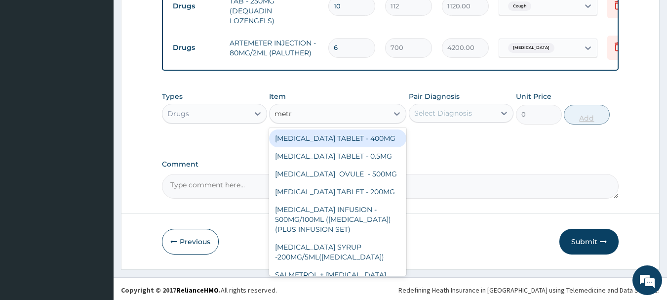
type input "metro"
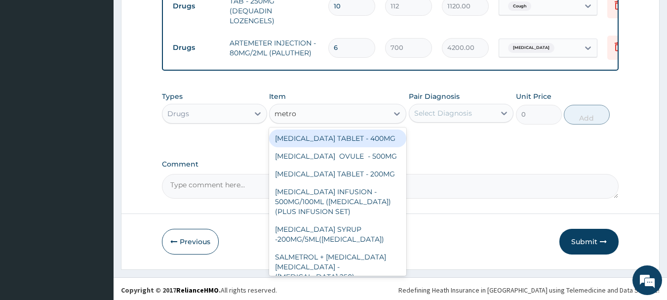
click at [330, 141] on div "[MEDICAL_DATA] TABLET - 400MG" at bounding box center [337, 138] width 137 height 18
type input "84"
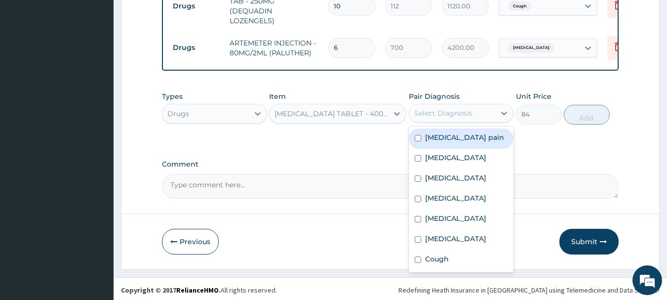
click at [482, 194] on label "Acute gastroenteritis" at bounding box center [455, 198] width 61 height 10
checkbox input "true"
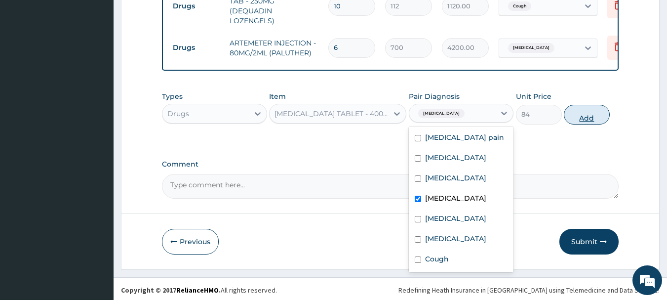
click at [584, 112] on button "Add" at bounding box center [587, 115] width 46 height 20
type input "0"
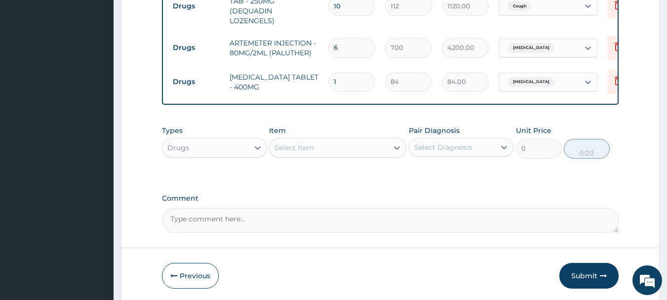
type input "15"
type input "1260.00"
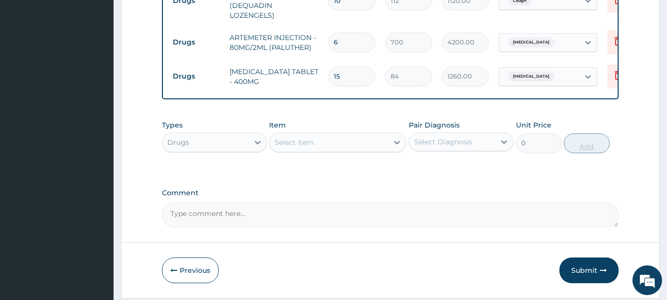
scroll to position [653, 0]
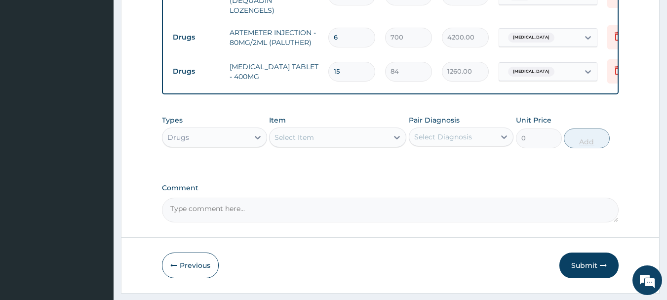
type input "15"
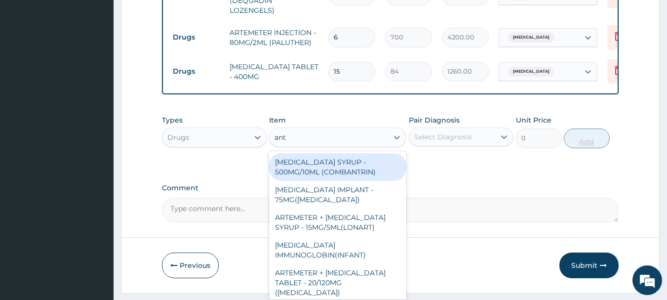
type input "anta"
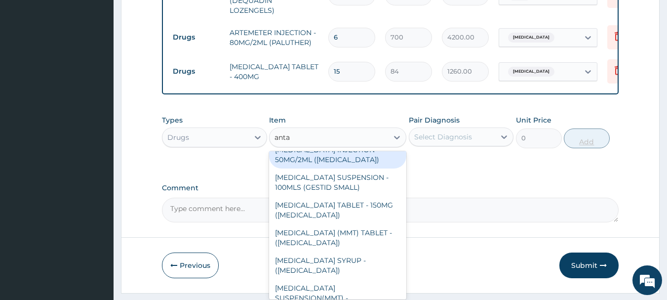
scroll to position [13, 0]
click at [330, 232] on div "[MEDICAL_DATA] (MMT) TABLET - ([MEDICAL_DATA])" at bounding box center [337, 237] width 137 height 28
type input "28"
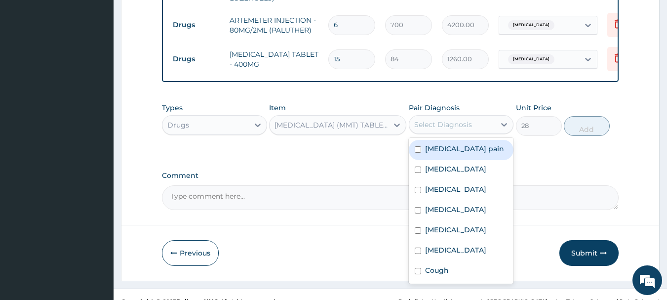
scroll to position [677, 0]
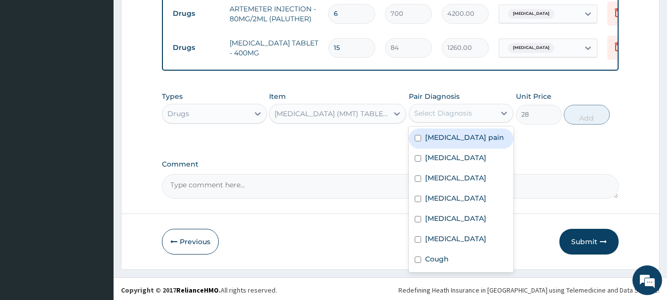
click at [447, 219] on label "[MEDICAL_DATA]" at bounding box center [455, 218] width 61 height 10
checkbox input "true"
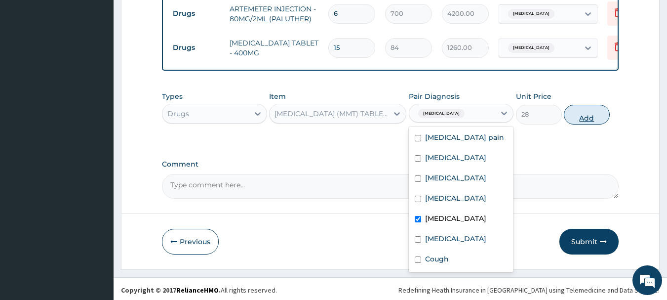
click at [585, 114] on button "Add" at bounding box center [587, 115] width 46 height 20
type input "0"
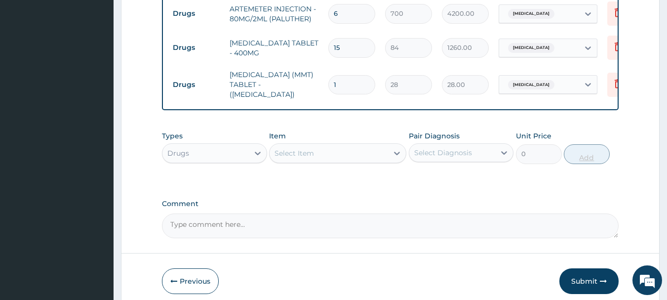
type input "15"
type input "420.00"
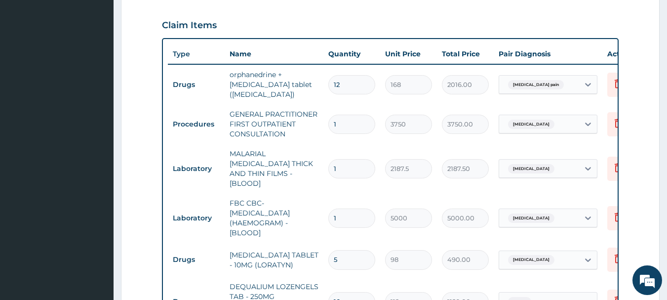
scroll to position [327, 0]
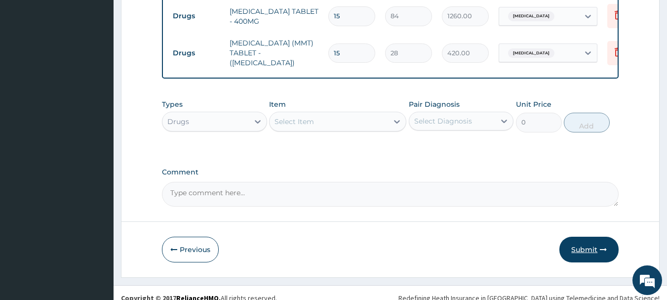
click at [594, 237] on button "Submit" at bounding box center [589, 250] width 59 height 26
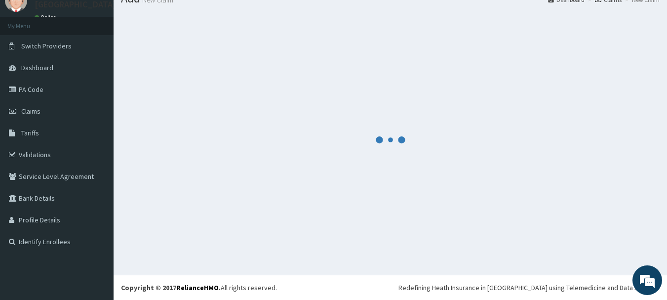
scroll to position [709, 0]
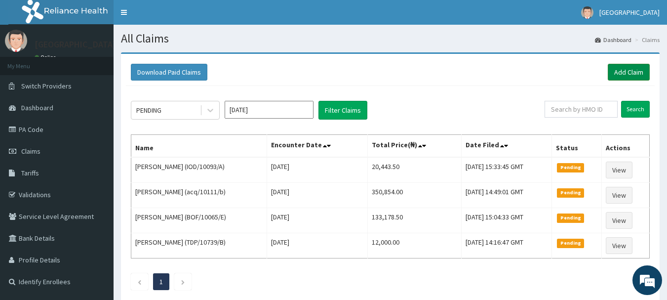
click at [644, 68] on link "Add Claim" at bounding box center [629, 72] width 42 height 17
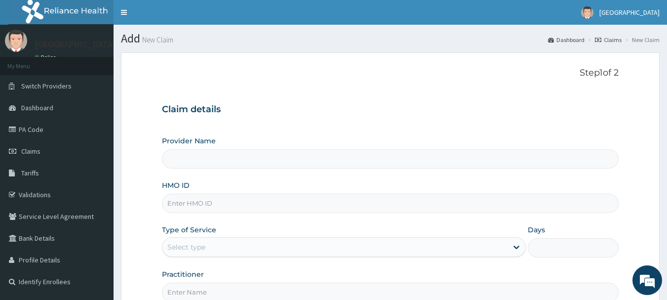
type input "[GEOGRAPHIC_DATA], [GEOGRAPHIC_DATA]"
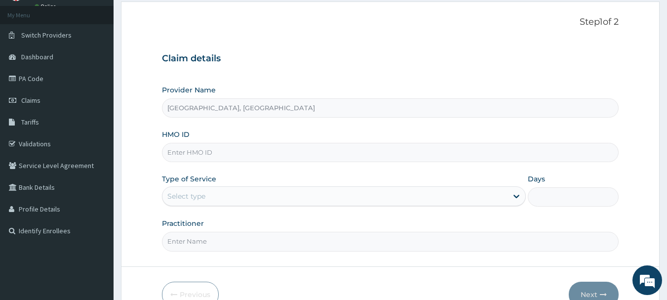
scroll to position [67, 0]
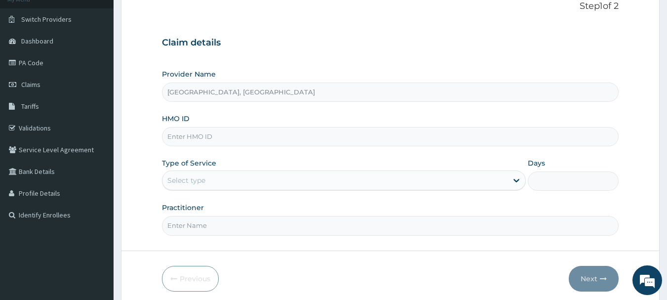
click at [286, 133] on input "HMO ID" at bounding box center [390, 136] width 457 height 19
paste input "eia/10231/a"
type input "eia/10231/a"
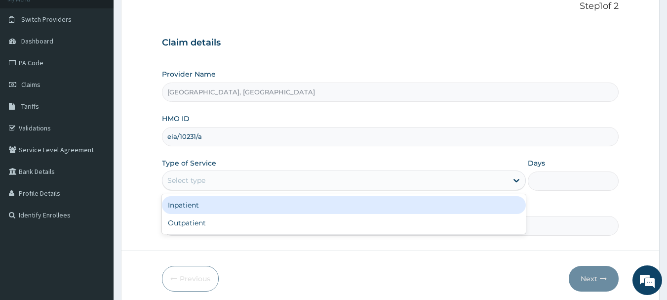
click at [195, 225] on div "Outpatient" at bounding box center [344, 223] width 364 height 18
type input "1"
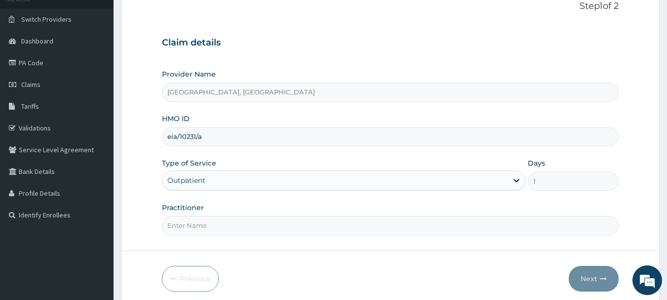
click at [229, 226] on input "Practitioner" at bounding box center [390, 225] width 457 height 19
type input "[PERSON_NAME]"
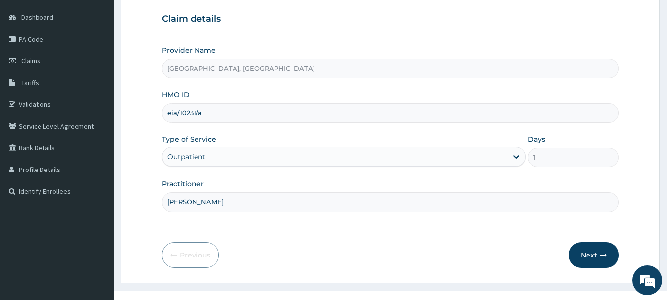
scroll to position [106, 0]
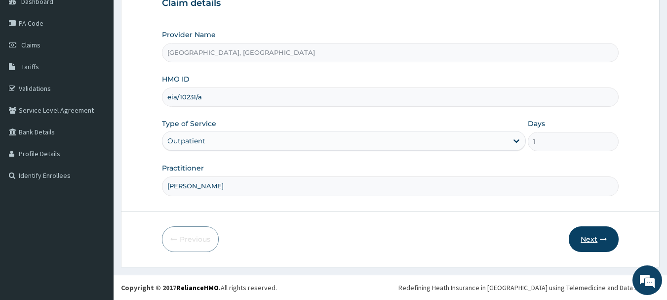
click at [596, 235] on button "Next" at bounding box center [594, 239] width 50 height 26
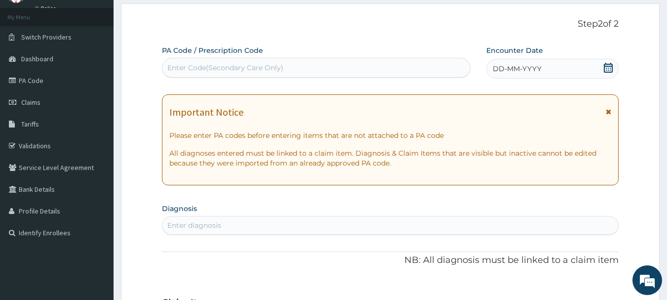
scroll to position [33, 0]
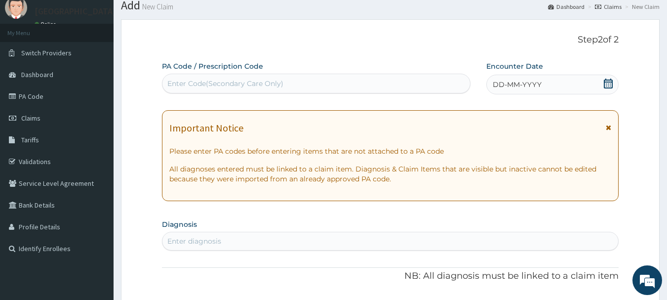
click at [519, 78] on div "DD-MM-YYYY" at bounding box center [552, 85] width 132 height 20
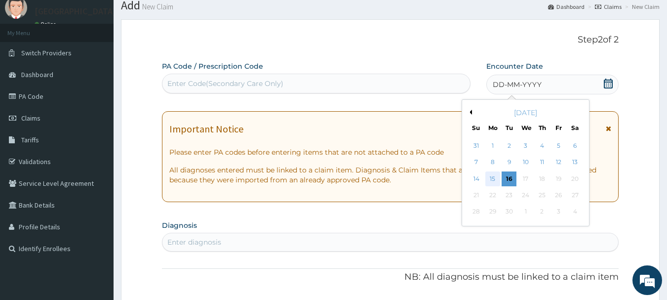
click at [495, 177] on div "15" at bounding box center [493, 178] width 15 height 15
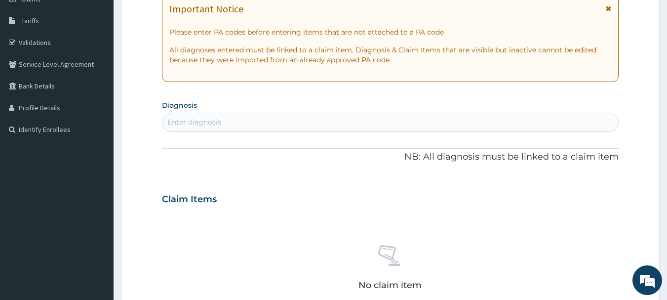
scroll to position [154, 0]
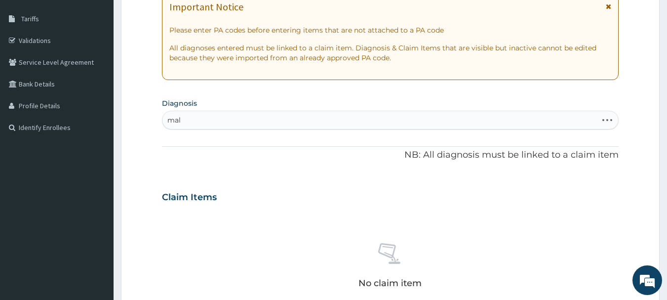
type input "mala"
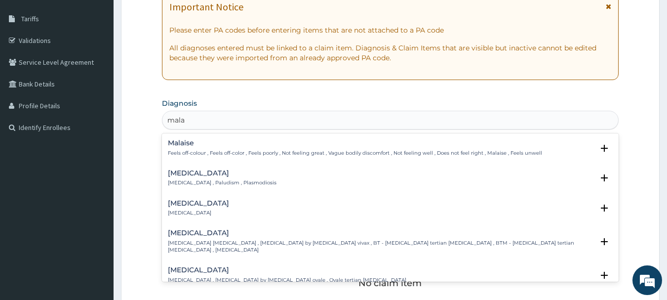
click at [223, 184] on p "[MEDICAL_DATA] , Paludism , Plasmodiosis" at bounding box center [222, 182] width 109 height 7
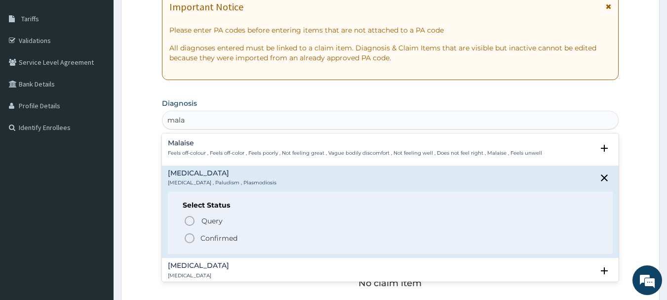
click at [188, 237] on icon "status option filled" at bounding box center [190, 238] width 12 height 12
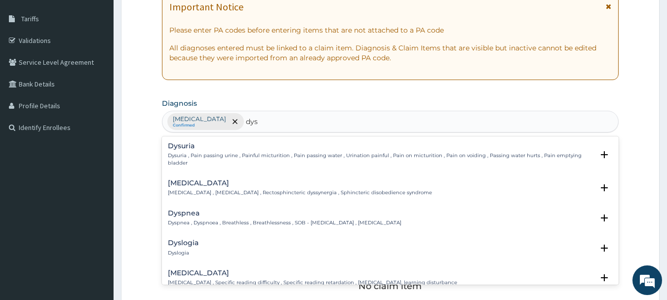
type input "dysm"
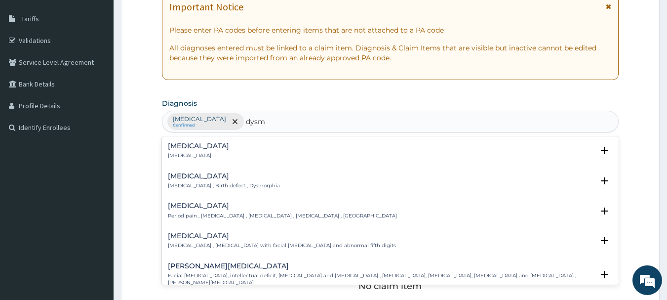
click at [204, 211] on div "[MEDICAL_DATA] Period pain , [MEDICAL_DATA] , [MEDICAL_DATA] , [MEDICAL_DATA] ,…" at bounding box center [282, 210] width 229 height 17
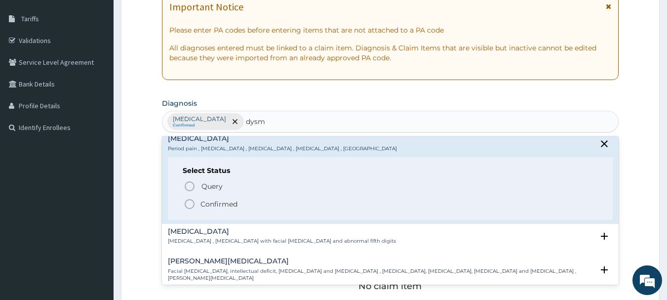
scroll to position [70, 0]
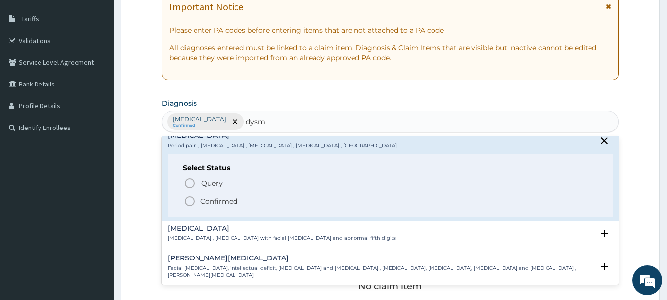
click at [186, 202] on icon "status option filled" at bounding box center [190, 201] width 12 height 12
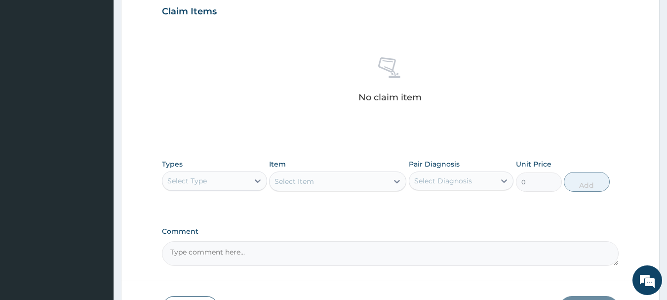
scroll to position [412, 0]
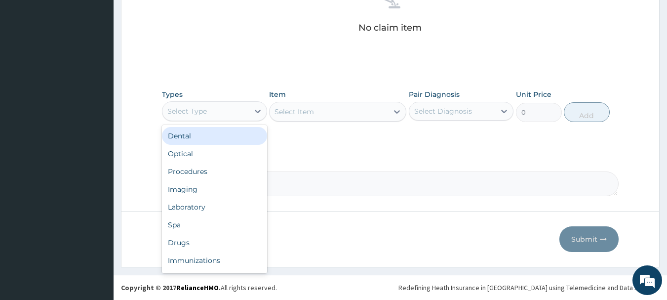
click at [193, 175] on div "Procedures" at bounding box center [214, 171] width 105 height 18
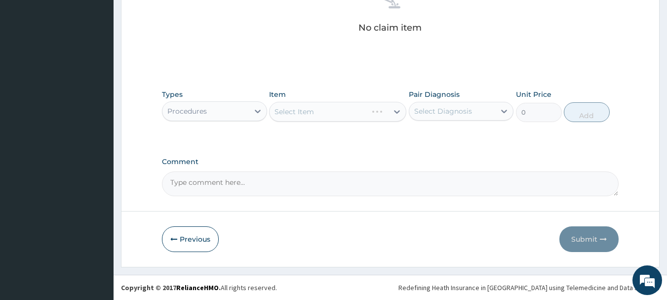
click at [350, 107] on div "Select Item" at bounding box center [337, 112] width 137 height 20
click at [365, 107] on div "Select Item" at bounding box center [337, 112] width 137 height 20
click at [370, 106] on div "Select Item" at bounding box center [337, 112] width 137 height 20
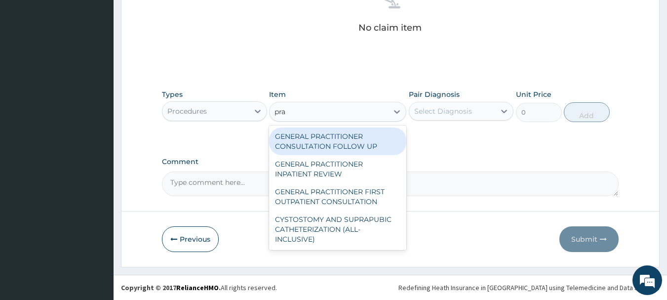
type input "prac"
click at [356, 197] on div "GENERAL PRACTITIONER FIRST OUTPATIENT CONSULTATION" at bounding box center [337, 197] width 137 height 28
type input "3750"
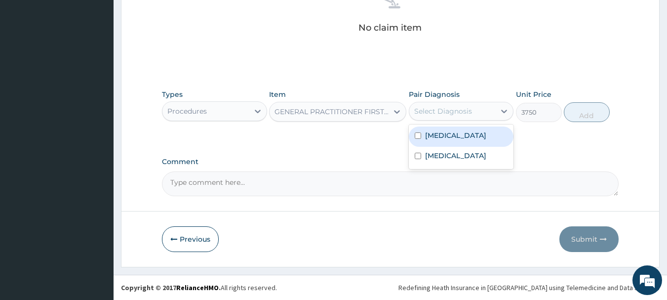
click at [440, 136] on label "Malaria" at bounding box center [455, 135] width 61 height 10
checkbox input "true"
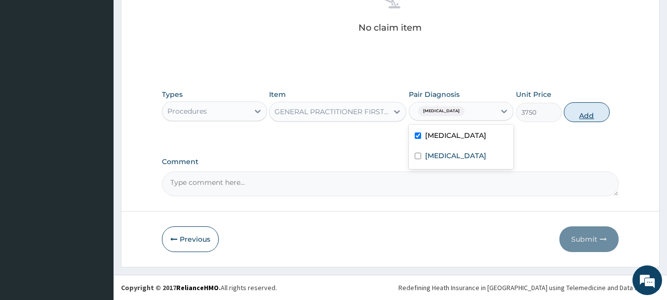
click at [591, 114] on button "Add" at bounding box center [587, 112] width 46 height 20
type input "0"
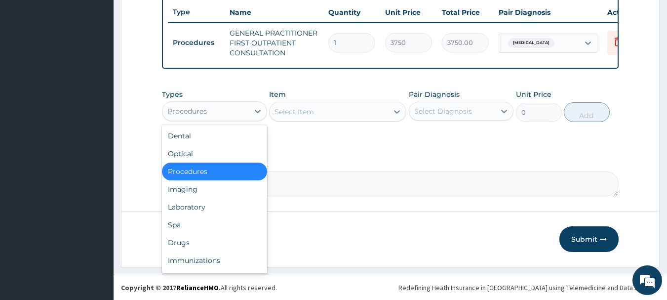
click at [190, 206] on div "Laboratory" at bounding box center [214, 207] width 105 height 18
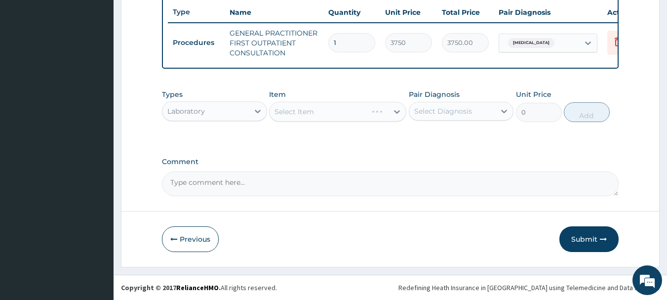
click at [366, 111] on div "Select Item" at bounding box center [337, 112] width 137 height 20
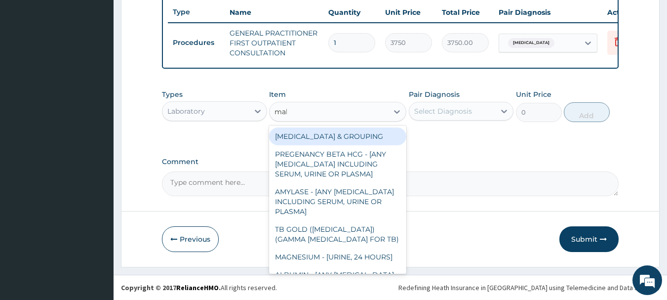
type input "mala"
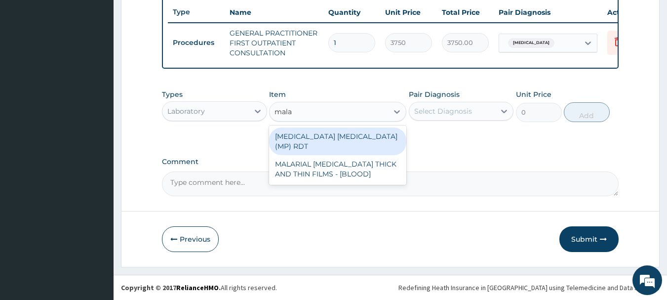
click at [356, 166] on div "MALARIAL PARASITE THICK AND THIN FILMS - [BLOOD]" at bounding box center [337, 169] width 137 height 28
type input "2187.5"
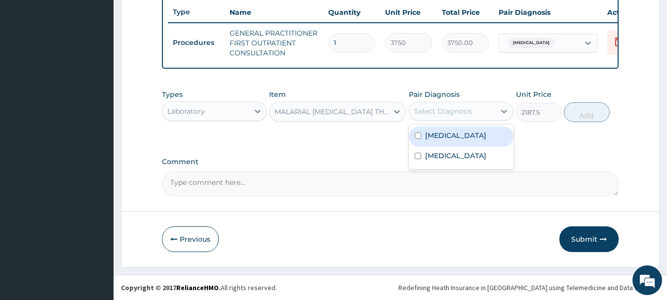
click at [442, 133] on label "Malaria" at bounding box center [455, 135] width 61 height 10
checkbox input "true"
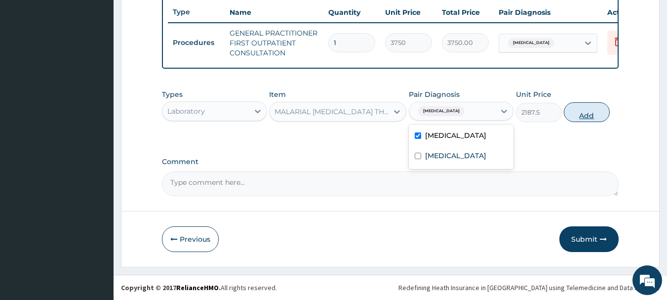
click at [604, 117] on button "Add" at bounding box center [587, 112] width 46 height 20
type input "0"
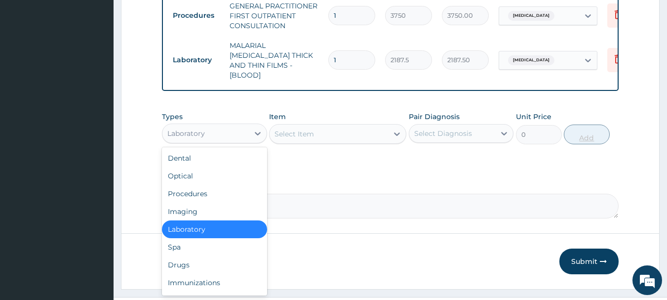
scroll to position [418, 0]
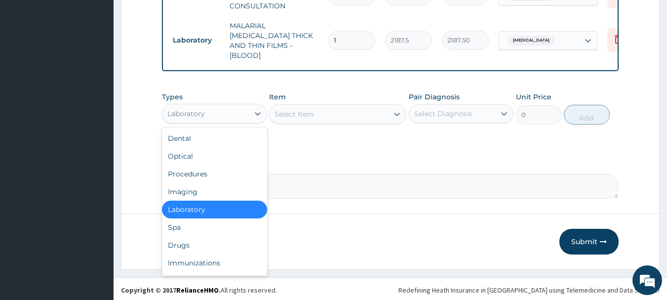
click at [180, 245] on div "Drugs" at bounding box center [214, 245] width 105 height 18
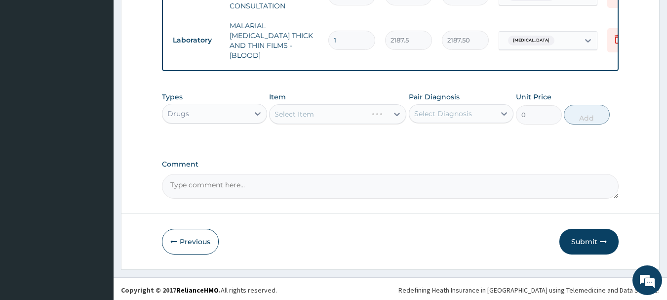
click at [402, 160] on label "Comment" at bounding box center [390, 164] width 457 height 8
click at [402, 174] on textarea "Comment" at bounding box center [390, 186] width 457 height 25
click at [371, 115] on div "Select Item" at bounding box center [337, 114] width 137 height 20
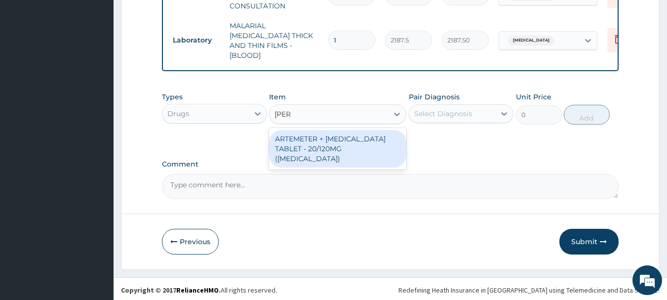
type input "coart"
click at [353, 138] on div "ARTEMETER + LUMEFANTRINE TABLET - 20/120MG (COARTEM)" at bounding box center [337, 149] width 137 height 38
type input "210"
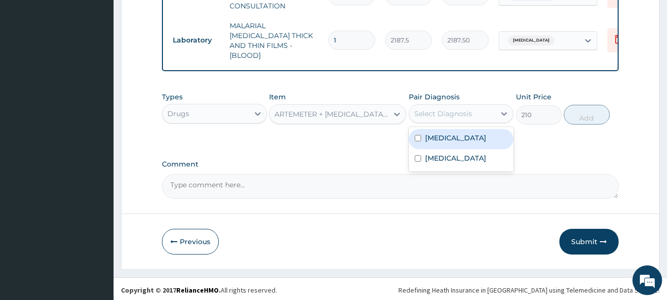
click at [442, 133] on label "Malaria" at bounding box center [455, 138] width 61 height 10
checkbox input "true"
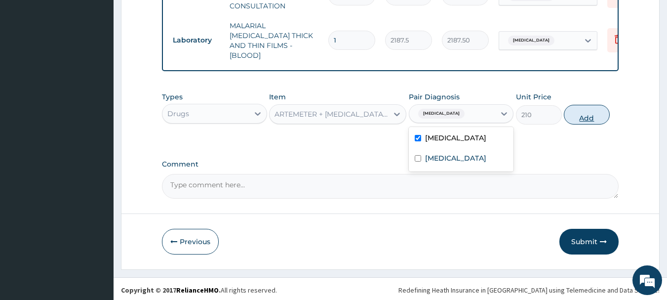
click at [592, 115] on button "Add" at bounding box center [587, 115] width 46 height 20
type input "0"
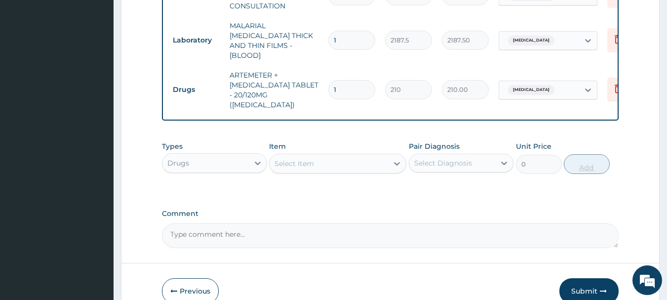
type input "0.00"
type input "2"
type input "420.00"
type input "24"
type input "5040.00"
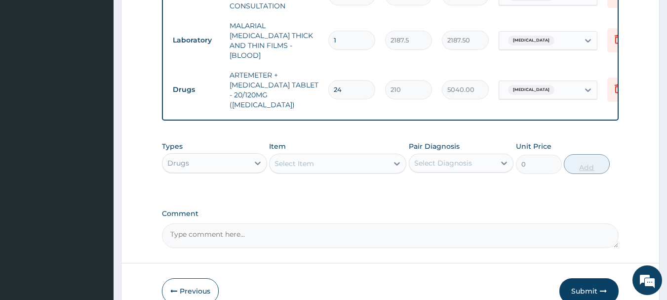
type input "24"
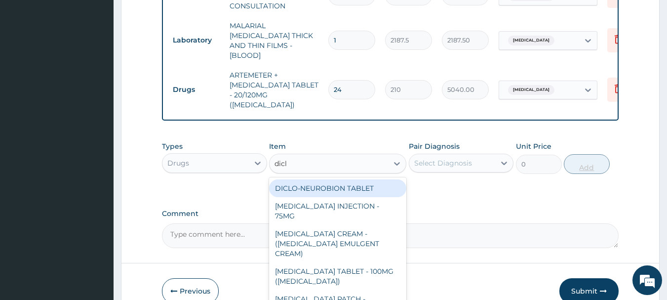
type input "diclo"
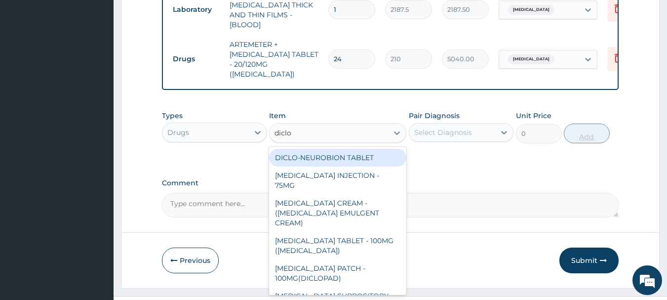
scroll to position [457, 0]
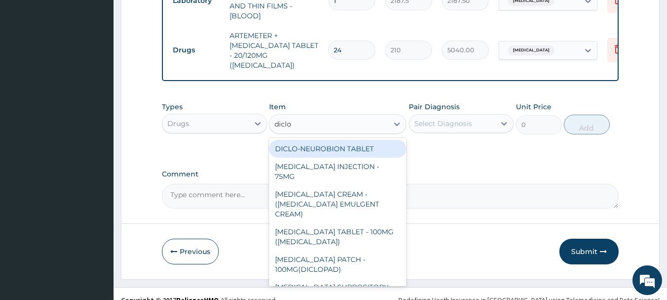
click at [330, 223] on div "DICLOFENAC TABLET - 100MG (CATAFLAM)" at bounding box center [337, 237] width 137 height 28
type input "78.39999999999999"
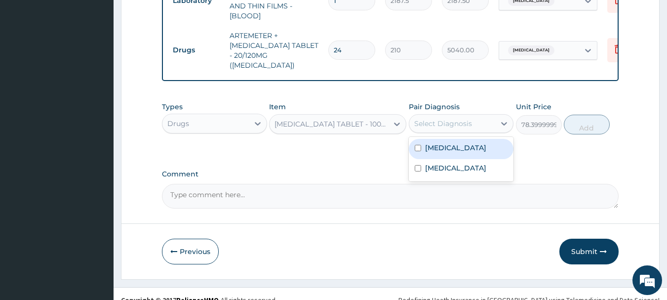
click at [454, 163] on label "Dysmenorrhea" at bounding box center [455, 168] width 61 height 10
checkbox input "true"
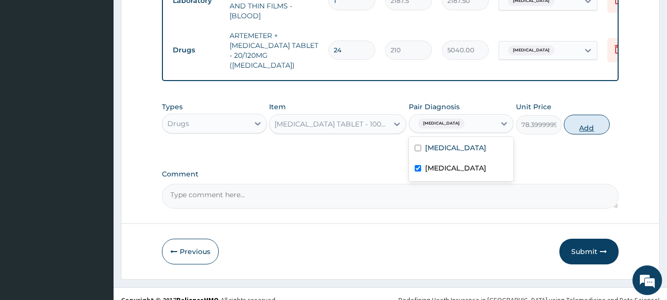
click at [590, 115] on button "Add" at bounding box center [587, 125] width 46 height 20
type input "0"
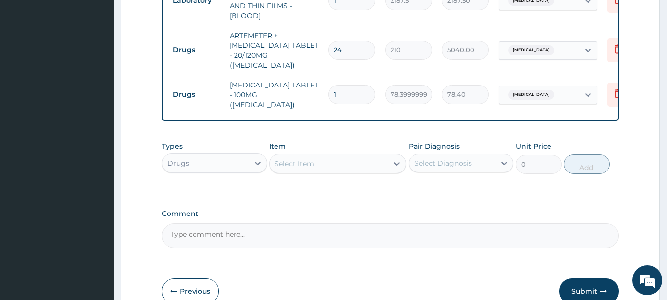
type input "0.00"
type input "6"
type input "470.40"
type input "6"
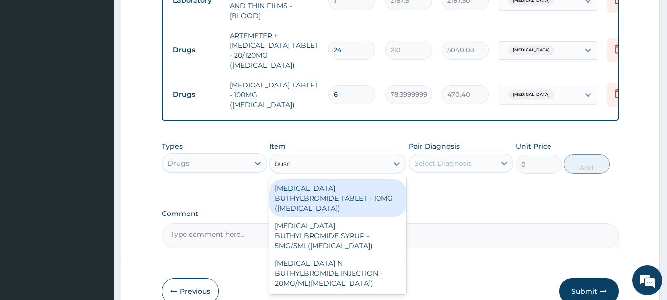
type input "busco"
click at [352, 179] on div "HYOSCINE BUTHYLBROMIDE TABLET - 10MG (BUSCOPAN)" at bounding box center [337, 198] width 137 height 38
type input "56"
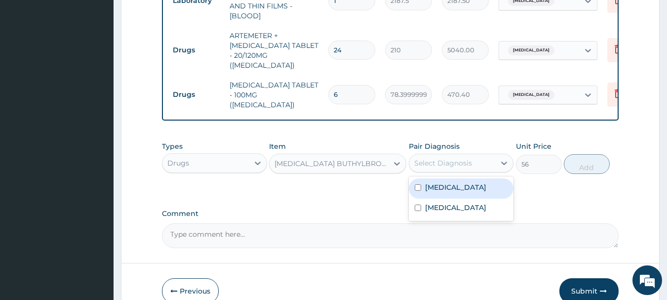
click at [459, 199] on div "Dysmenorrhea" at bounding box center [461, 209] width 105 height 20
checkbox input "true"
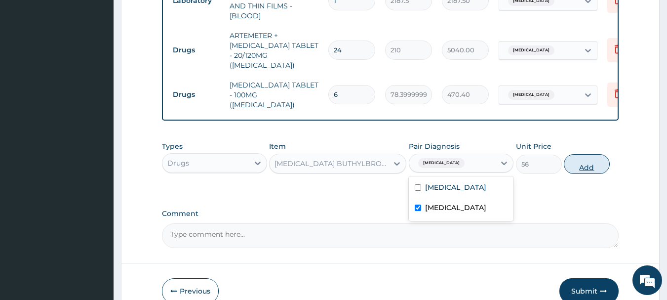
click at [592, 154] on button "Add" at bounding box center [587, 164] width 46 height 20
type input "0"
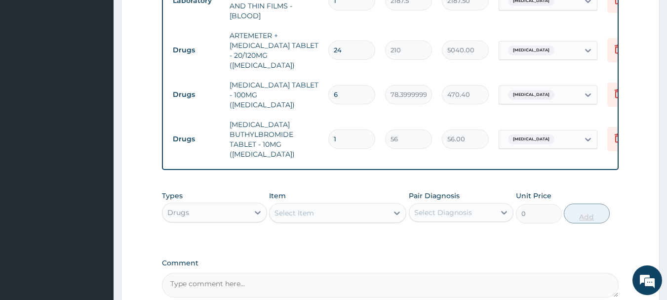
type input "10"
type input "560.00"
type input "10"
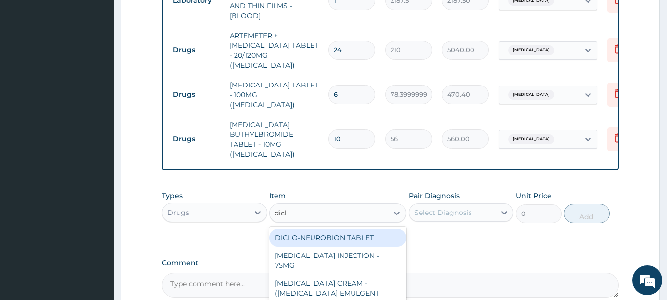
type input "diclo"
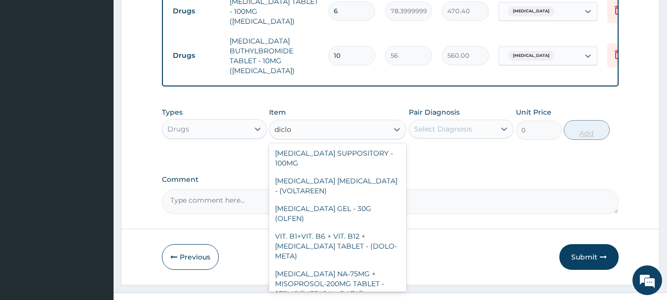
scroll to position [243, 0]
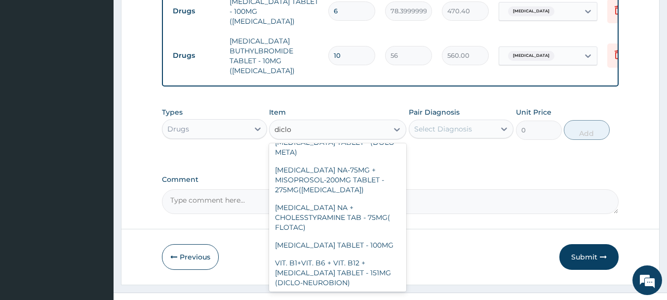
click at [356, 291] on div "DICLOFENAC INJECTION - 75 MG (VOLTAREEN)" at bounding box center [337, 305] width 137 height 28
type input "588"
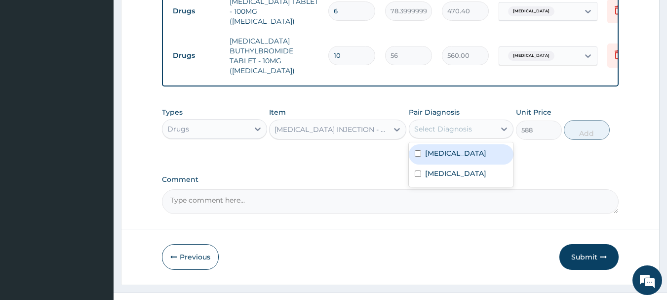
click at [456, 168] on label "Dysmenorrhea" at bounding box center [455, 173] width 61 height 10
checkbox input "true"
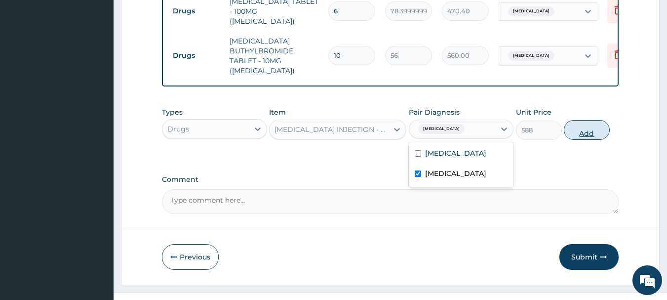
click at [601, 120] on button "Add" at bounding box center [587, 130] width 46 height 20
type input "0"
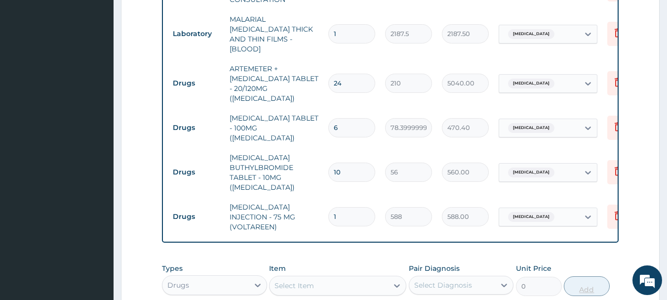
scroll to position [401, 0]
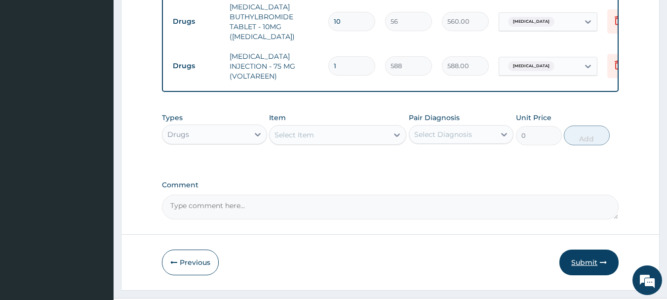
click at [600, 249] on button "Submit" at bounding box center [589, 262] width 59 height 26
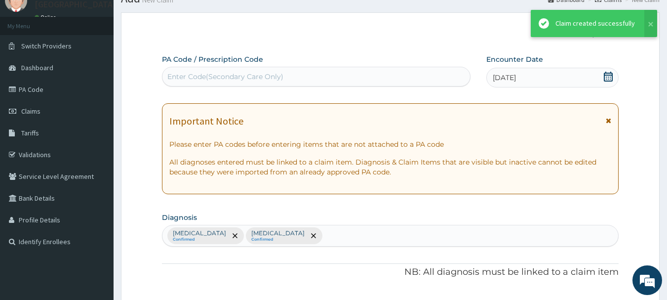
scroll to position [575, 0]
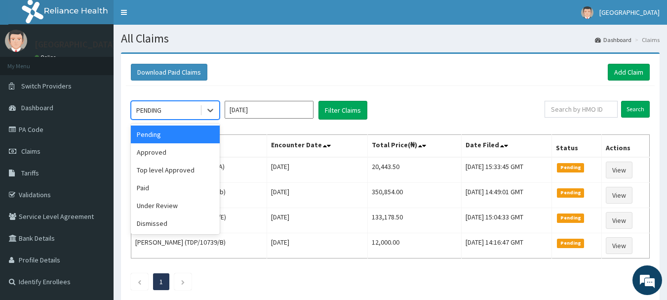
click at [153, 154] on div "Approved" at bounding box center [175, 152] width 89 height 18
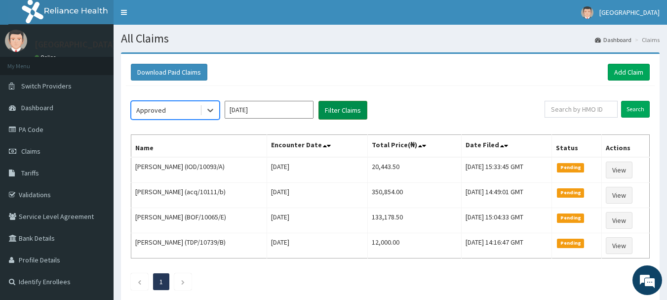
click at [357, 107] on button "Filter Claims" at bounding box center [343, 110] width 49 height 19
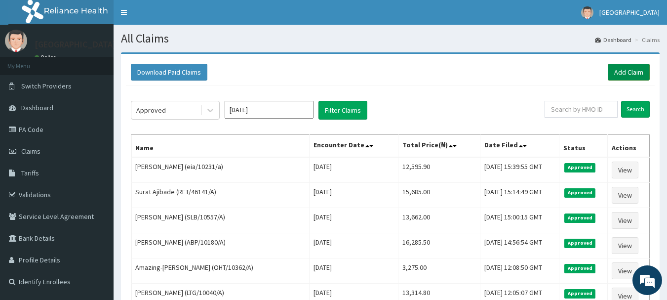
click at [635, 75] on link "Add Claim" at bounding box center [629, 72] width 42 height 17
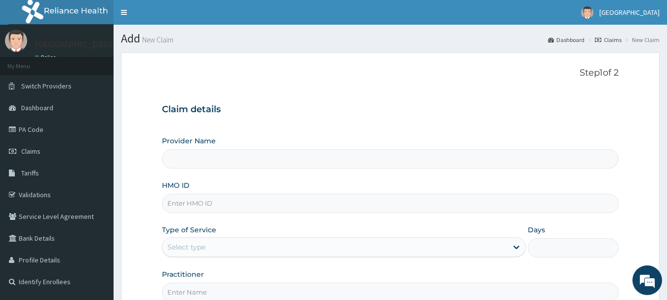
type input "[GEOGRAPHIC_DATA], [GEOGRAPHIC_DATA]"
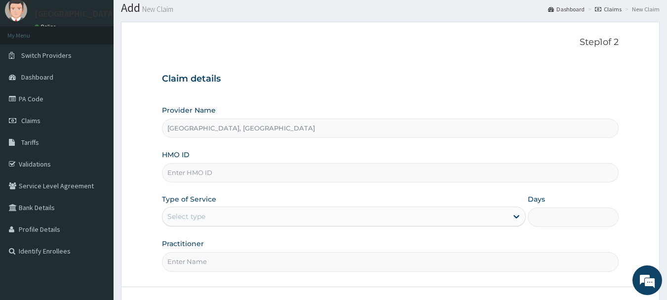
scroll to position [64, 0]
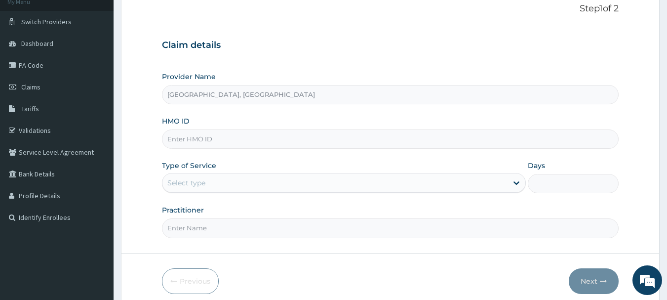
click at [245, 135] on input "HMO ID" at bounding box center [390, 138] width 457 height 19
paste input "csw/10036/a"
type input "csw/10036/a"
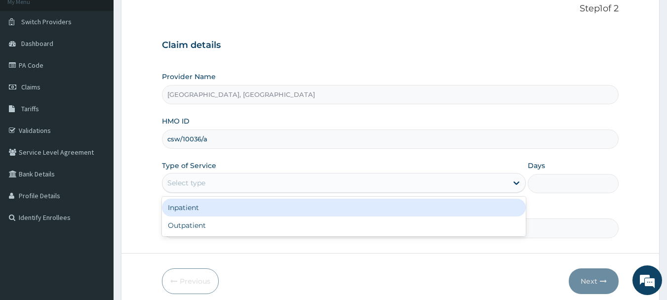
click at [182, 227] on div "Outpatient" at bounding box center [344, 225] width 364 height 18
type input "1"
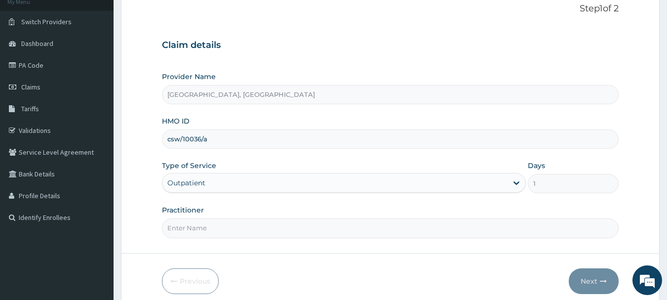
click at [234, 231] on input "Practitioner" at bounding box center [390, 227] width 457 height 19
type input "Dr [PERSON_NAME]"
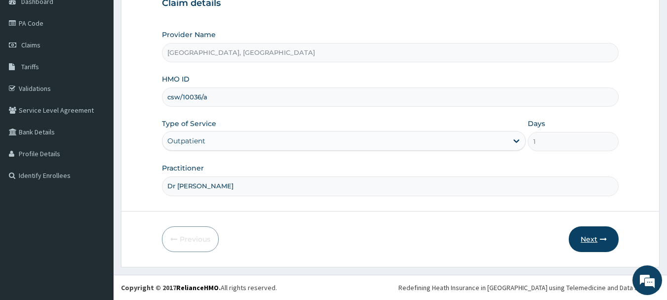
click at [597, 241] on button "Next" at bounding box center [594, 239] width 50 height 26
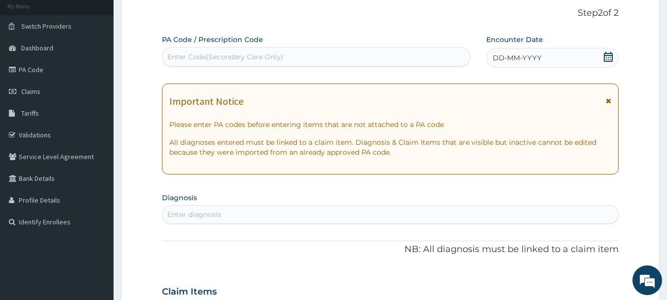
scroll to position [21, 0]
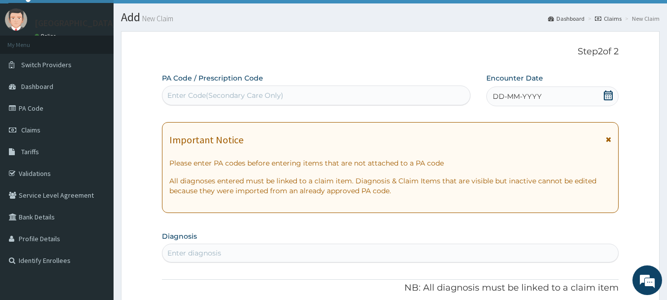
click at [522, 92] on span "DD-MM-YYYY" at bounding box center [517, 96] width 49 height 10
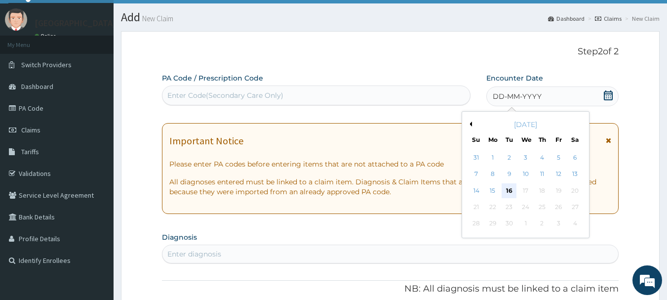
click at [510, 191] on div "16" at bounding box center [509, 190] width 15 height 15
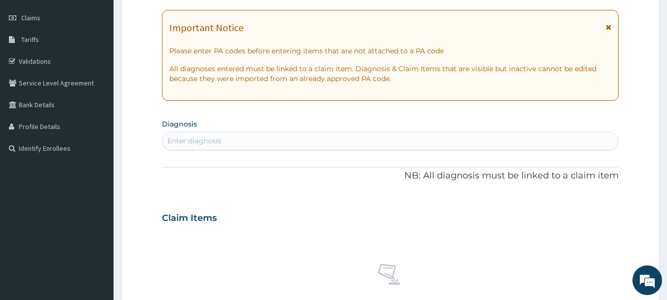
scroll to position [139, 0]
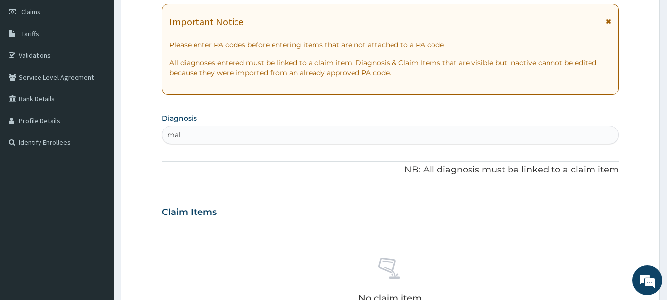
type input "mala"
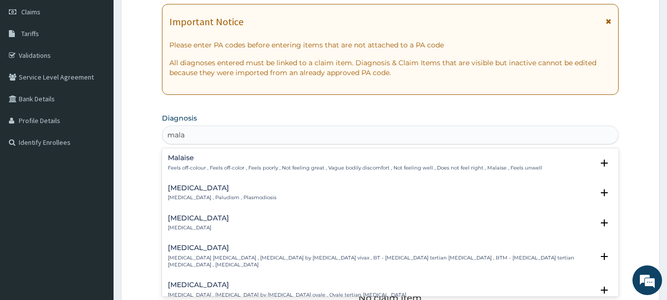
click at [211, 199] on p "[MEDICAL_DATA] , Paludism , Plasmodiosis" at bounding box center [222, 197] width 109 height 7
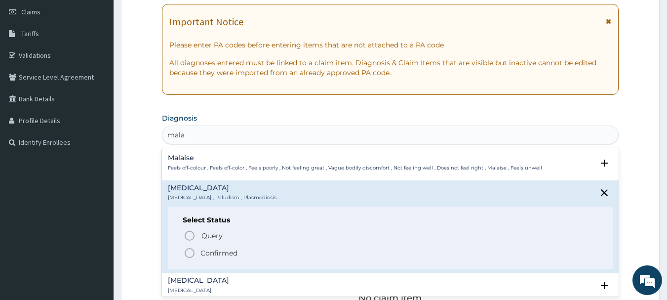
click at [189, 247] on icon "status option filled" at bounding box center [190, 253] width 12 height 12
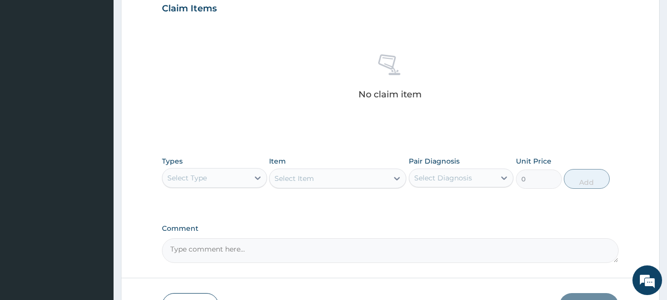
scroll to position [412, 0]
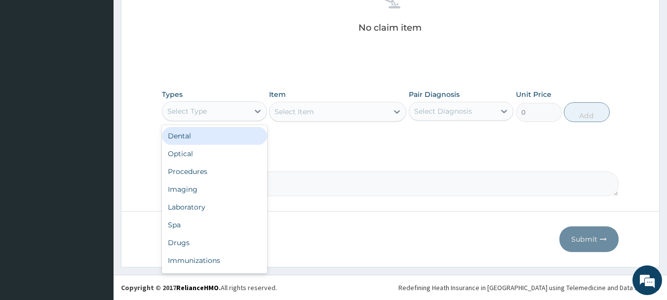
click at [186, 168] on div "Procedures" at bounding box center [214, 171] width 105 height 18
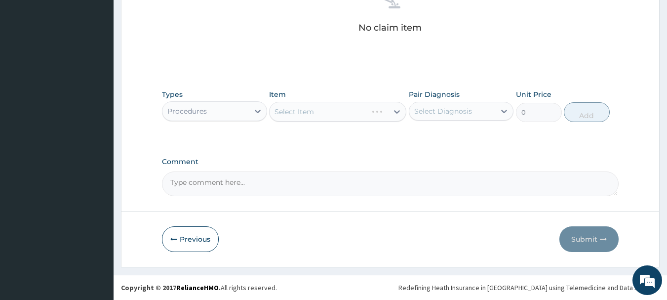
click at [364, 115] on div "Select Item" at bounding box center [337, 112] width 137 height 20
click at [373, 115] on div "Select Item" at bounding box center [337, 112] width 137 height 20
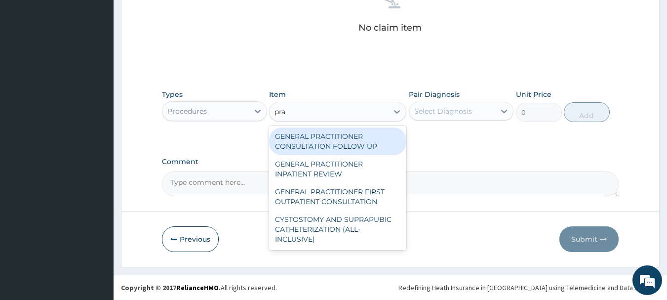
type input "prac"
click at [361, 200] on div "GENERAL PRACTITIONER FIRST OUTPATIENT CONSULTATION" at bounding box center [337, 197] width 137 height 28
type input "3750"
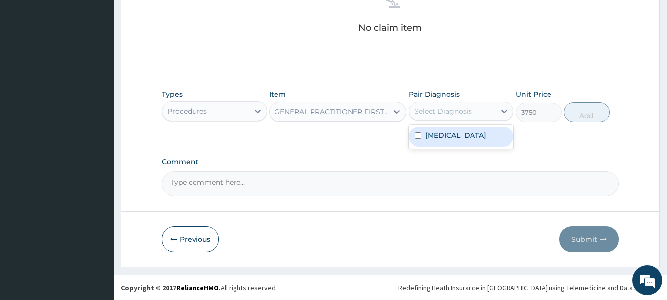
click at [434, 131] on label "[MEDICAL_DATA]" at bounding box center [455, 135] width 61 height 10
checkbox input "true"
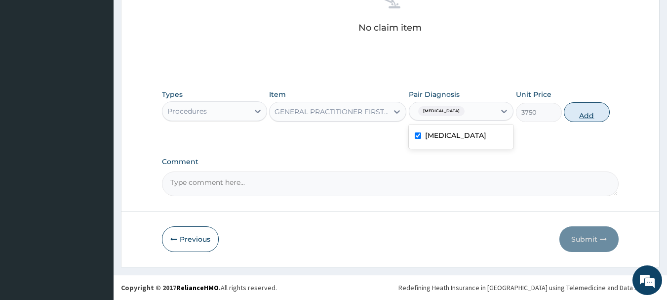
click at [592, 110] on button "Add" at bounding box center [587, 112] width 46 height 20
type input "0"
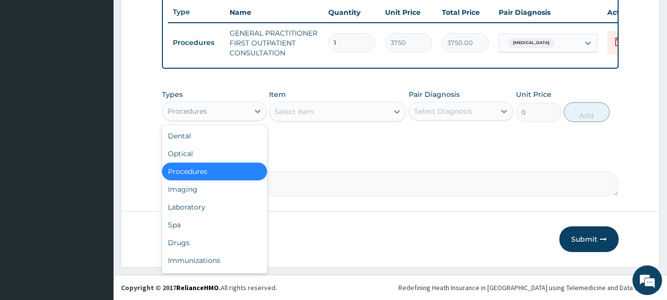
click at [186, 206] on div "Laboratory" at bounding box center [214, 207] width 105 height 18
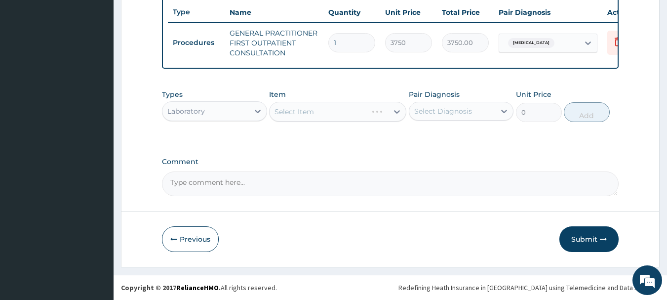
click at [354, 112] on div "Select Item" at bounding box center [337, 112] width 137 height 20
click at [364, 105] on div "Select Item" at bounding box center [337, 112] width 137 height 20
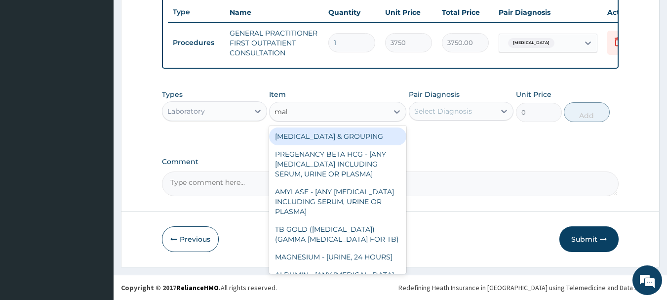
type input "mala"
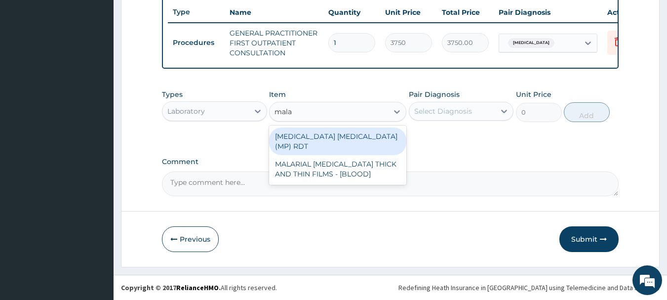
click at [359, 159] on div "MALARIAL [MEDICAL_DATA] THICK AND THIN FILMS - [BLOOD]" at bounding box center [337, 169] width 137 height 28
type input "2187.5"
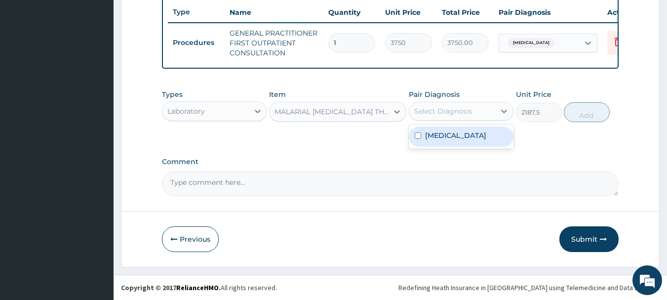
click at [439, 138] on label "[MEDICAL_DATA]" at bounding box center [455, 135] width 61 height 10
checkbox input "true"
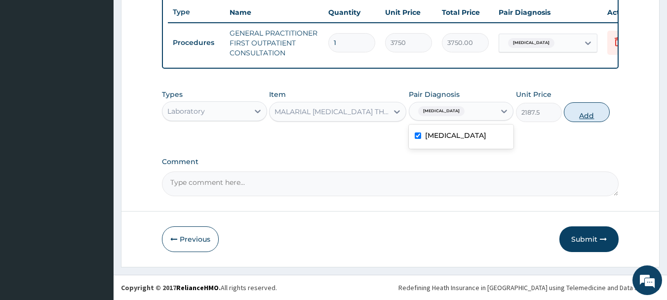
click at [602, 114] on button "Add" at bounding box center [587, 112] width 46 height 20
type input "0"
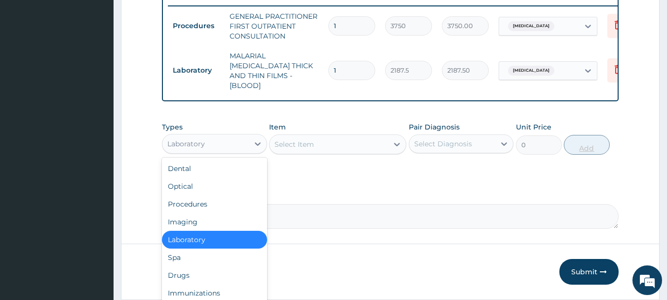
scroll to position [418, 0]
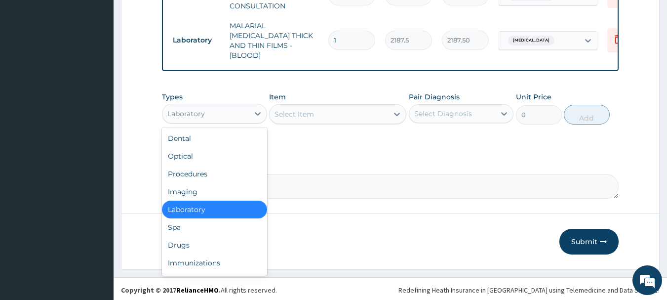
click at [177, 246] on div "Drugs" at bounding box center [214, 245] width 105 height 18
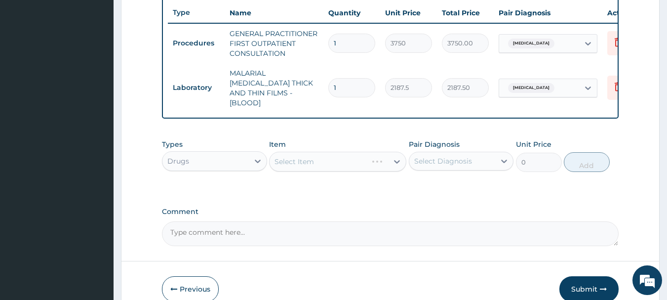
scroll to position [365, 0]
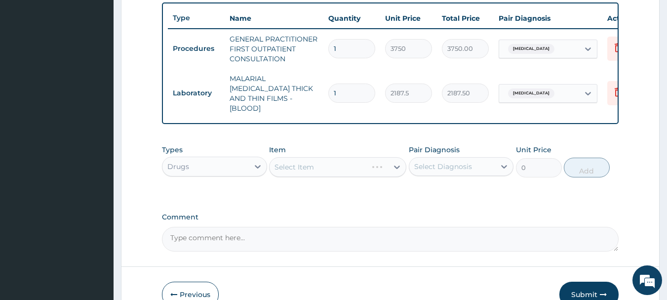
click at [367, 161] on div "Select Item" at bounding box center [337, 167] width 137 height 20
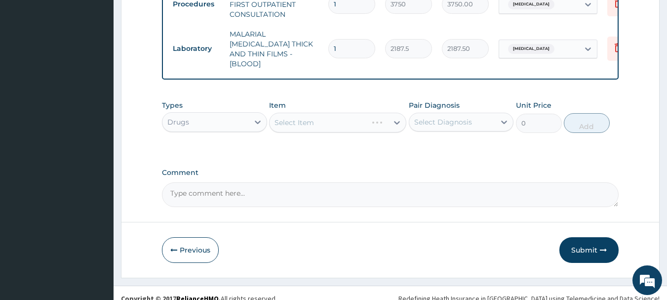
scroll to position [418, 0]
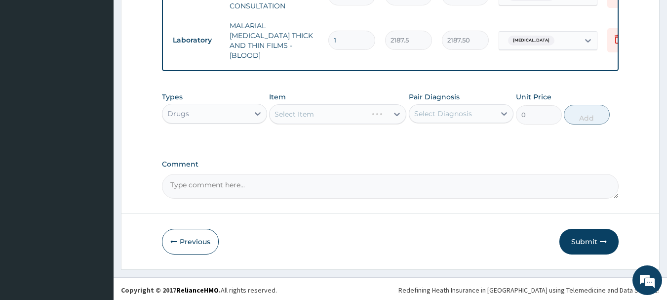
click at [369, 112] on div "Select Item" at bounding box center [337, 114] width 137 height 20
click at [366, 115] on div "Select Item" at bounding box center [337, 114] width 137 height 20
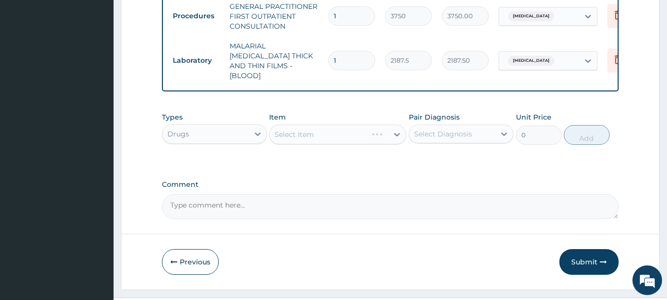
scroll to position [389, 0]
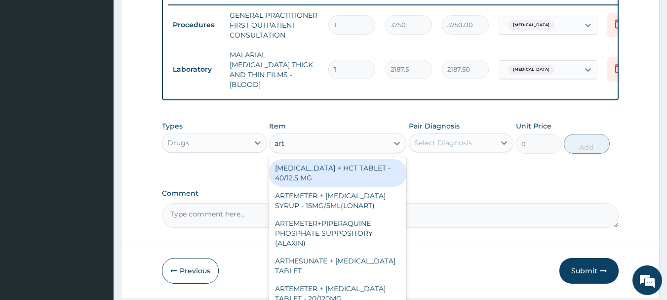
type input "arte"
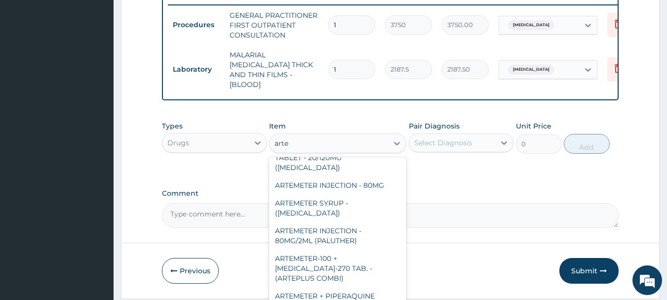
scroll to position [110, 0]
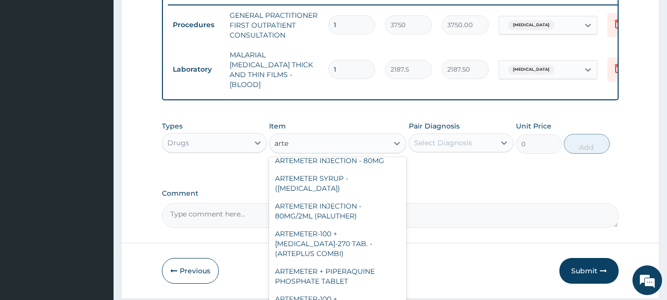
click at [339, 197] on div "ARTEMETER INJECTION - 80MG/2ML (PALUTHER)" at bounding box center [337, 211] width 137 height 28
type input "700"
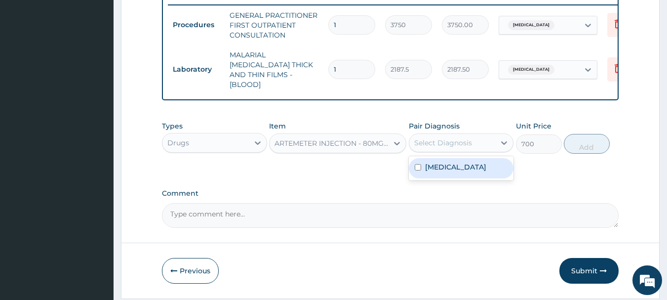
click at [441, 164] on label "[MEDICAL_DATA]" at bounding box center [455, 167] width 61 height 10
checkbox input "true"
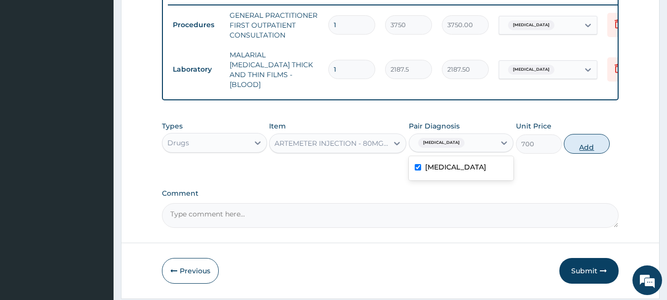
click at [589, 141] on button "Add" at bounding box center [587, 144] width 46 height 20
type input "0"
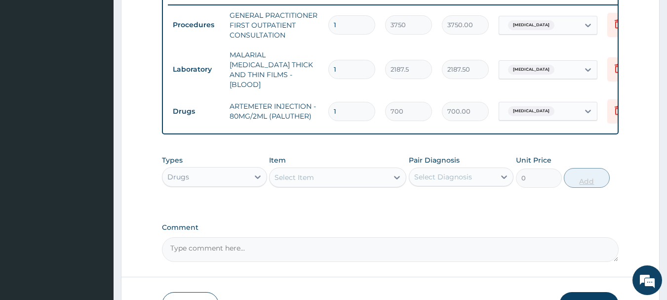
type input "0.00"
type input "6"
type input "4200.00"
type input "6"
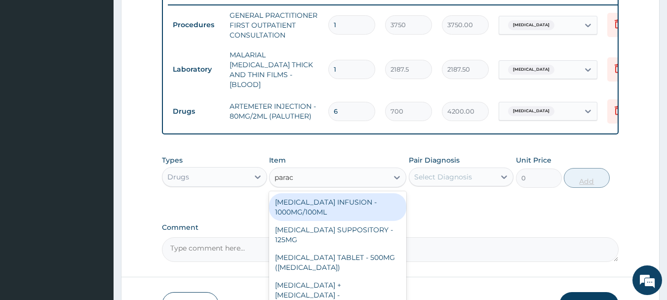
type input "parace"
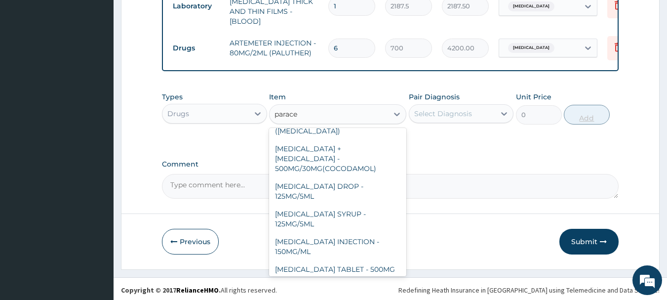
scroll to position [105, 0]
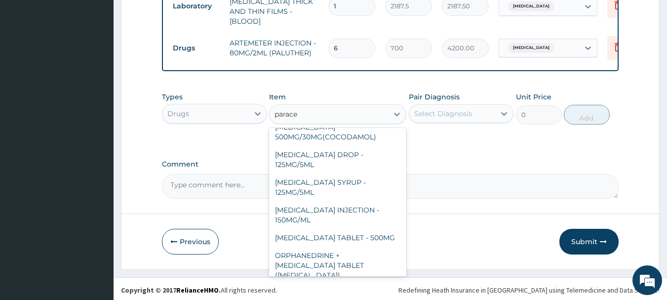
click at [365, 229] on div "[MEDICAL_DATA] TABLET - 500MG" at bounding box center [337, 238] width 137 height 18
type input "33.599999999999994"
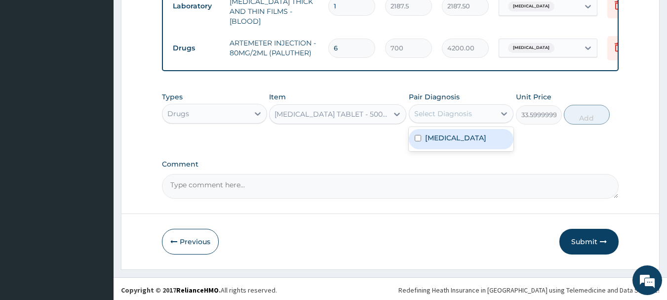
click at [438, 138] on label "[MEDICAL_DATA]" at bounding box center [455, 138] width 61 height 10
checkbox input "true"
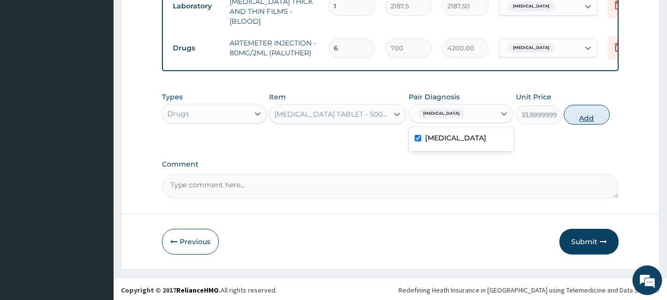
click at [604, 114] on button "Add" at bounding box center [587, 115] width 46 height 20
type input "0"
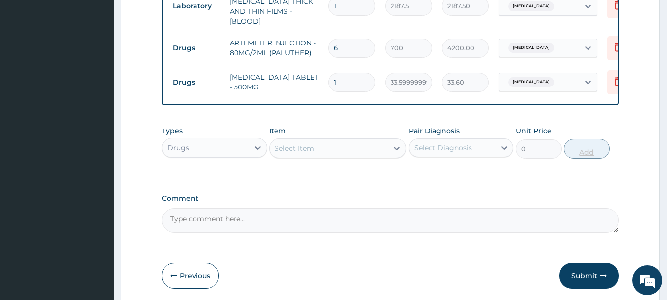
type input "18"
type input "604.80"
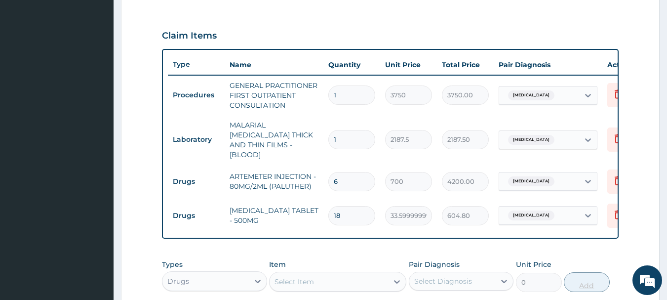
scroll to position [338, 0]
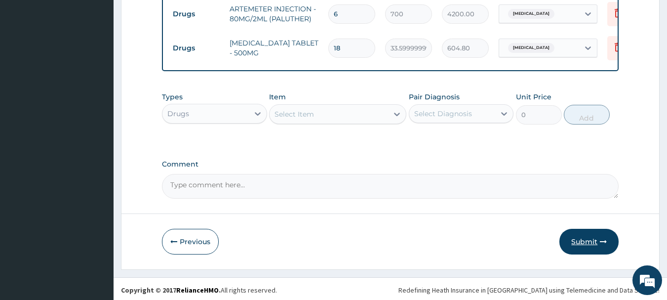
click at [600, 238] on icon "button" at bounding box center [603, 241] width 7 height 7
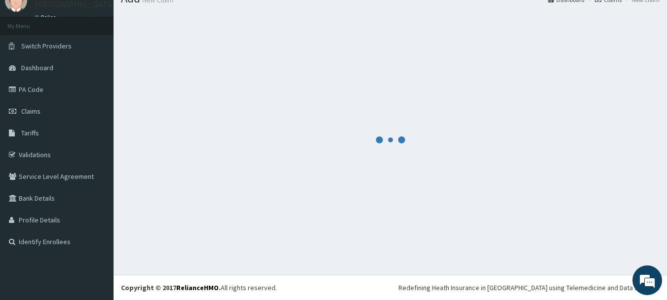
scroll to position [486, 0]
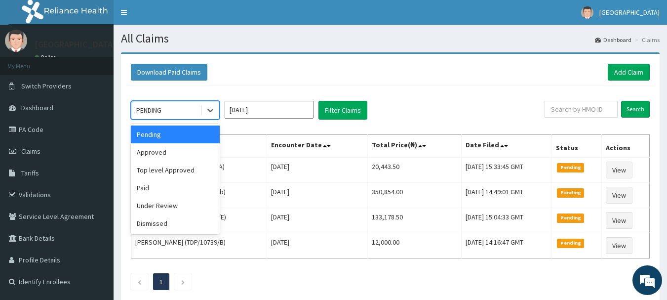
click at [159, 154] on div "Approved" at bounding box center [175, 152] width 89 height 18
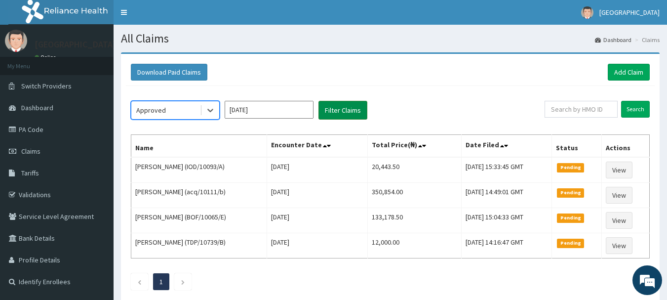
click at [347, 114] on button "Filter Claims" at bounding box center [343, 110] width 49 height 19
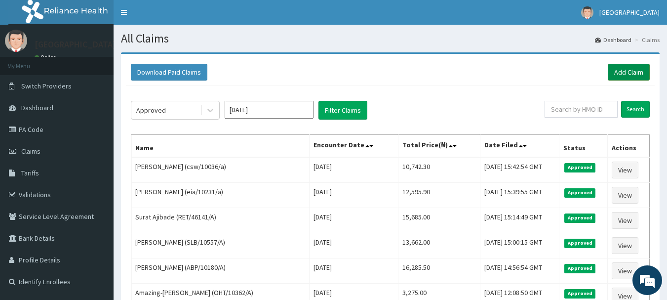
click at [642, 74] on link "Add Claim" at bounding box center [629, 72] width 42 height 17
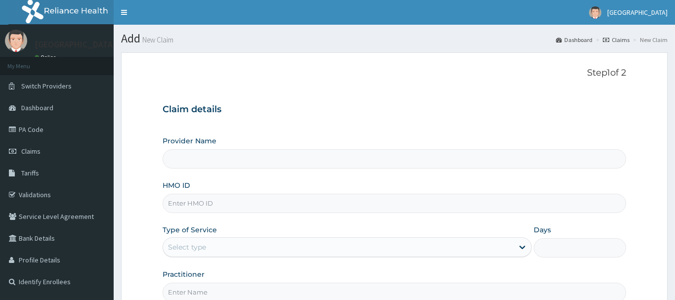
type input "[GEOGRAPHIC_DATA], [GEOGRAPHIC_DATA]"
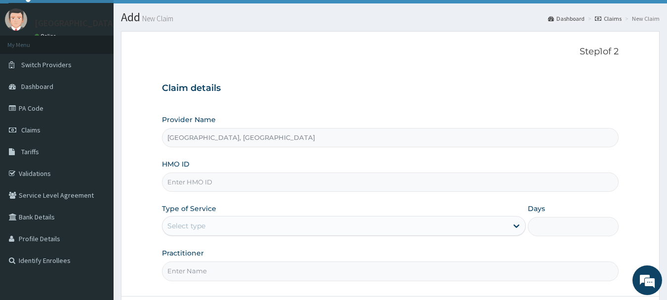
scroll to position [106, 0]
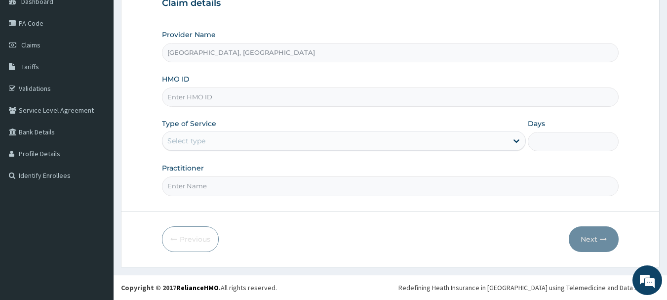
click at [260, 93] on input "HMO ID" at bounding box center [390, 96] width 457 height 19
paste input "fmp/10129/e"
type input "fmp/10129/e"
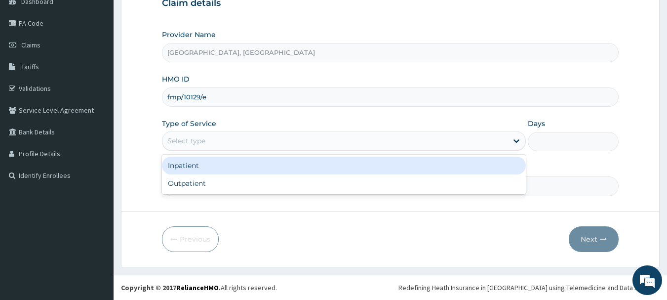
click at [183, 186] on div "Outpatient" at bounding box center [344, 183] width 364 height 18
type input "1"
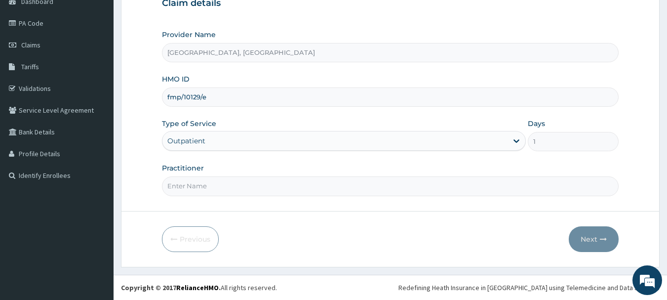
click at [205, 183] on input "Practitioner" at bounding box center [390, 185] width 457 height 19
type input "[PERSON_NAME]"
click at [598, 239] on button "Next" at bounding box center [594, 239] width 50 height 26
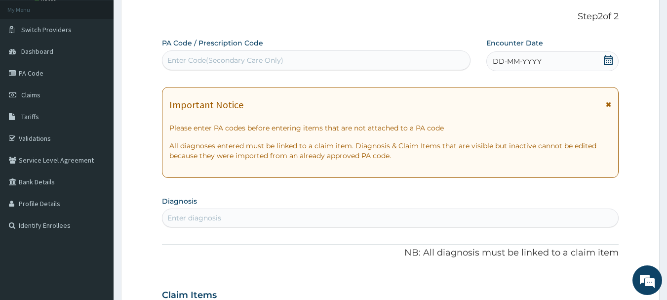
scroll to position [60, 0]
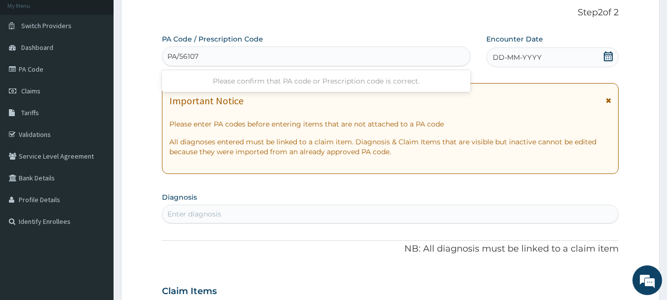
type input "PA/561071"
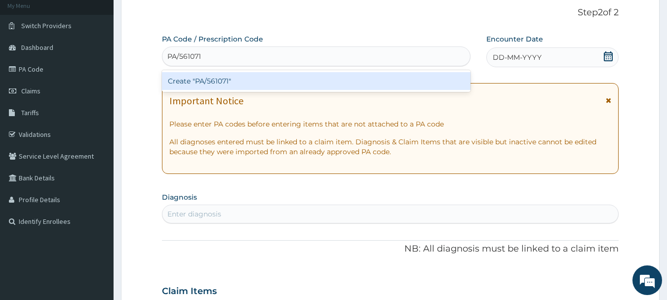
click at [255, 73] on div "Create "PA/561071"" at bounding box center [316, 81] width 309 height 18
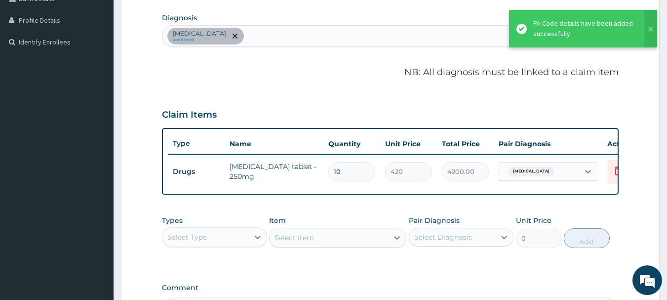
scroll to position [238, 0]
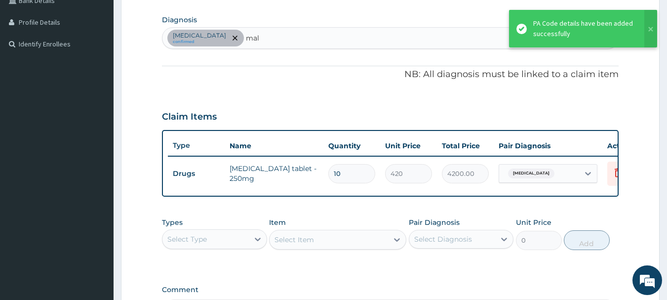
type input "mala"
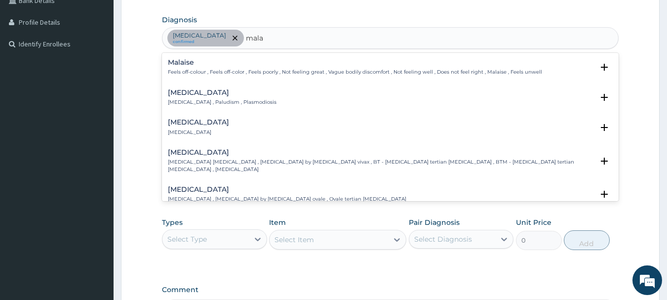
click at [208, 97] on div "[MEDICAL_DATA] [MEDICAL_DATA] , Paludism , Plasmodiosis" at bounding box center [222, 97] width 109 height 17
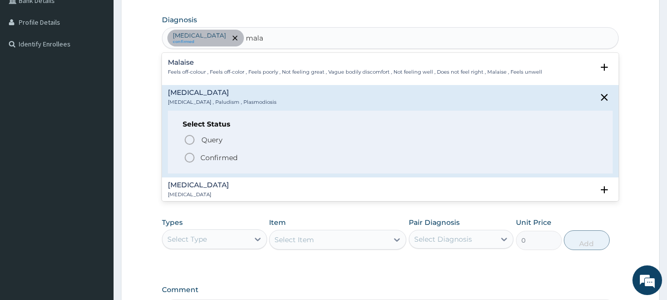
click at [185, 154] on icon "status option filled" at bounding box center [190, 158] width 12 height 12
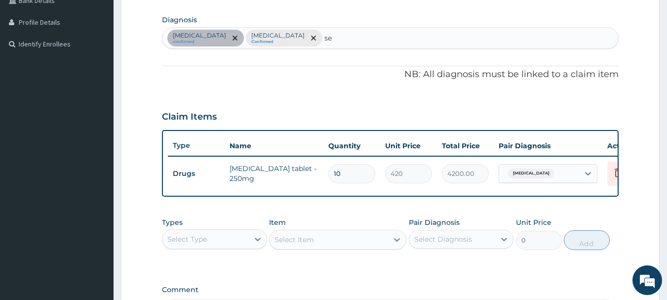
type input "s"
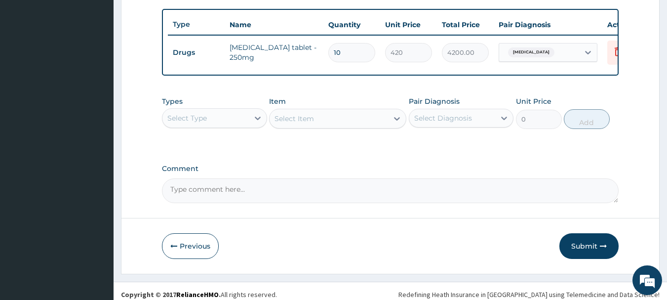
scroll to position [373, 0]
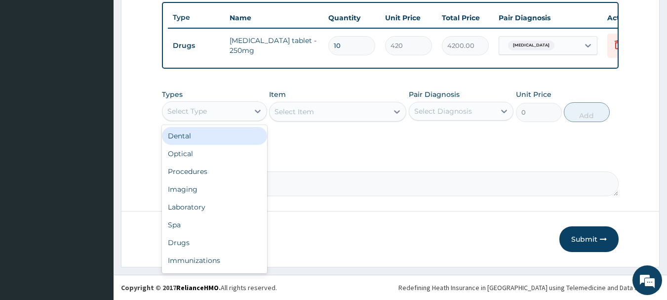
click at [192, 174] on div "Procedures" at bounding box center [214, 171] width 105 height 18
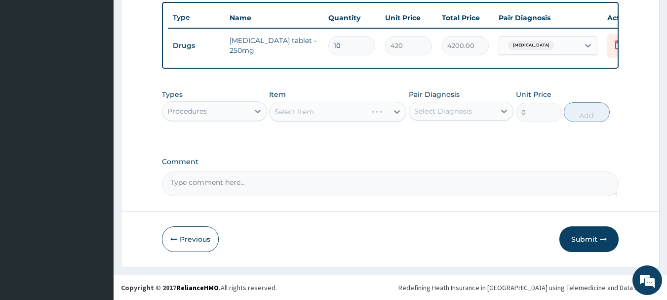
click at [368, 105] on div "Select Item" at bounding box center [337, 112] width 137 height 20
click at [374, 114] on div "Select Item" at bounding box center [337, 112] width 137 height 20
click at [376, 108] on div "Select Item" at bounding box center [337, 112] width 137 height 20
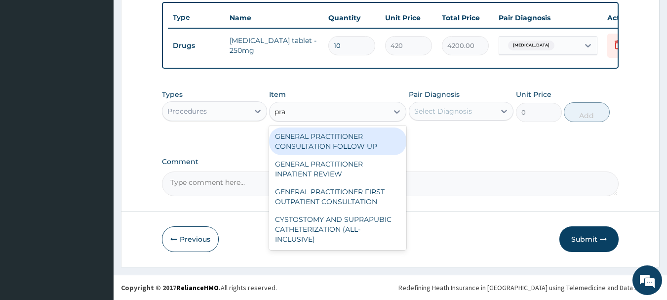
type input "prac"
click at [352, 202] on div "GENERAL PRACTITIONER FIRST OUTPATIENT CONSULTATION" at bounding box center [337, 197] width 137 height 28
type input "3750"
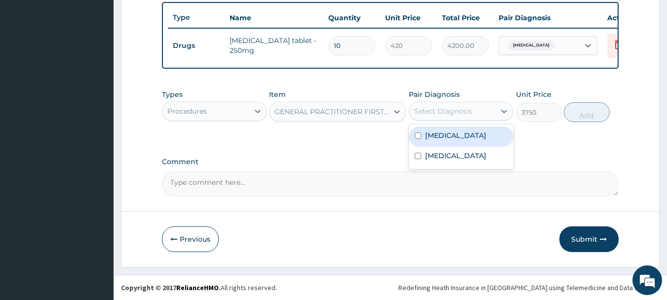
click at [444, 157] on label "Malaria" at bounding box center [455, 156] width 61 height 10
checkbox input "true"
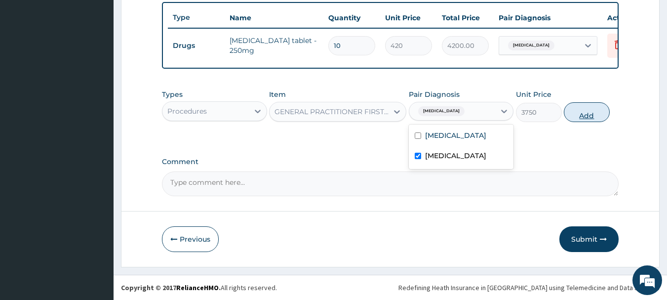
click at [603, 114] on button "Add" at bounding box center [587, 112] width 46 height 20
type input "0"
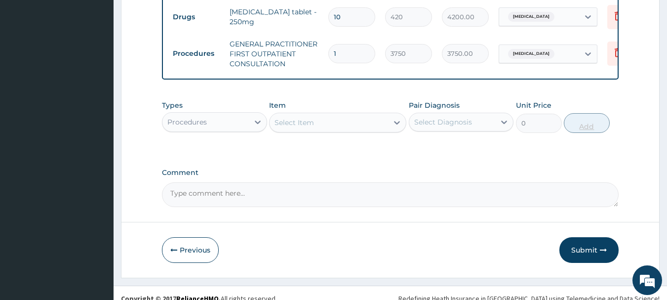
scroll to position [412, 0]
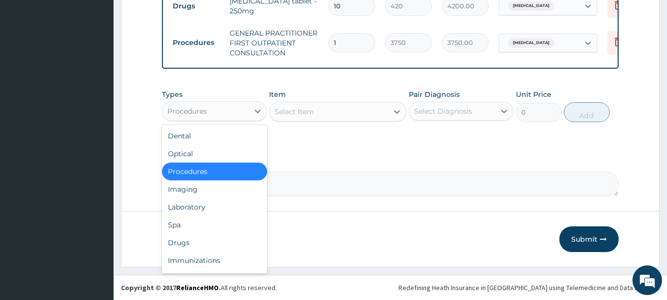
click at [184, 206] on div "Laboratory" at bounding box center [214, 207] width 105 height 18
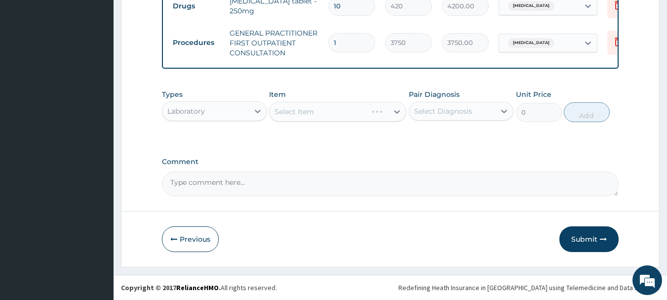
click at [361, 114] on div "Select Item" at bounding box center [337, 112] width 137 height 20
click at [364, 121] on div "Select Item" at bounding box center [337, 112] width 137 height 20
click at [365, 122] on div "Item Select Item" at bounding box center [337, 105] width 137 height 33
click at [360, 108] on div "Select Item" at bounding box center [337, 112] width 137 height 20
click at [372, 107] on div "Select Item" at bounding box center [337, 112] width 137 height 20
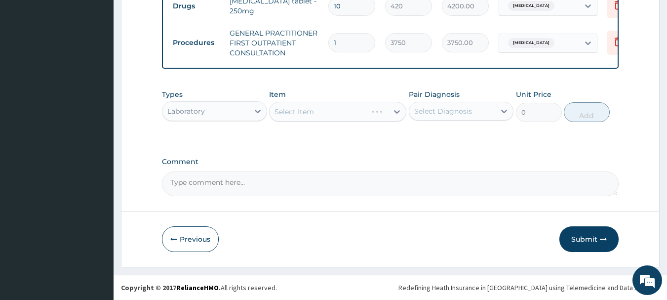
click at [370, 109] on div "Select Item" at bounding box center [337, 112] width 137 height 20
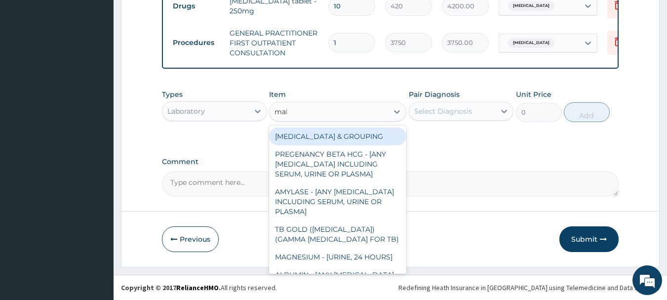
type input "mala"
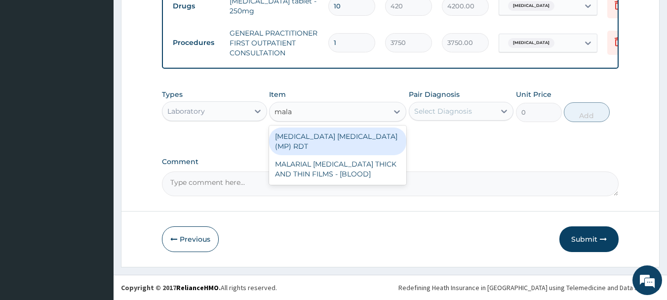
click at [342, 165] on div "MALARIAL PARASITE THICK AND THIN FILMS - [BLOOD]" at bounding box center [337, 169] width 137 height 28
type input "2187.5"
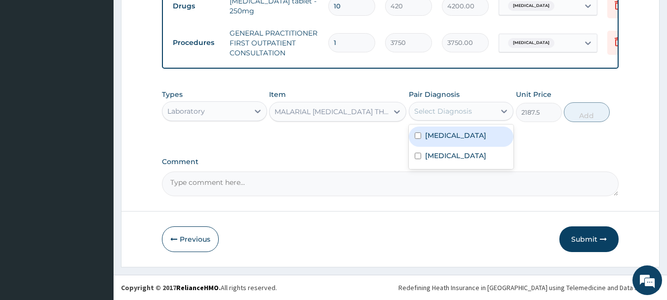
click at [445, 155] on label "Malaria" at bounding box center [455, 156] width 61 height 10
checkbox input "true"
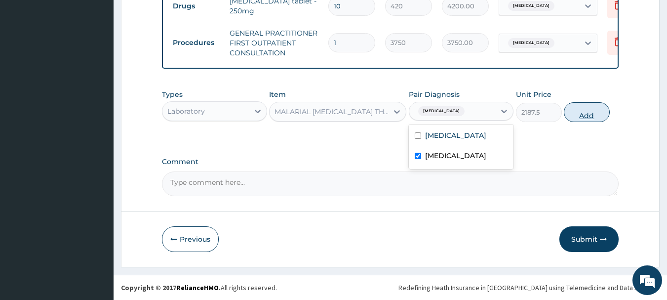
click at [603, 115] on button "Add" at bounding box center [587, 112] width 46 height 20
type input "0"
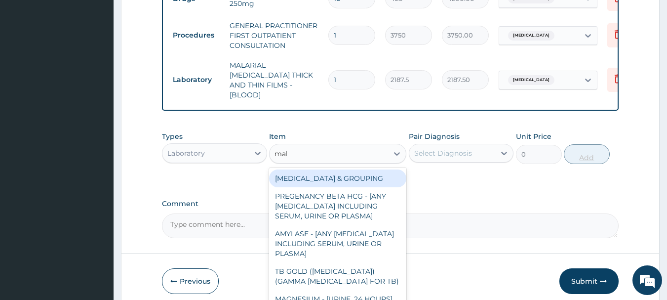
type input "mala"
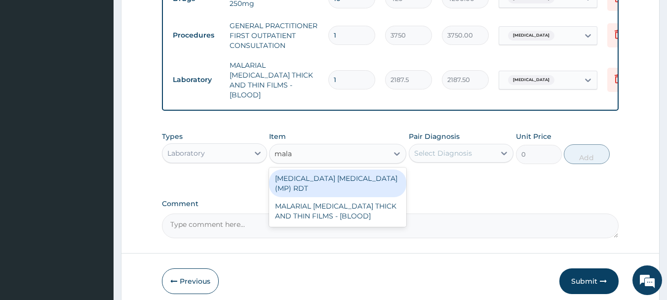
click at [349, 202] on div "MALARIAL PARASITE THICK AND THIN FILMS - [BLOOD]" at bounding box center [337, 211] width 137 height 28
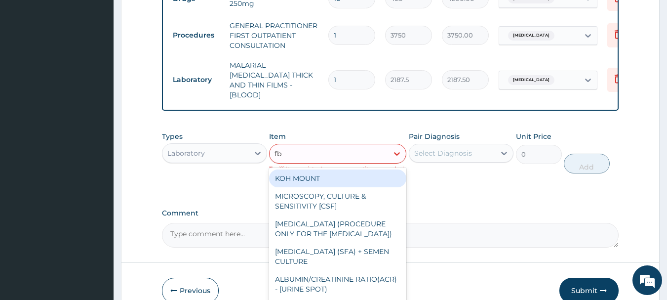
type input "fbc"
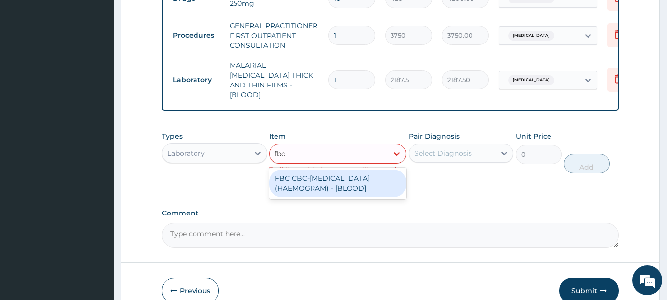
click at [340, 180] on div "FBC CBC-COMPLETE BLOOD COUNT (HAEMOGRAM) - [BLOOD]" at bounding box center [337, 183] width 137 height 28
type input "5000"
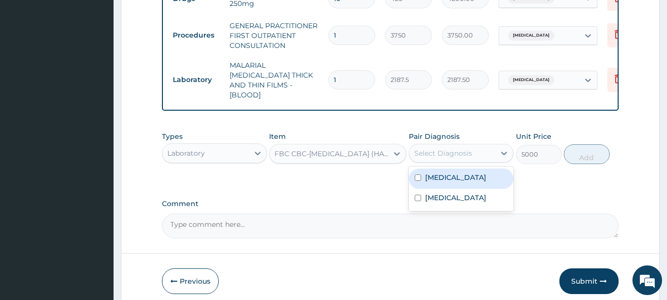
click at [439, 177] on label "Sepsis" at bounding box center [455, 177] width 61 height 10
checkbox input "true"
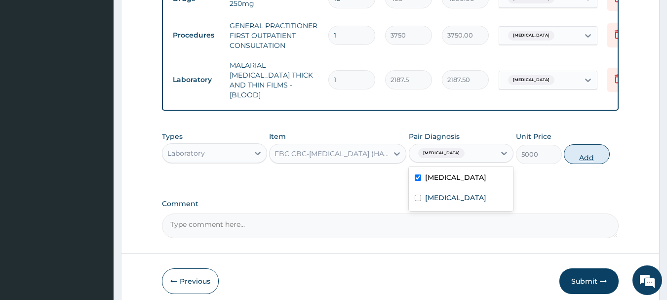
click at [604, 150] on button "Add" at bounding box center [587, 154] width 46 height 20
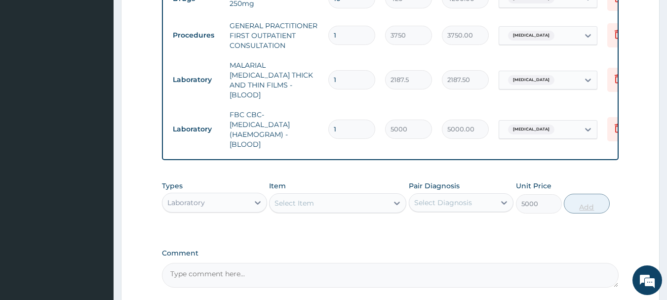
type input "0"
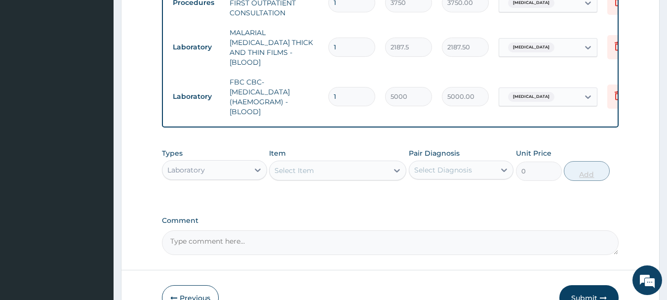
scroll to position [501, 0]
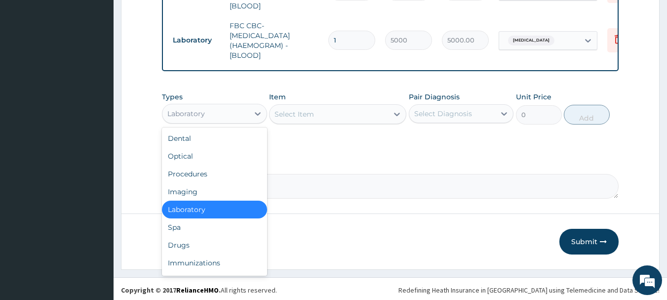
click at [176, 243] on div "Drugs" at bounding box center [214, 245] width 105 height 18
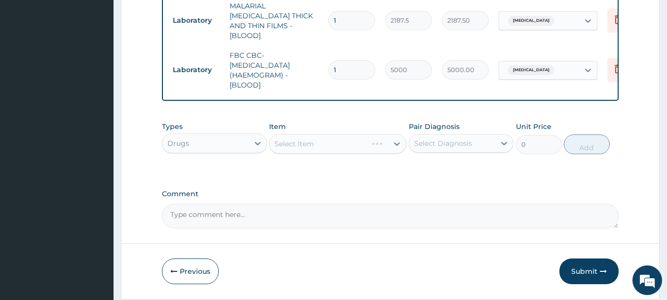
scroll to position [465, 0]
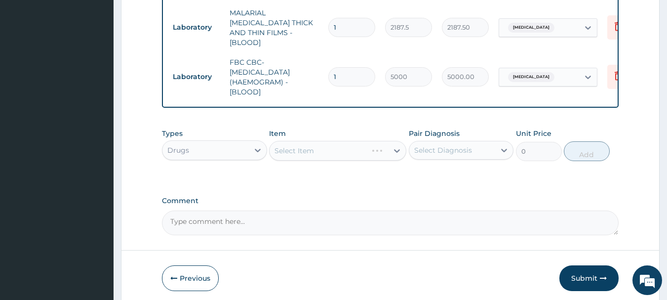
click at [371, 145] on div "Select Item" at bounding box center [337, 151] width 137 height 20
click at [376, 149] on div "Select Item" at bounding box center [337, 151] width 137 height 20
click at [358, 153] on div "Select Item" at bounding box center [337, 151] width 137 height 20
click at [369, 151] on div "Select Item" at bounding box center [337, 151] width 137 height 20
click at [371, 151] on div "Select Item" at bounding box center [337, 151] width 137 height 20
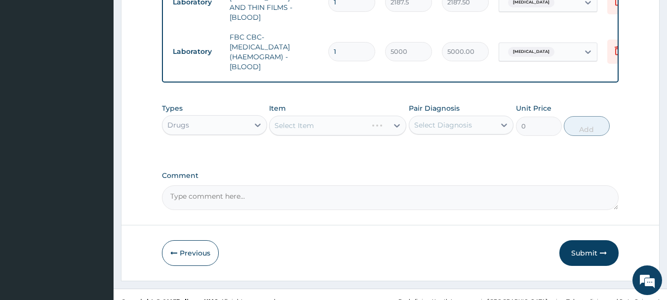
scroll to position [501, 0]
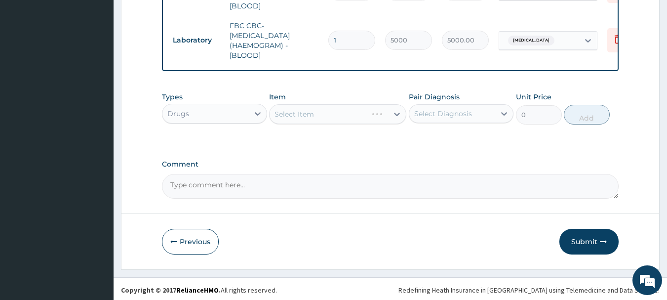
click at [362, 112] on div "Select Item" at bounding box center [337, 114] width 137 height 20
click at [351, 109] on div "Select Item" at bounding box center [337, 114] width 137 height 20
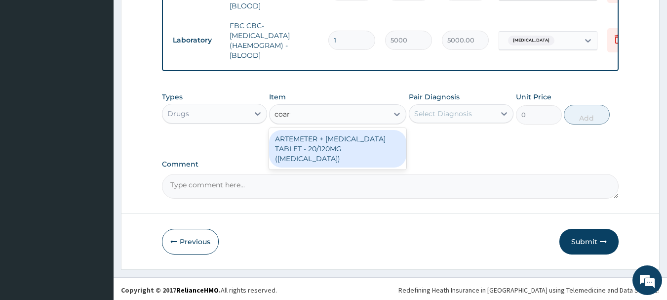
type input "coarte"
click at [364, 141] on div "ARTEMETER + LUMEFANTRINE TABLET - 20/120MG (COARTEM)" at bounding box center [337, 149] width 137 height 38
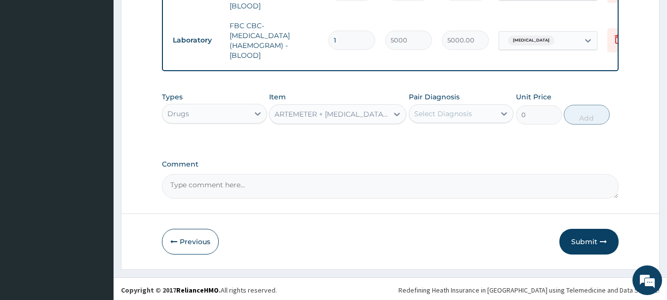
type input "210"
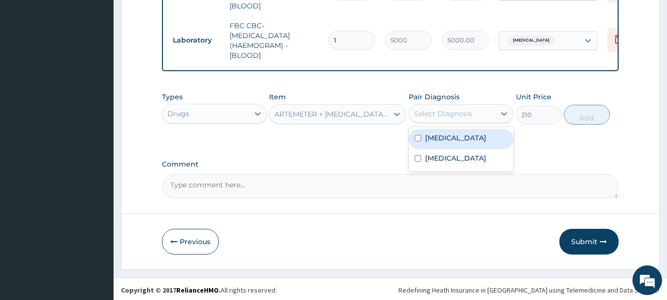
click at [446, 157] on label "Malaria" at bounding box center [455, 158] width 61 height 10
checkbox input "true"
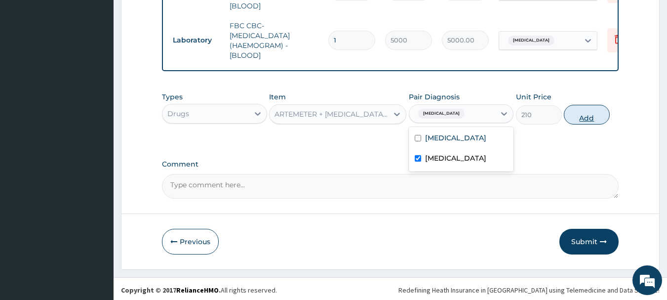
click at [597, 109] on button "Add" at bounding box center [587, 115] width 46 height 20
type input "0"
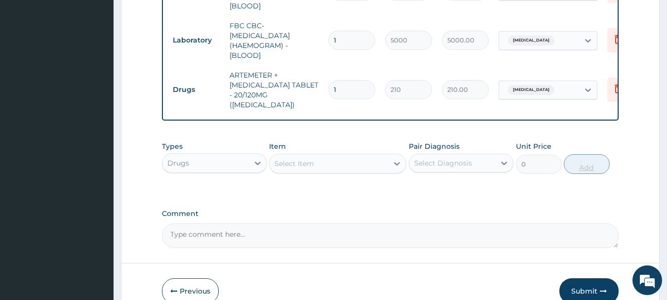
type input "18"
type input "3780.00"
type input "18"
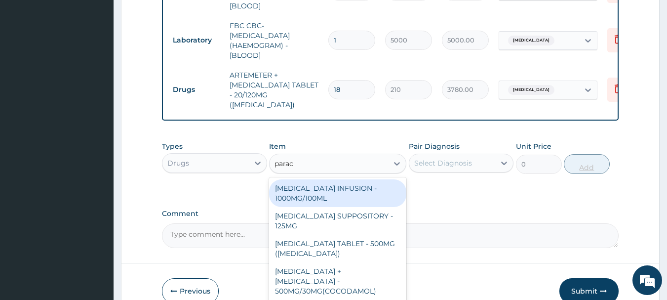
type input "parace"
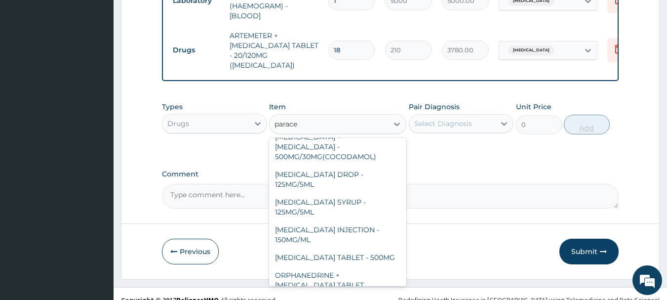
scroll to position [105, 0]
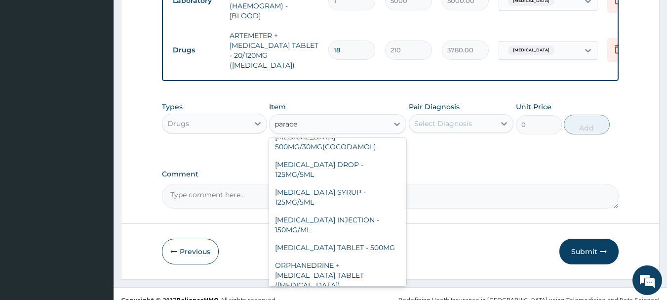
click at [364, 239] on div "PARACETAMOL TABLET - 500MG" at bounding box center [337, 248] width 137 height 18
type input "33.599999999999994"
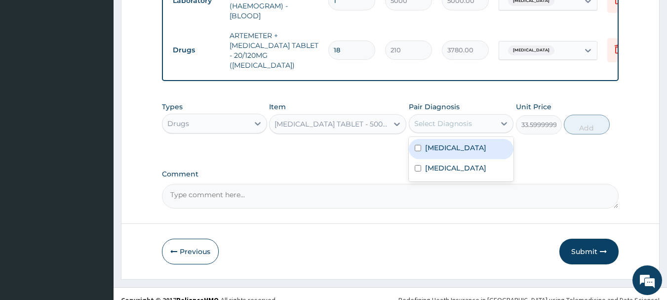
click at [439, 163] on label "Malaria" at bounding box center [455, 168] width 61 height 10
checkbox input "true"
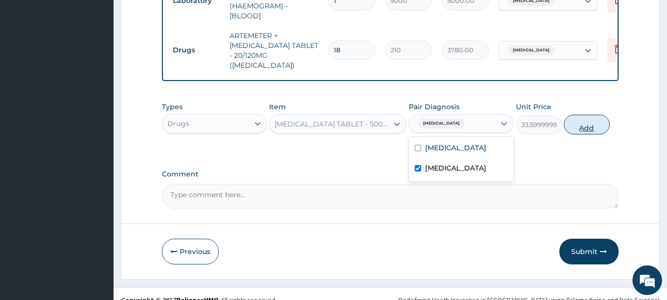
click at [589, 115] on button "Add" at bounding box center [587, 125] width 46 height 20
type input "0"
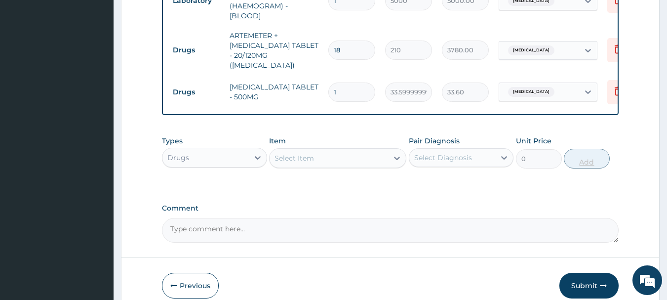
type input "18"
type input "604.80"
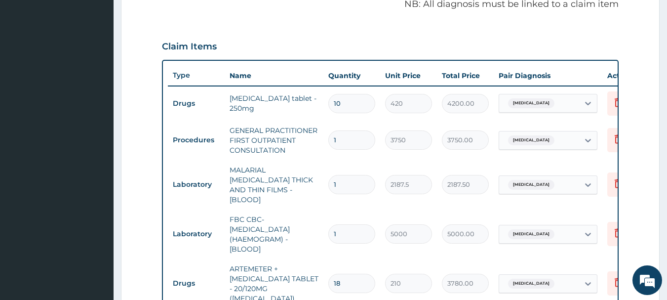
scroll to position [301, 0]
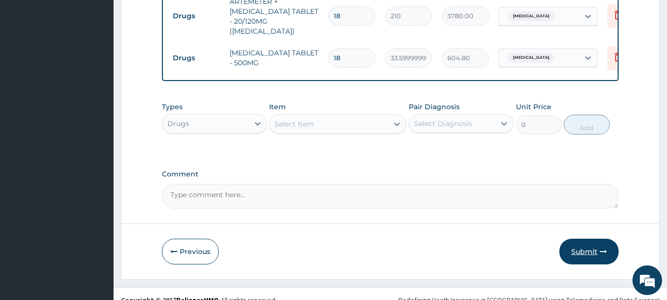
click at [599, 240] on button "Submit" at bounding box center [589, 252] width 59 height 26
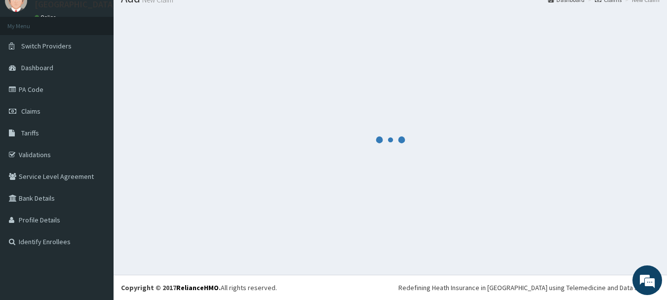
scroll to position [575, 0]
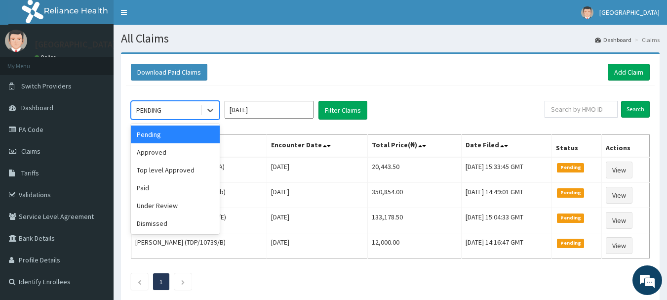
click at [154, 152] on div "Approved" at bounding box center [175, 152] width 89 height 18
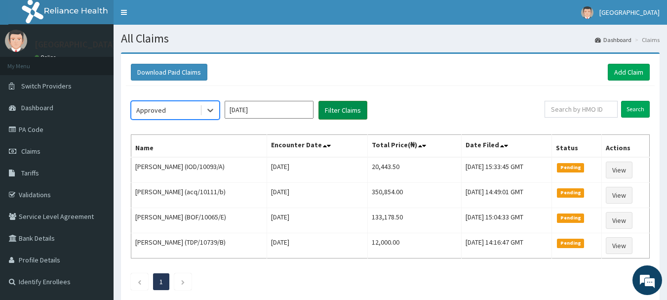
click at [341, 108] on button "Filter Claims" at bounding box center [343, 110] width 49 height 19
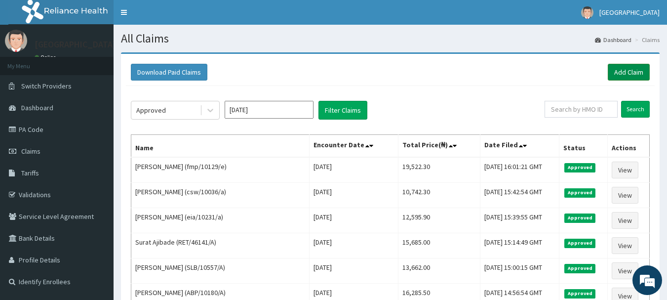
click at [640, 79] on link "Add Claim" at bounding box center [629, 72] width 42 height 17
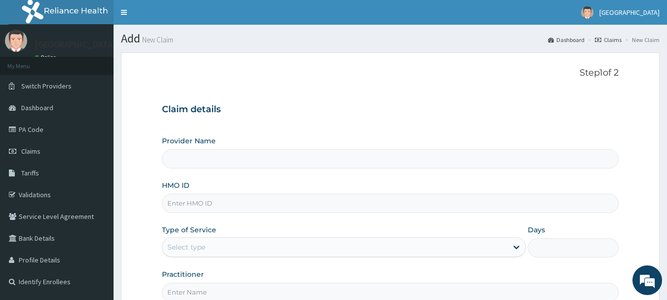
type input "[GEOGRAPHIC_DATA], [GEOGRAPHIC_DATA]"
click at [221, 200] on input "HMO ID" at bounding box center [390, 203] width 457 height 19
paste input "fmp/10129/b"
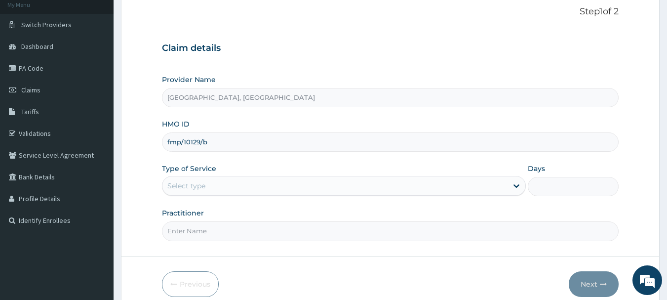
scroll to position [71, 0]
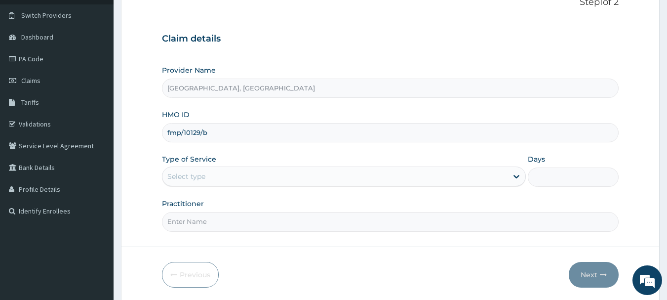
type input "fmp/10129/b"
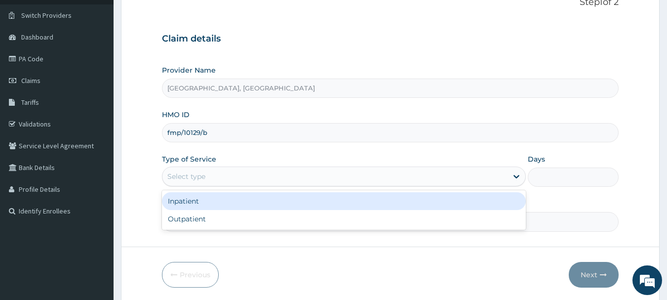
click at [186, 219] on div "Outpatient" at bounding box center [344, 219] width 364 height 18
type input "1"
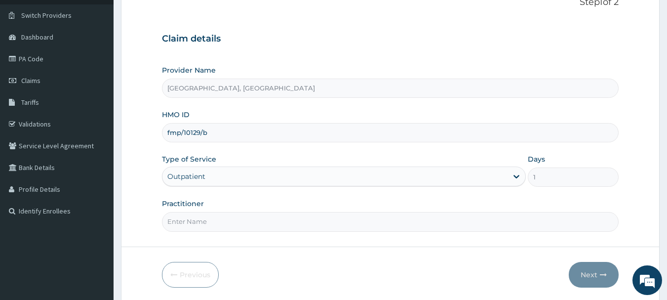
click at [216, 221] on input "Practitioner" at bounding box center [390, 221] width 457 height 19
type input "[PERSON_NAME]"
click at [597, 270] on button "Next" at bounding box center [594, 275] width 50 height 26
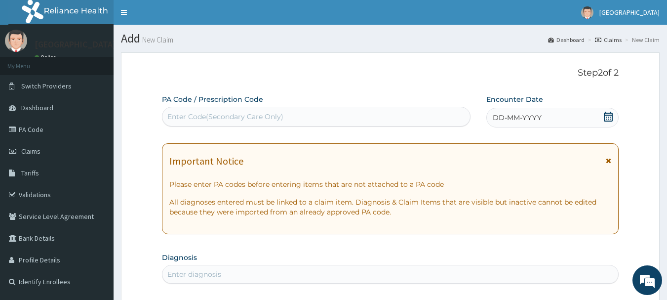
scroll to position [0, 0]
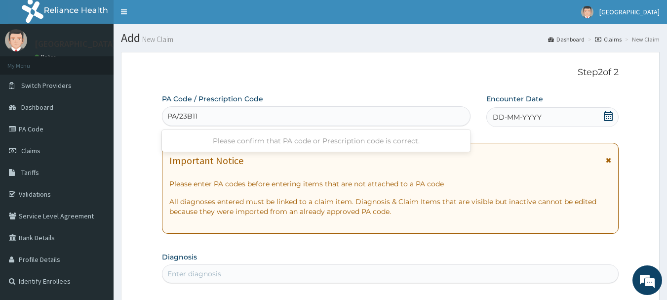
type input "PA/23B112"
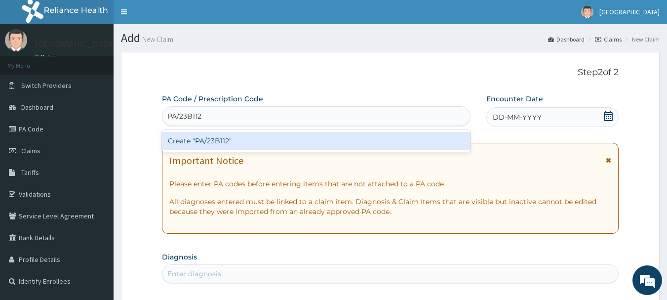
click at [273, 140] on div "Create "PA/23B112"" at bounding box center [316, 141] width 309 height 18
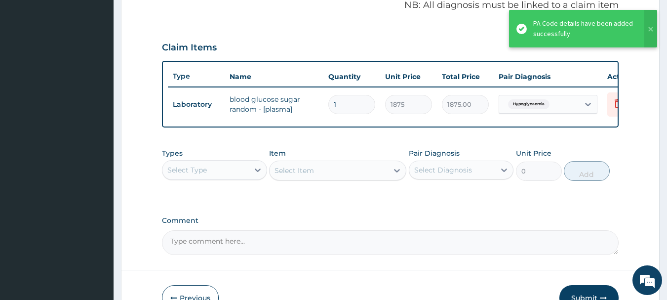
scroll to position [373, 0]
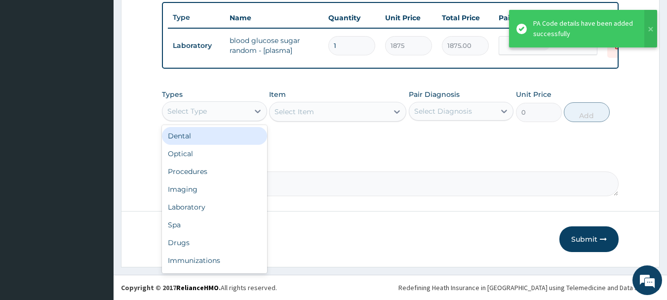
click at [188, 172] on div "Procedures" at bounding box center [214, 171] width 105 height 18
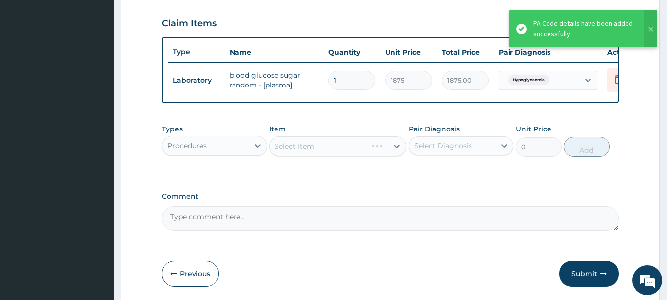
scroll to position [262, 0]
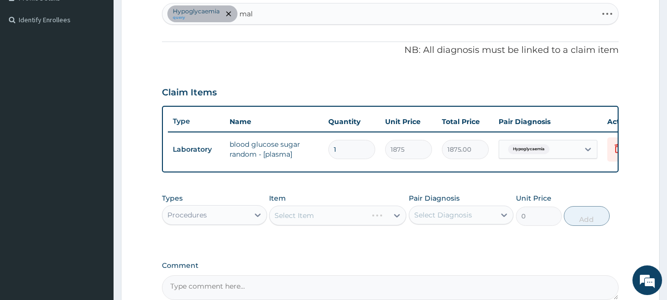
type input "mala"
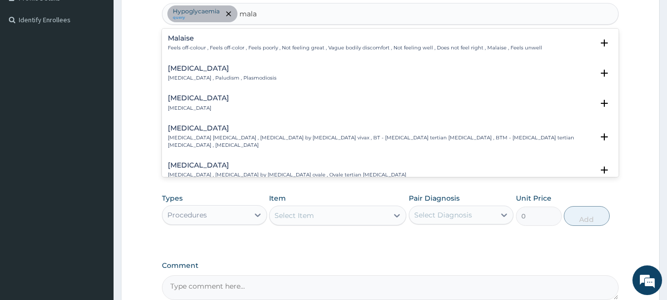
click at [205, 76] on p "[MEDICAL_DATA] , Paludism , Plasmodiosis" at bounding box center [222, 78] width 109 height 7
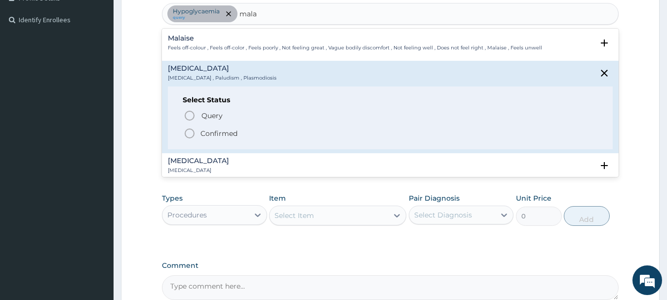
click at [189, 131] on icon "status option filled" at bounding box center [190, 133] width 12 height 12
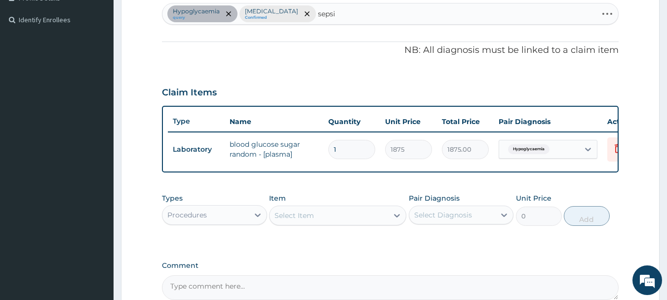
type input "[MEDICAL_DATA]"
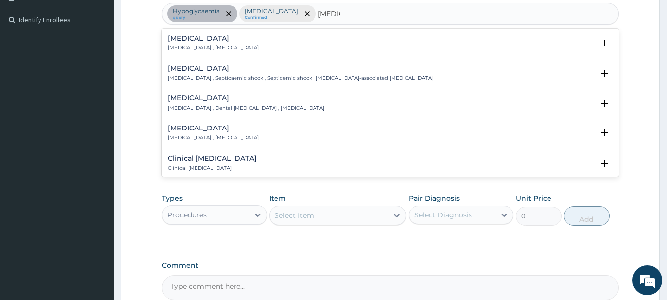
click at [203, 41] on h4 "[MEDICAL_DATA]" at bounding box center [213, 38] width 91 height 7
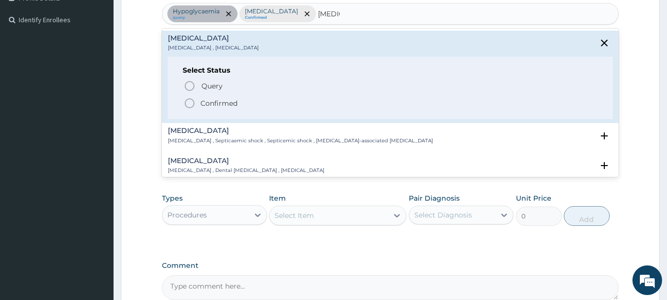
click at [185, 100] on icon "status option filled" at bounding box center [190, 103] width 12 height 12
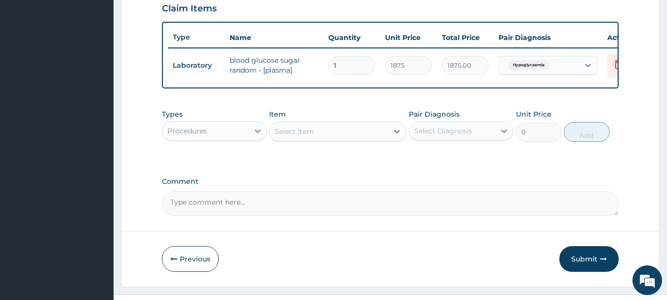
scroll to position [346, 0]
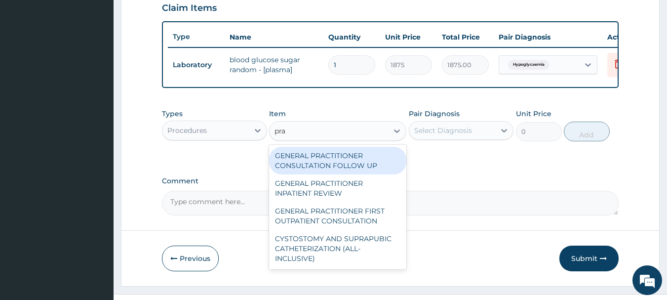
type input "prac"
click at [356, 218] on div "GENERAL PRACTITIONER FIRST OUTPATIENT CONSULTATION" at bounding box center [337, 216] width 137 height 28
type input "3750"
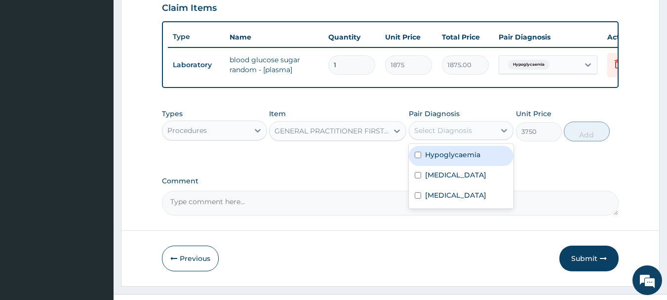
click at [443, 200] on label "[MEDICAL_DATA]" at bounding box center [455, 195] width 61 height 10
checkbox input "true"
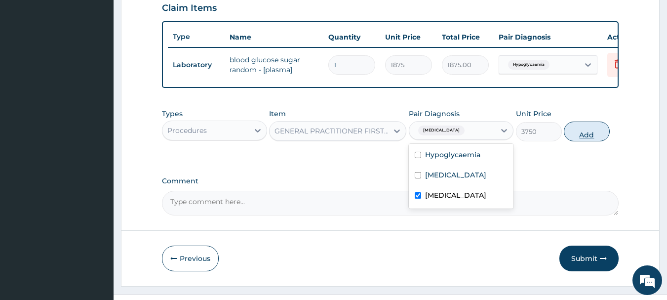
click at [586, 135] on button "Add" at bounding box center [587, 132] width 46 height 20
type input "0"
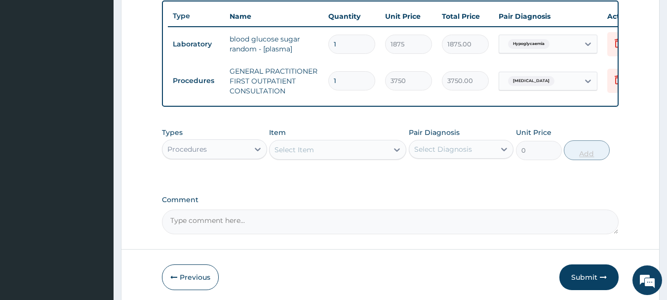
scroll to position [412, 0]
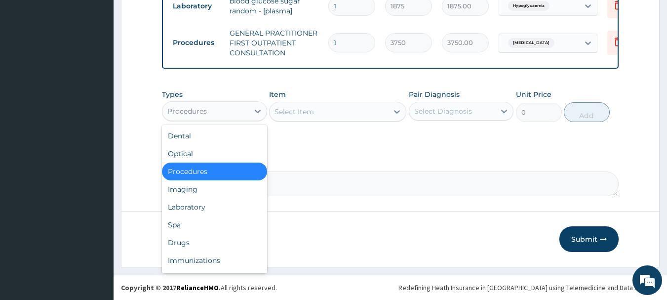
click at [178, 244] on div "Drugs" at bounding box center [214, 243] width 105 height 18
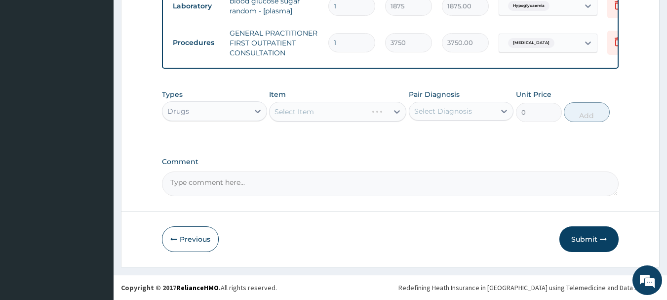
click at [377, 117] on div "Select Item" at bounding box center [337, 112] width 137 height 20
click at [375, 119] on div "Select Item" at bounding box center [337, 112] width 137 height 20
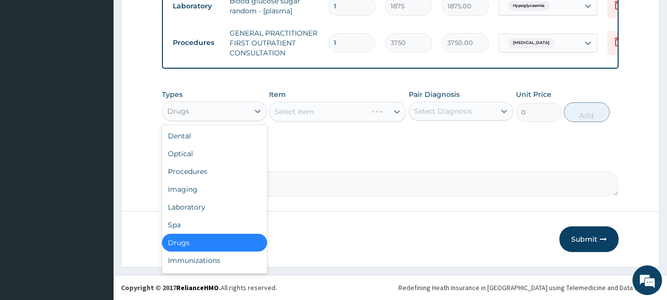
click at [184, 209] on div "Laboratory" at bounding box center [214, 207] width 105 height 18
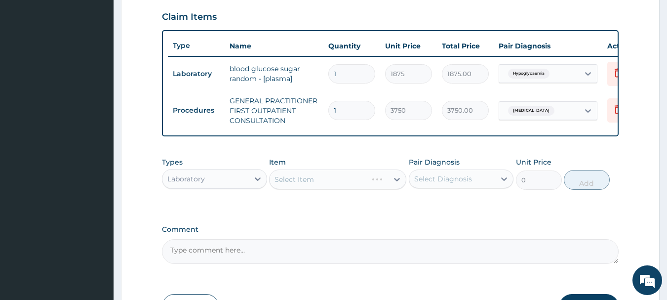
scroll to position [335, 0]
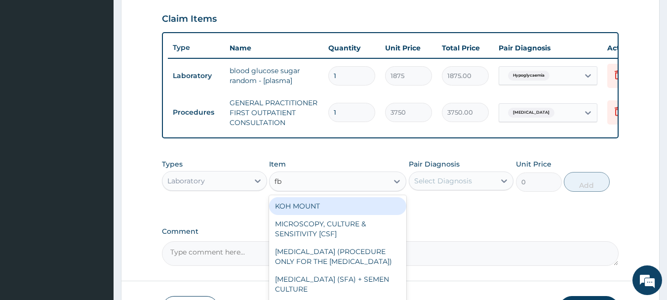
type input "fbc"
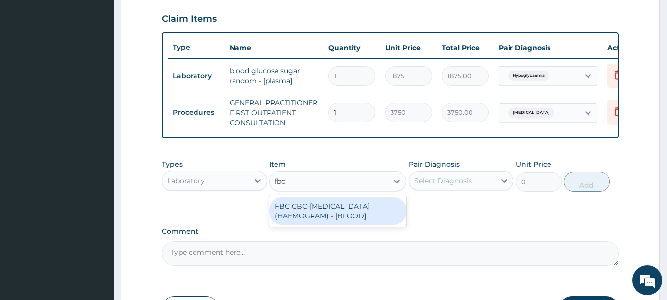
click at [355, 222] on div "FBC CBC-[MEDICAL_DATA] (HAEMOGRAM) - [BLOOD]" at bounding box center [337, 211] width 137 height 28
type input "5000"
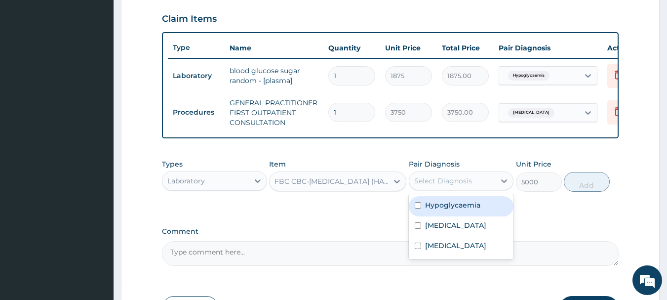
click at [441, 257] on div "[MEDICAL_DATA]" at bounding box center [461, 247] width 105 height 20
checkbox input "true"
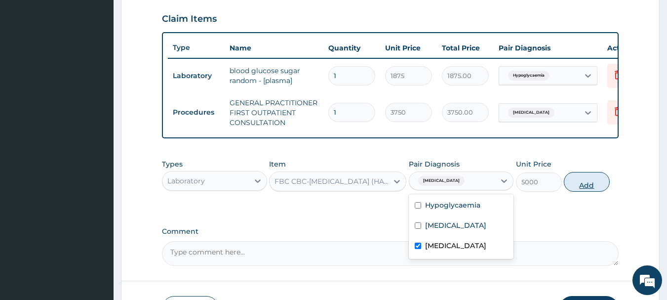
click at [597, 192] on button "Add" at bounding box center [587, 182] width 46 height 20
type input "0"
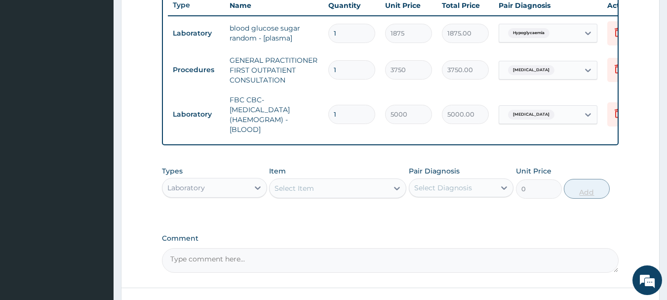
scroll to position [462, 0]
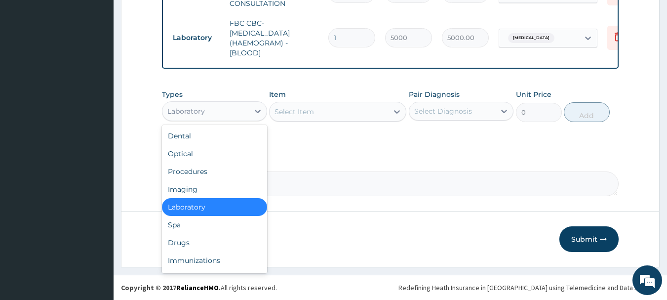
click at [174, 243] on div "Drugs" at bounding box center [214, 243] width 105 height 18
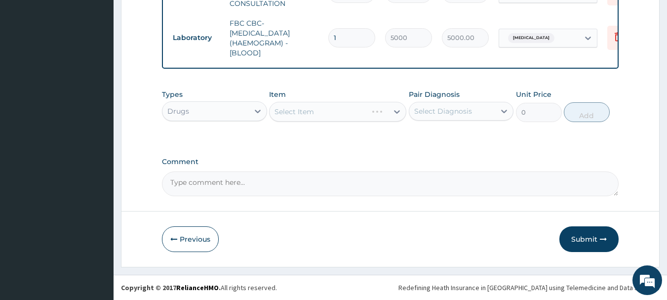
click at [357, 106] on div "Select Item" at bounding box center [337, 112] width 137 height 20
click at [357, 103] on div "Select Item" at bounding box center [337, 112] width 137 height 20
click at [356, 118] on div "Select Item" at bounding box center [337, 112] width 137 height 20
click at [365, 106] on div "Select Item" at bounding box center [337, 112] width 137 height 20
click at [362, 111] on div "Select Item" at bounding box center [337, 112] width 137 height 20
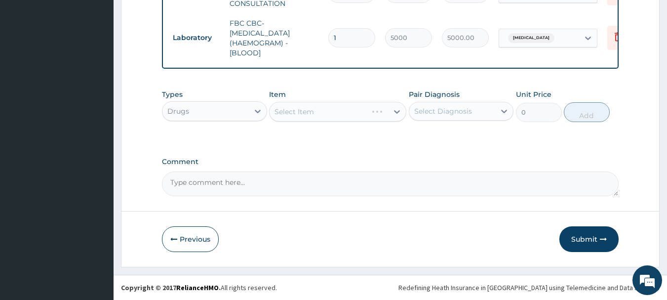
click at [369, 111] on div "Select Item" at bounding box center [337, 112] width 137 height 20
click at [368, 114] on div "Select Item" at bounding box center [337, 112] width 137 height 20
click at [364, 117] on div "Select Item" at bounding box center [337, 112] width 137 height 20
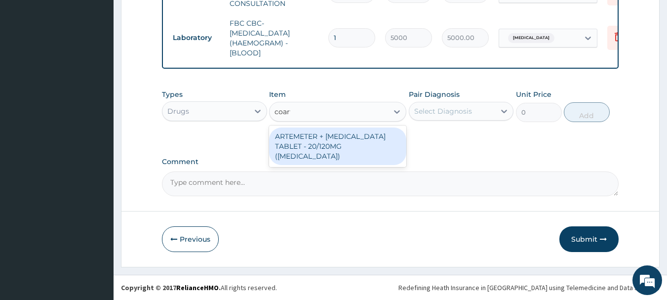
type input "coarte"
click at [355, 142] on div "ARTEMETER + [MEDICAL_DATA] TABLET - 20/120MG ([MEDICAL_DATA])" at bounding box center [337, 146] width 137 height 38
type input "210"
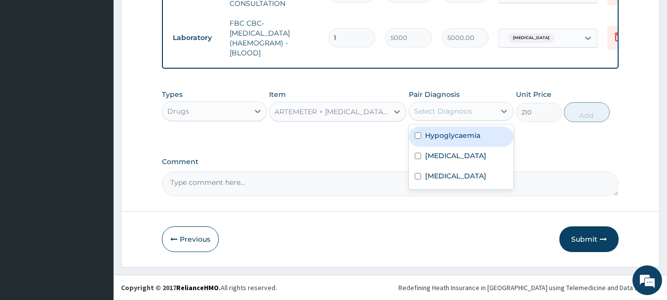
click at [441, 158] on label "[MEDICAL_DATA]" at bounding box center [455, 156] width 61 height 10
checkbox input "true"
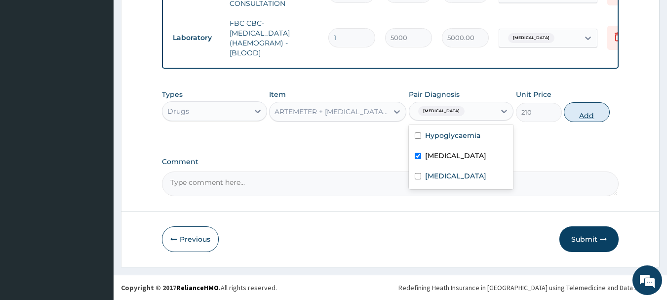
click at [593, 114] on button "Add" at bounding box center [587, 112] width 46 height 20
type input "0"
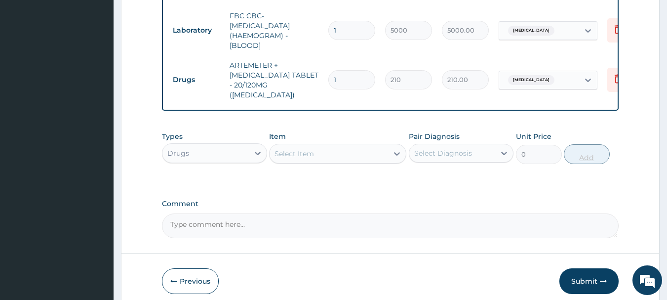
type input "0.00"
type input "2"
type input "420.00"
type input "24"
type input "5040.00"
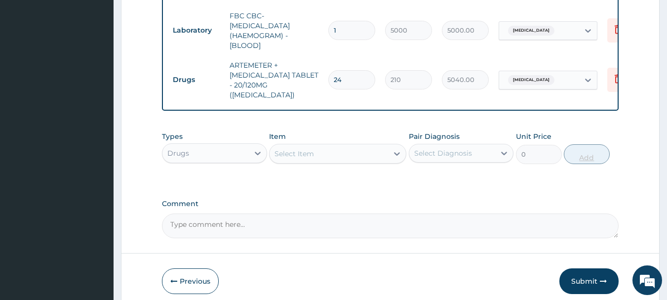
type input "24"
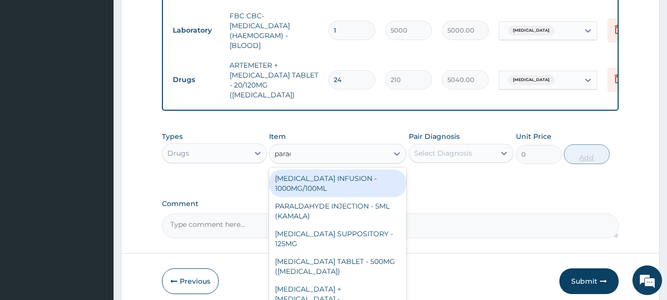
type input "parace"
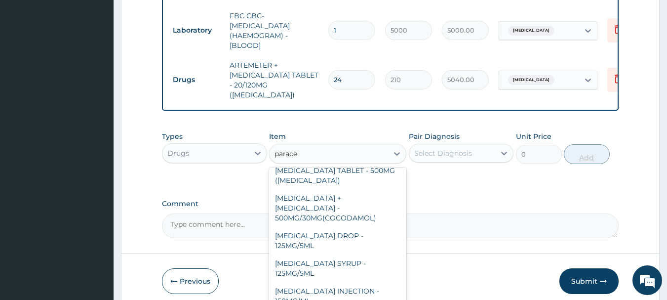
scroll to position [105, 0]
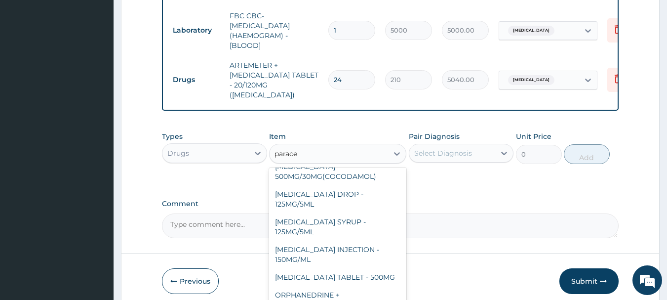
click at [373, 269] on div "[MEDICAL_DATA] TABLET - 500MG" at bounding box center [337, 277] width 137 height 18
type input "33.599999999999994"
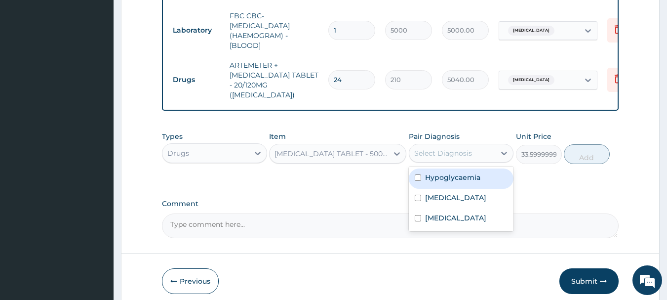
click at [439, 198] on label "[MEDICAL_DATA]" at bounding box center [455, 198] width 61 height 10
checkbox input "true"
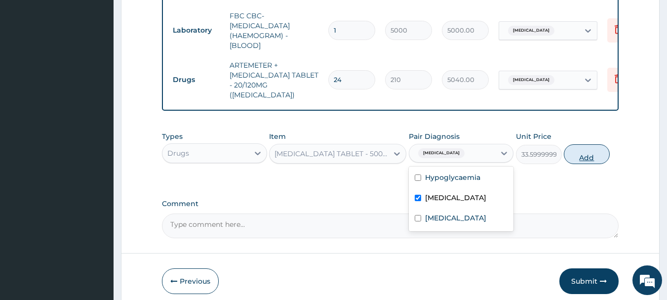
click at [599, 152] on button "Add" at bounding box center [587, 154] width 46 height 20
type input "0"
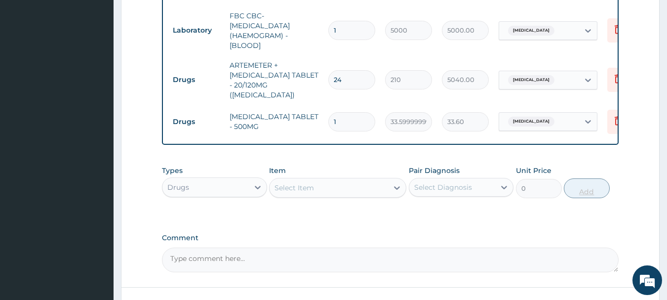
type input "18"
type input "604.80"
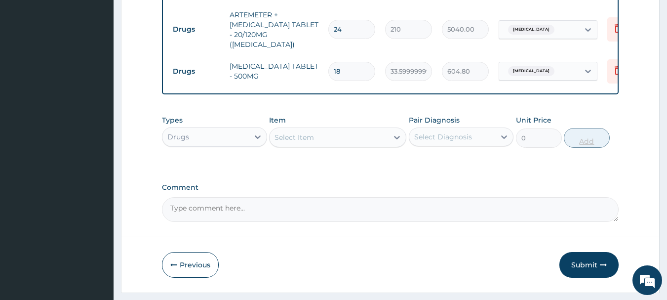
scroll to position [517, 0]
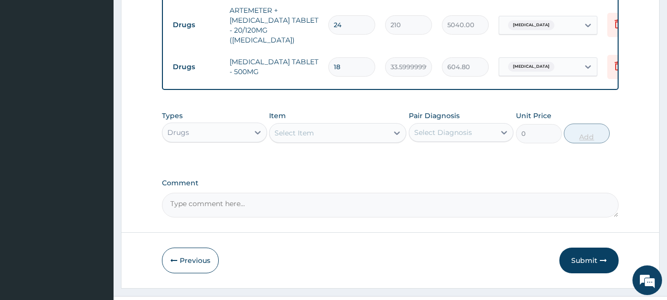
type input "18"
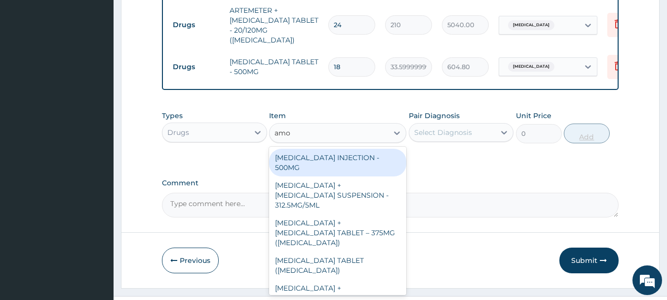
type input "amox"
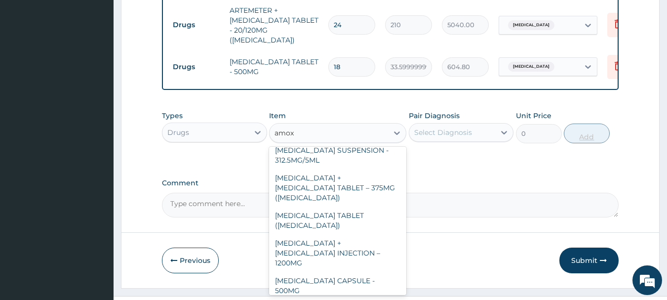
scroll to position [67, 0]
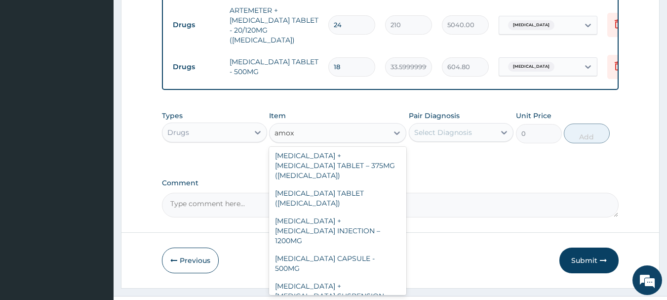
click at [361, 249] on div "AMOXICILLIN CAPSULE - 500MG" at bounding box center [337, 263] width 137 height 28
type input "112"
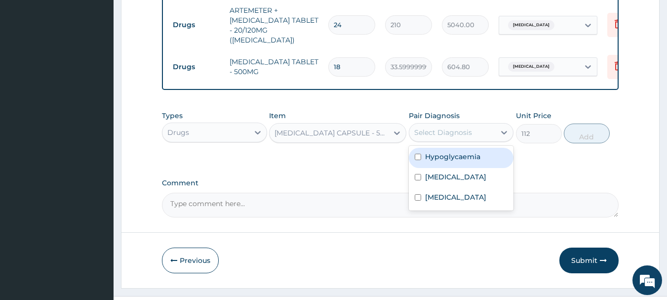
click at [434, 194] on label "Sepsis" at bounding box center [455, 197] width 61 height 10
checkbox input "true"
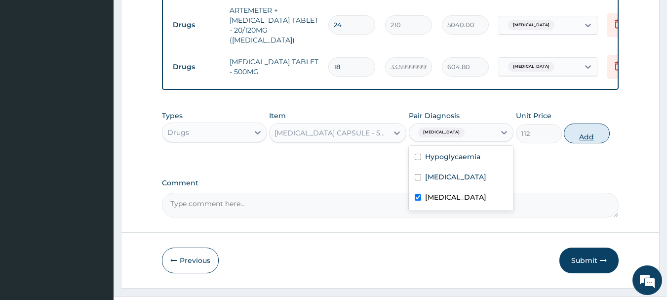
click at [594, 129] on button "Add" at bounding box center [587, 133] width 46 height 20
type input "0"
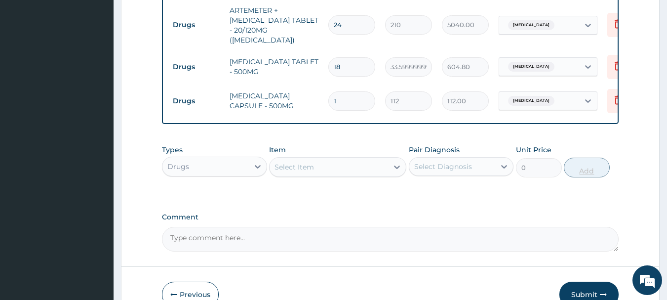
type input "15"
type input "1680.00"
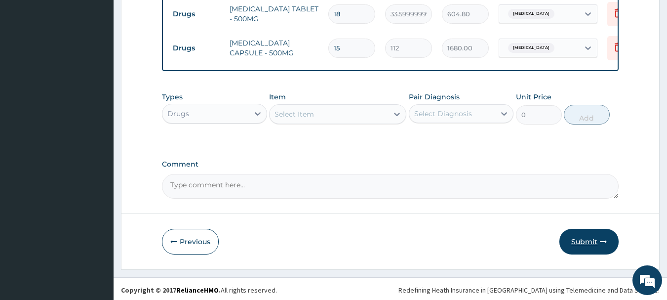
click at [598, 233] on button "Submit" at bounding box center [589, 242] width 59 height 26
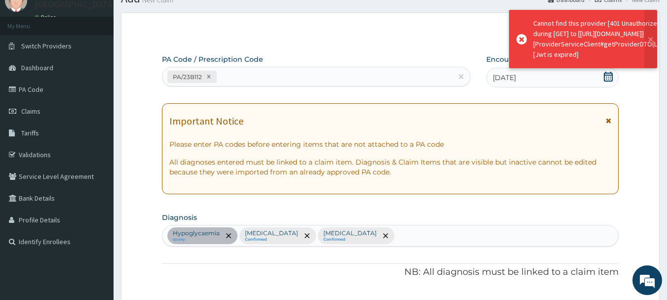
scroll to position [569, 0]
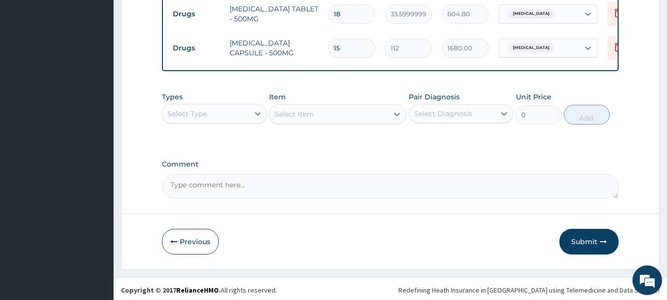
click at [593, 240] on button "Submit" at bounding box center [589, 242] width 59 height 26
click at [587, 238] on button "Submit" at bounding box center [589, 242] width 59 height 26
click at [591, 236] on button "Submit" at bounding box center [589, 242] width 59 height 26
click at [582, 238] on button "Submit" at bounding box center [589, 242] width 59 height 26
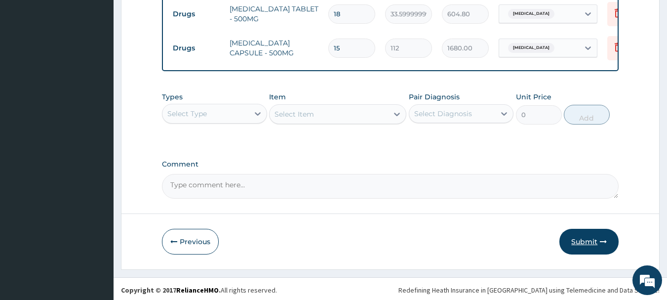
click at [589, 234] on button "Submit" at bounding box center [589, 242] width 59 height 26
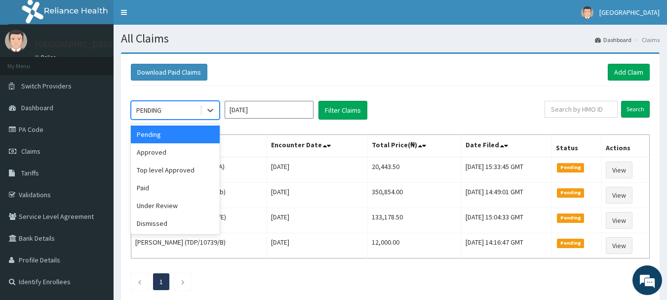
click at [151, 156] on div "Approved" at bounding box center [175, 152] width 89 height 18
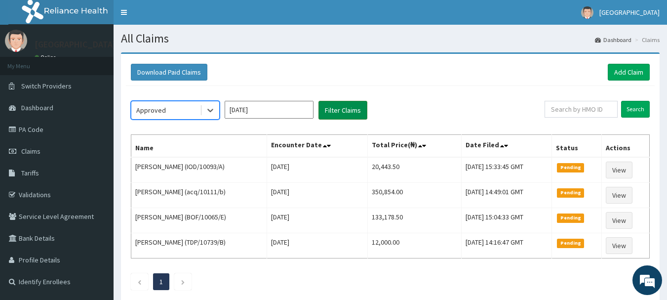
click at [347, 105] on button "Filter Claims" at bounding box center [343, 110] width 49 height 19
